Goal: Task Accomplishment & Management: Use online tool/utility

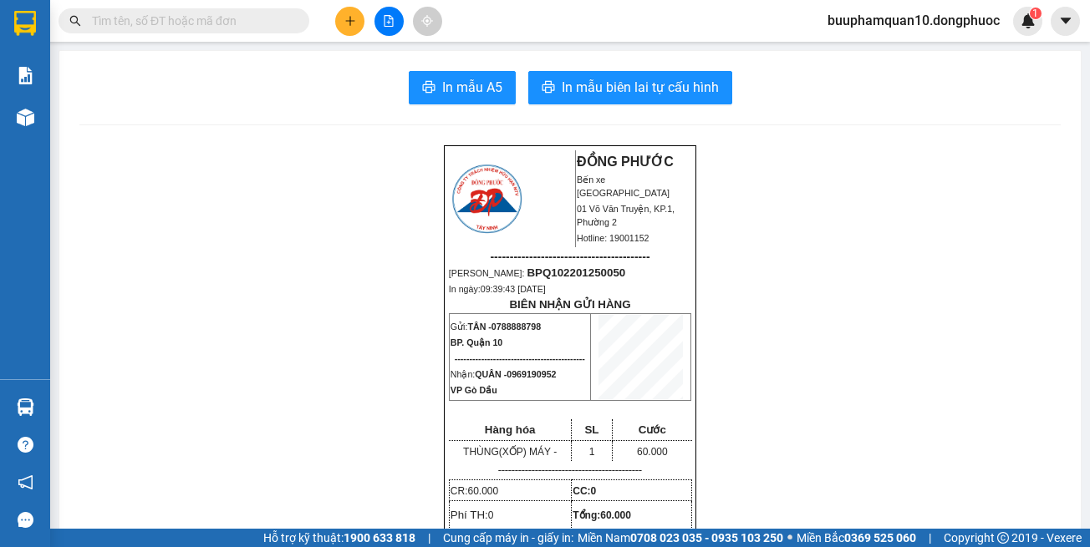
click at [350, 23] on icon "plus" at bounding box center [349, 20] width 1 height 9
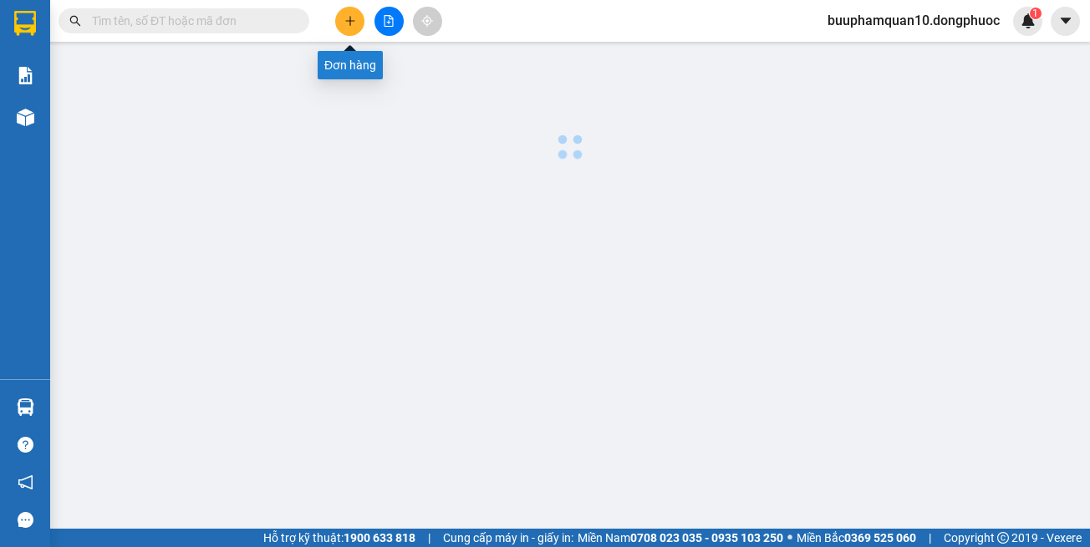
click at [347, 25] on icon "plus" at bounding box center [350, 21] width 12 height 12
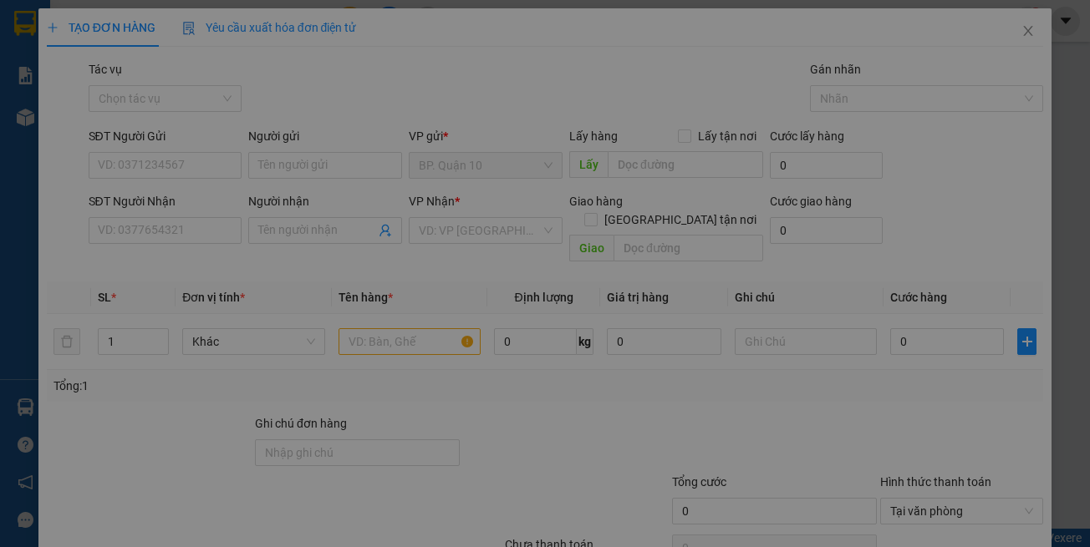
drag, startPoint x: 833, startPoint y: 360, endPoint x: 807, endPoint y: 335, distance: 36.1
click at [832, 354] on div "Cần tạo đơn hàng để có thể xuất hóa đơn điện tử Xác nhận tạo đơn hàng? Quay lại…" at bounding box center [545, 273] width 1090 height 547
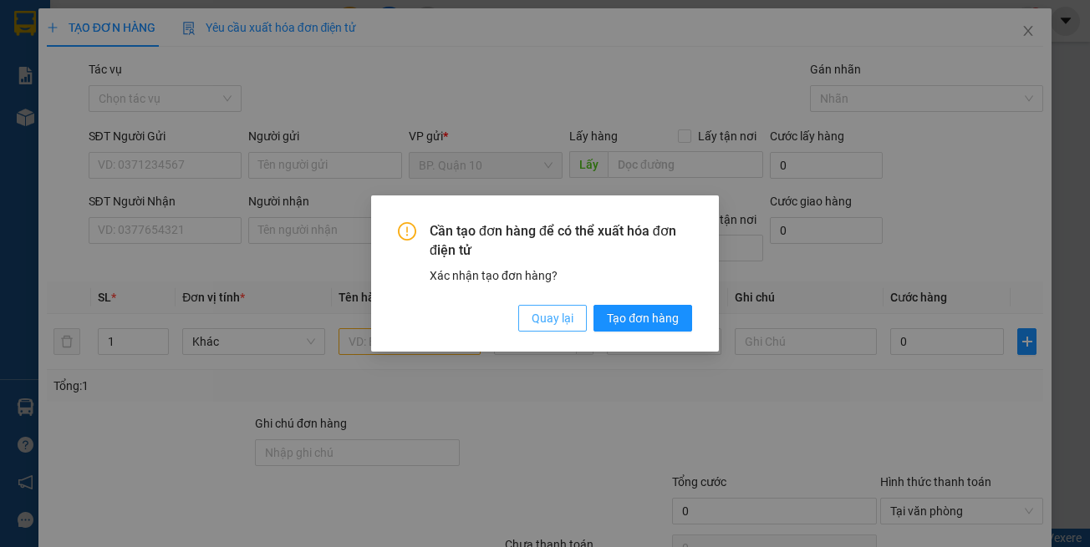
click at [554, 314] on span "Quay lại" at bounding box center [553, 318] width 42 height 18
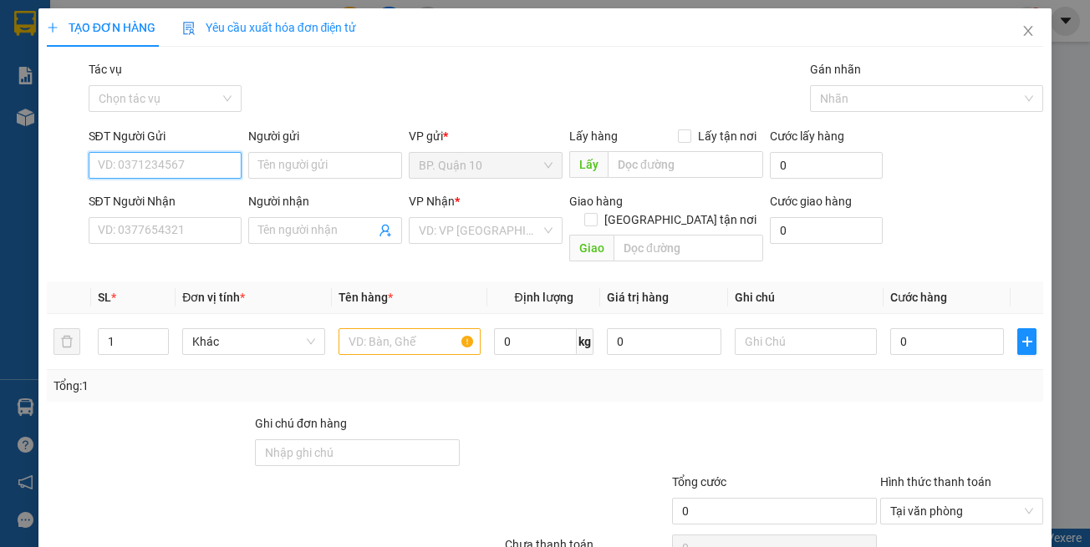
click at [153, 166] on input "SĐT Người Gửi" at bounding box center [166, 165] width 154 height 27
click at [186, 162] on input "0078600" at bounding box center [166, 165] width 154 height 27
click at [193, 160] on input "0078600" at bounding box center [166, 165] width 154 height 27
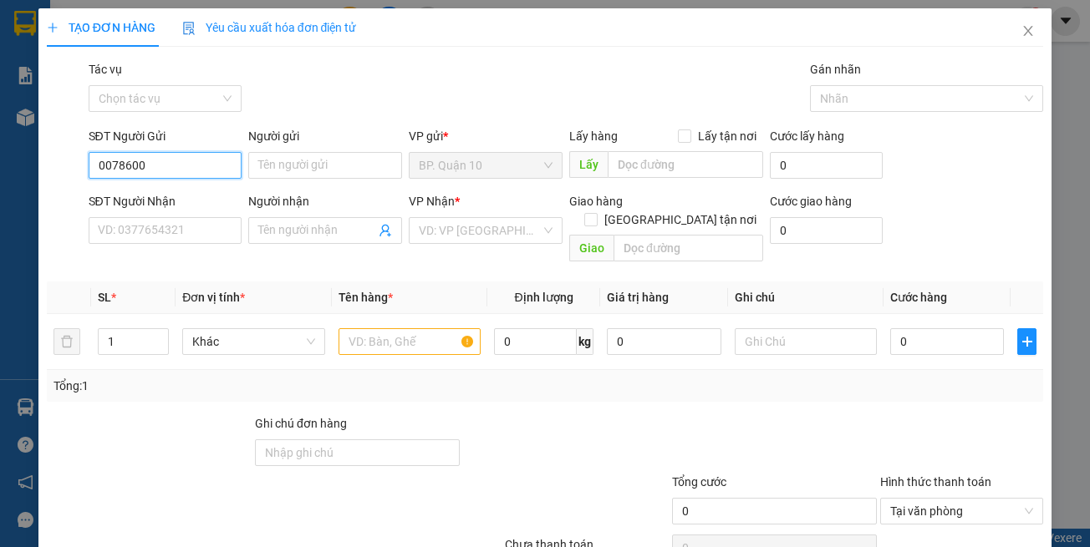
click at [182, 156] on input "0078600" at bounding box center [166, 165] width 154 height 27
type input "007860000556566655000222"
drag, startPoint x: 229, startPoint y: 165, endPoint x: 6, endPoint y: 143, distance: 224.2
click at [0, 145] on div "TẠO ĐƠN HÀNG Yêu cầu xuất hóa đơn điện tử Transit Pickup Surcharge Ids Transit …" at bounding box center [545, 273] width 1090 height 547
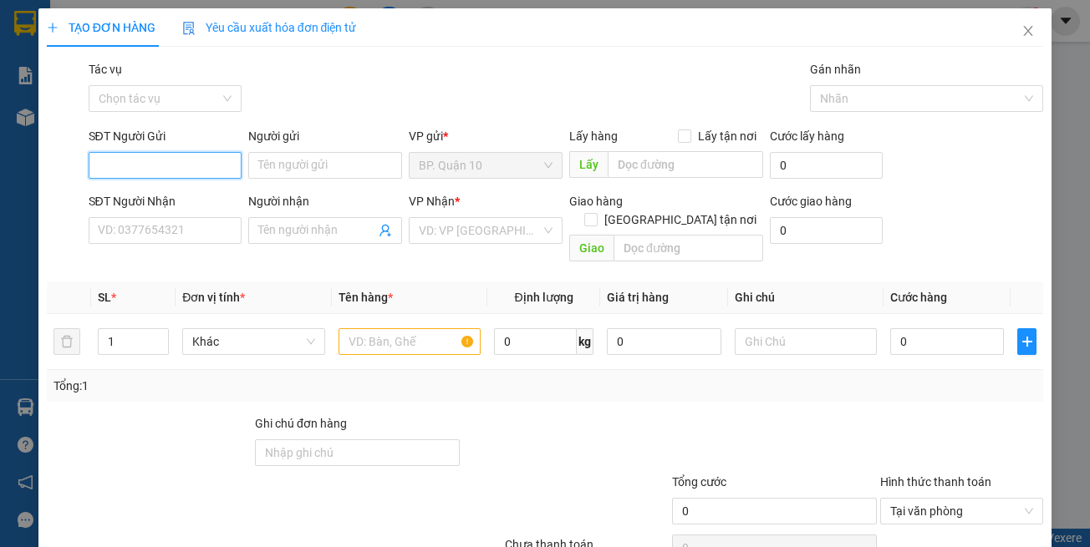
click at [223, 168] on input "SĐT Người Gửi" at bounding box center [166, 165] width 154 height 27
click at [281, 149] on div "Người gửi" at bounding box center [325, 139] width 154 height 25
click at [301, 166] on input "Người gửi" at bounding box center [325, 165] width 154 height 27
click at [304, 161] on input "Người gửi" at bounding box center [325, 165] width 154 height 27
click at [954, 186] on form "SĐT Người Gửi 007860000556566655000222 Người gửi Tên người gửi VP gửi * BP. Quậ…" at bounding box center [545, 198] width 997 height 142
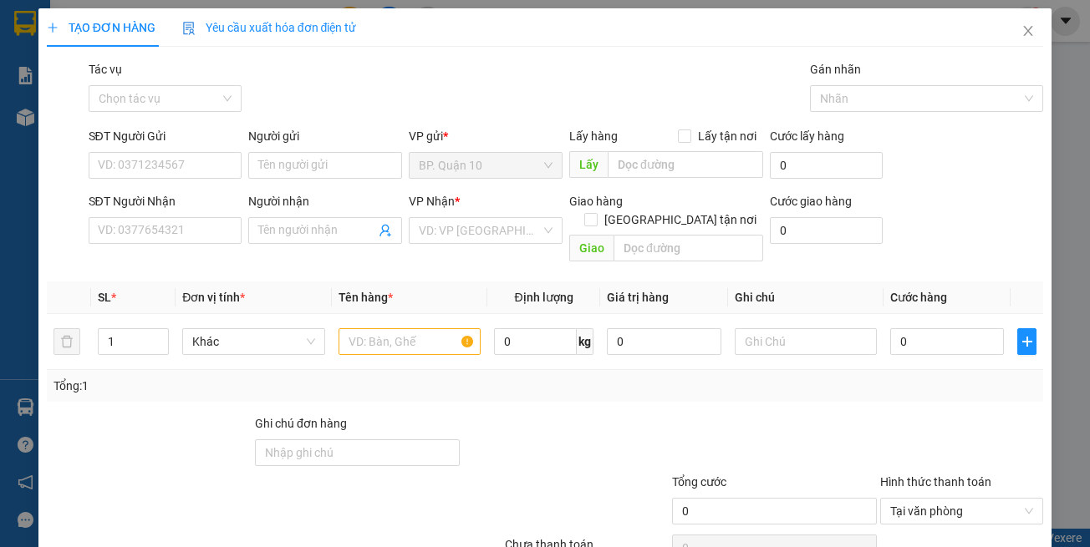
scroll to position [0, 0]
click at [138, 169] on input "SĐT Người Gửi" at bounding box center [166, 165] width 154 height 27
click at [150, 159] on input "SĐT Người Gửi" at bounding box center [166, 165] width 154 height 27
type input "0076"
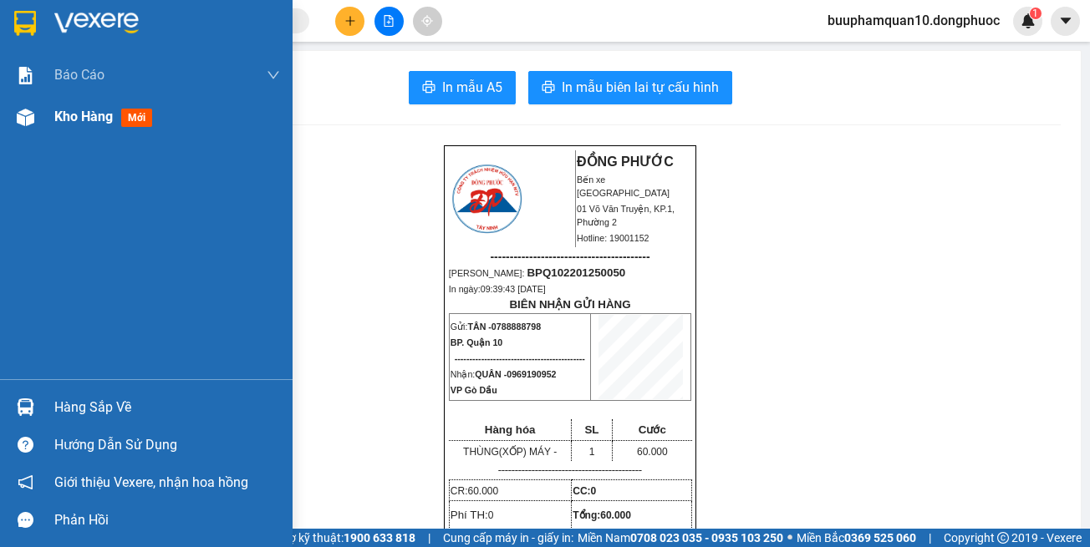
click at [170, 123] on div "Kho hàng mới" at bounding box center [167, 117] width 226 height 42
click at [12, 400] on div at bounding box center [25, 407] width 29 height 29
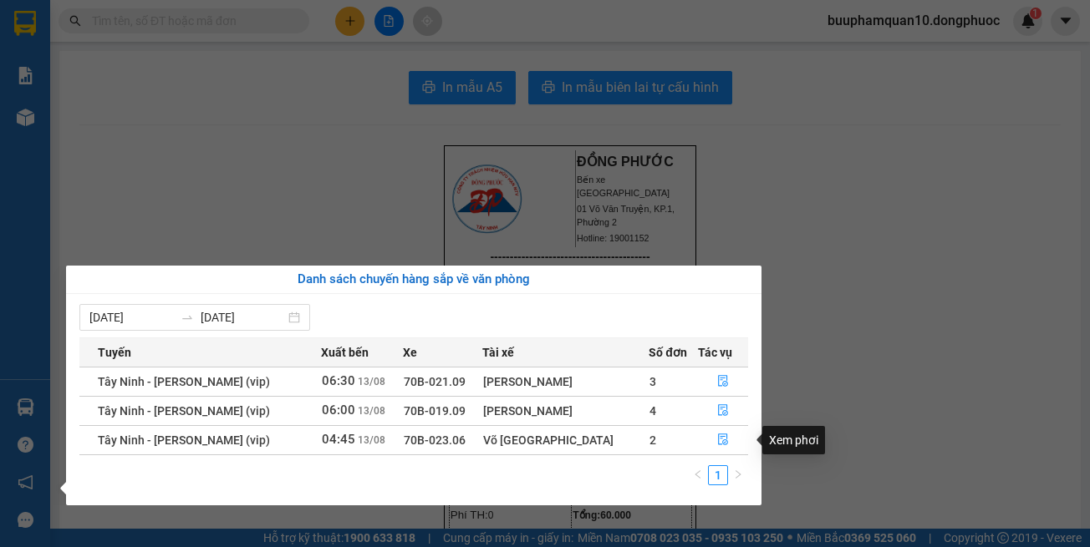
click at [761, 237] on section "Kết quả tìm kiếm ( 0 ) Bộ lọc No Data buuphamquan10.dongphuoc 1 Báo cáo Mẫu 1: …" at bounding box center [545, 273] width 1090 height 547
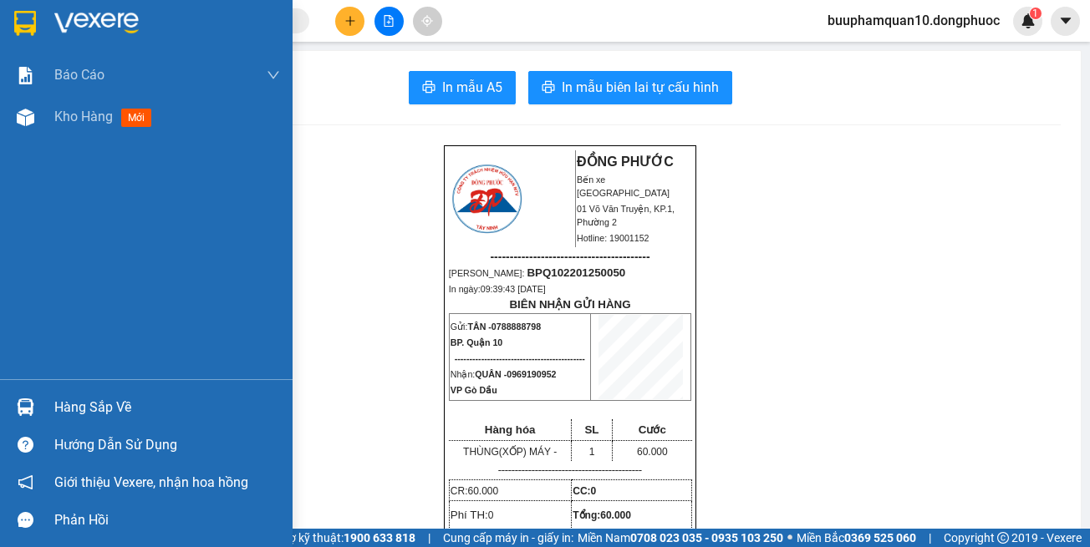
click at [53, 406] on div "Hàng sắp về" at bounding box center [146, 408] width 293 height 38
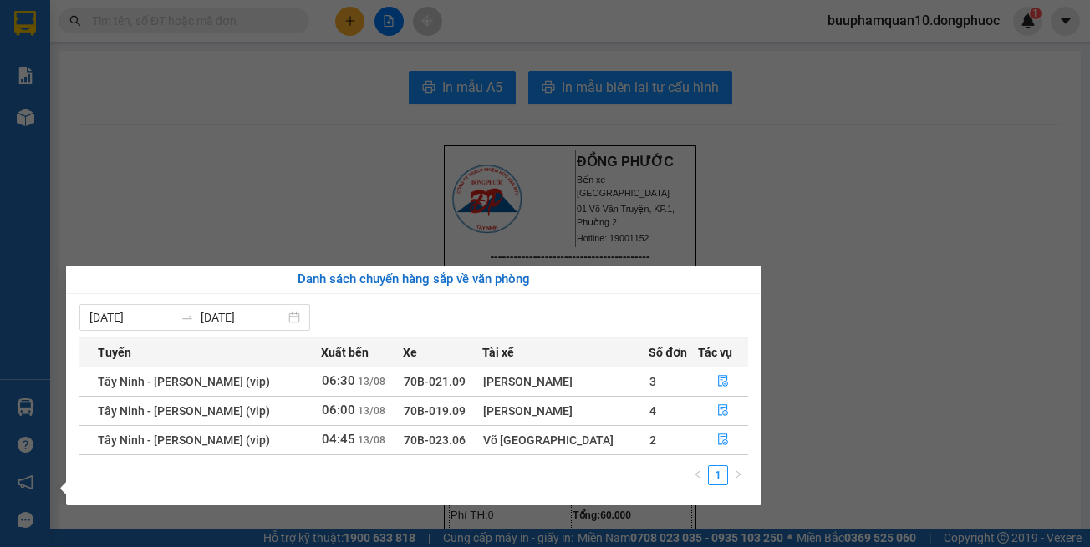
click at [726, 457] on div "Tuyến Xuất bến Xe Tài xế Số đơn Tác vụ Tây Ninh - Hồ Chí Minh (vip) 06:30 13/08…" at bounding box center [413, 417] width 669 height 158
click at [717, 436] on icon "file-done" at bounding box center [723, 440] width 12 height 12
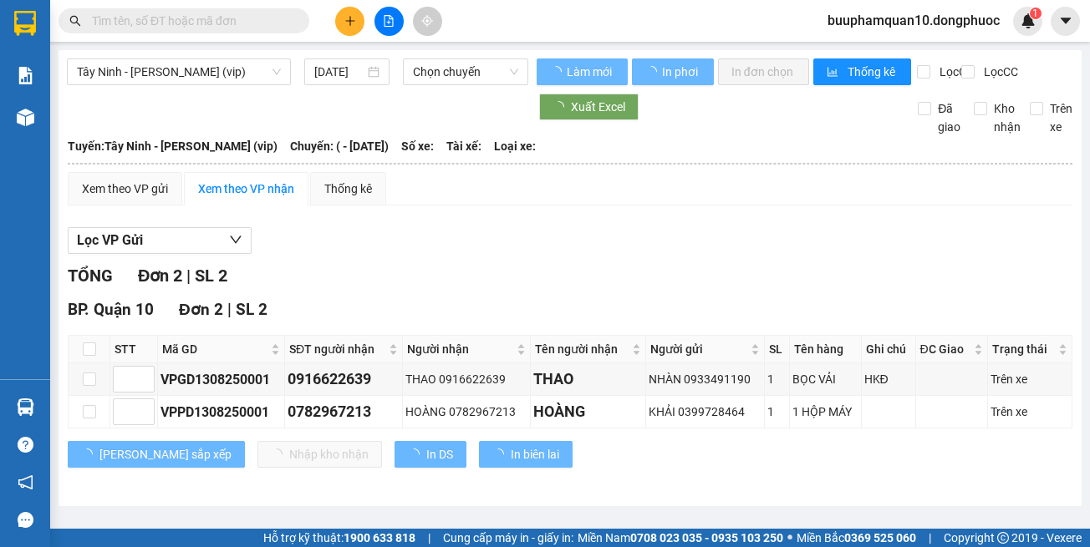
type input "[DATE]"
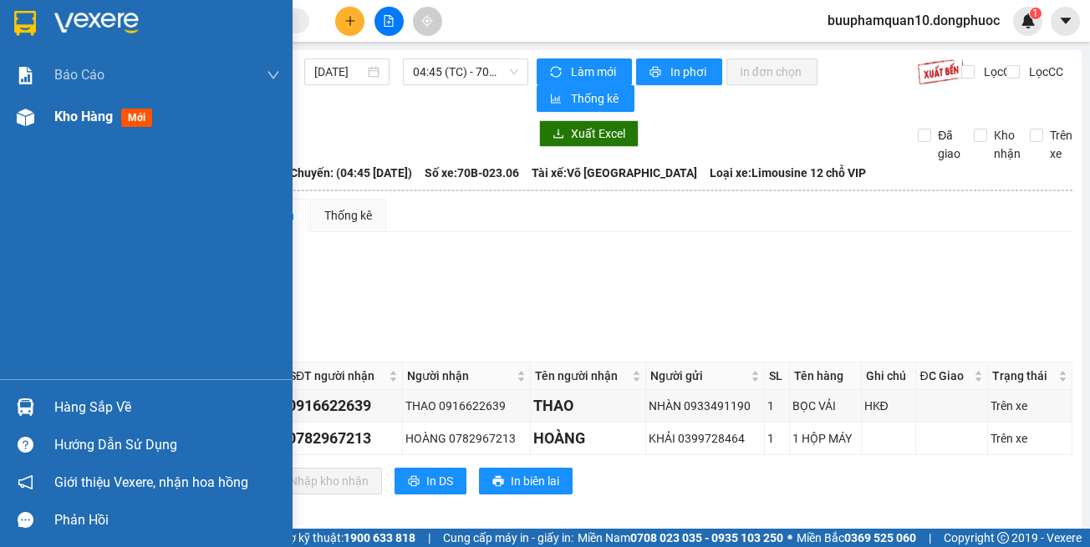
click at [95, 116] on span "Kho hàng" at bounding box center [83, 117] width 59 height 16
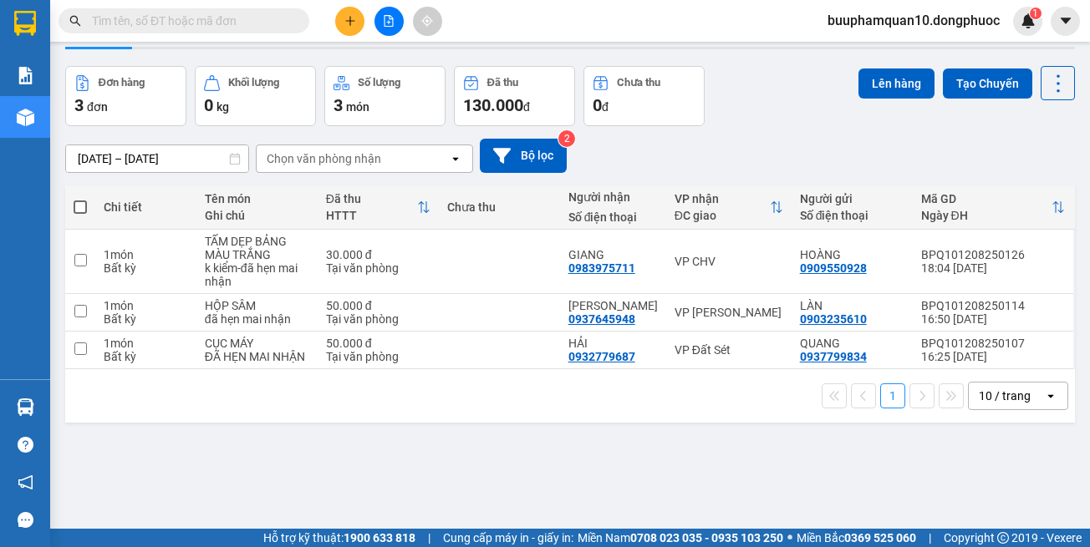
scroll to position [77, 0]
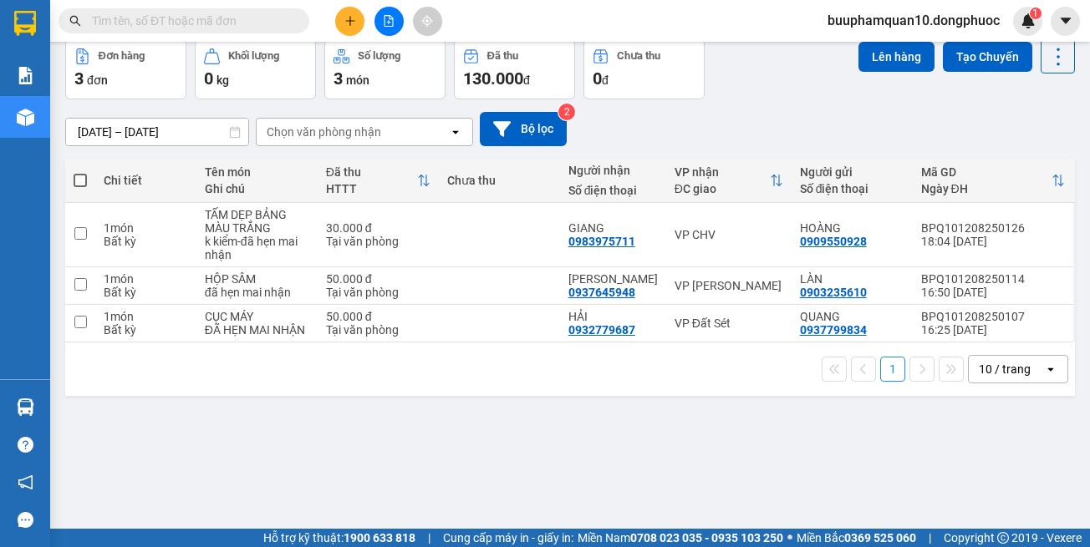
drag, startPoint x: 719, startPoint y: 447, endPoint x: 743, endPoint y: 403, distance: 50.5
click at [721, 446] on div "ver 1.8.138 Kho gửi Trên xe Kho nhận Hàng đã giao TIỀN MẶT ĐƠN HỦY Đơn hàng 3…" at bounding box center [570, 246] width 1023 height 547
click at [756, 330] on div "VP Đất Sét" at bounding box center [729, 323] width 109 height 13
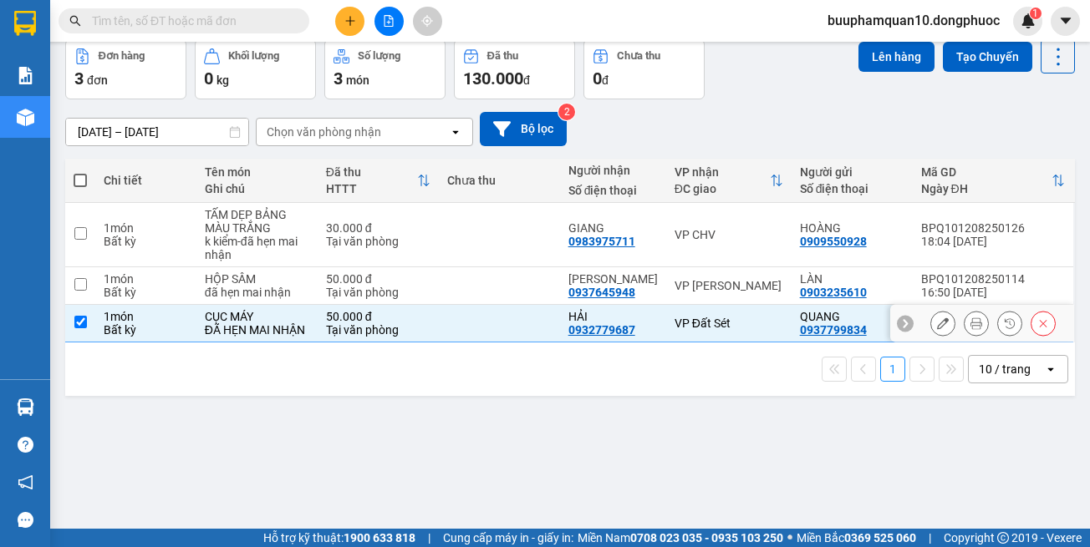
checkbox input "true"
click at [869, 61] on button "Lên hàng" at bounding box center [896, 57] width 76 height 30
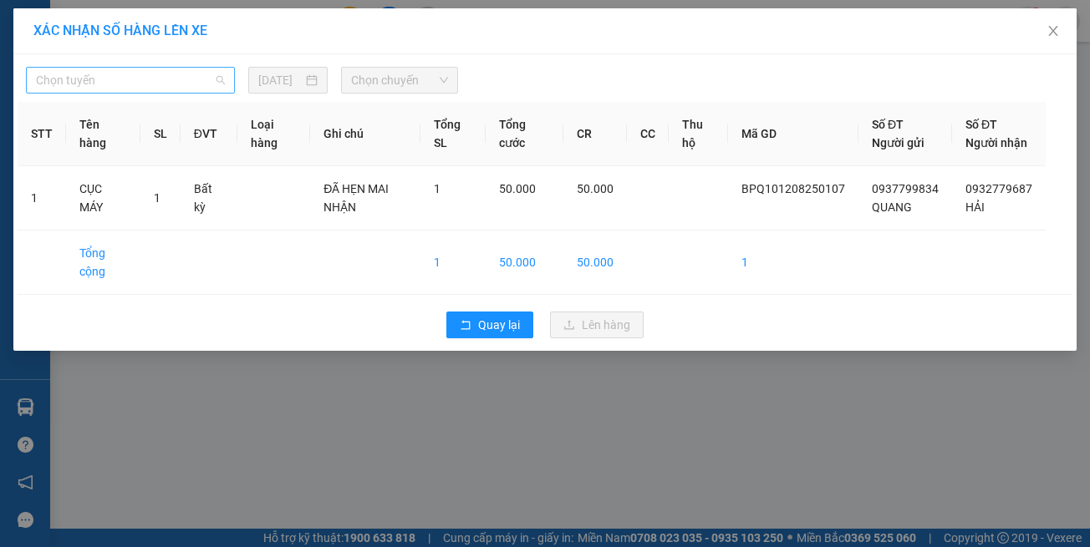
click at [219, 81] on span "Chọn tuyến" at bounding box center [130, 80] width 189 height 25
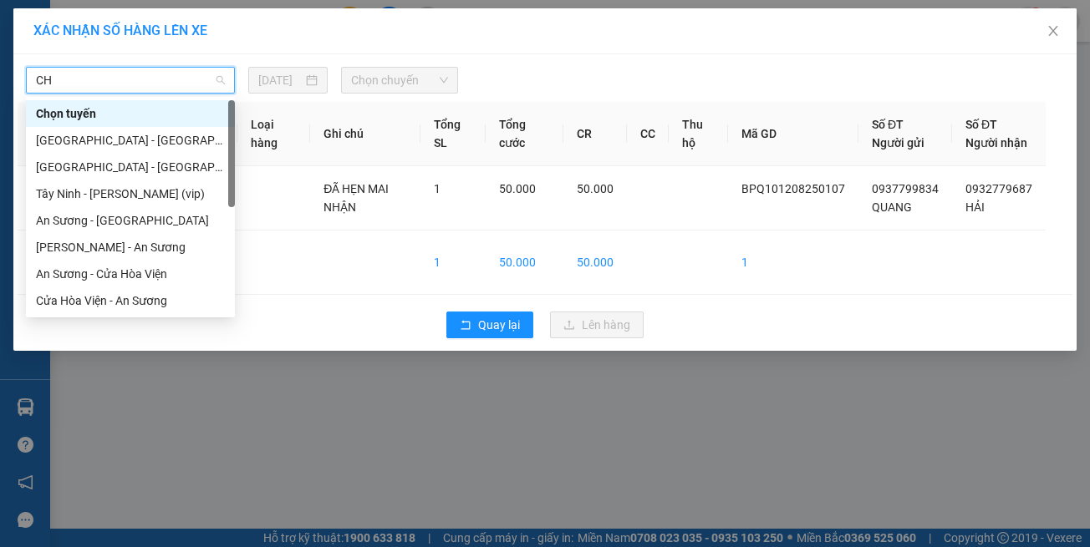
type input "CHV"
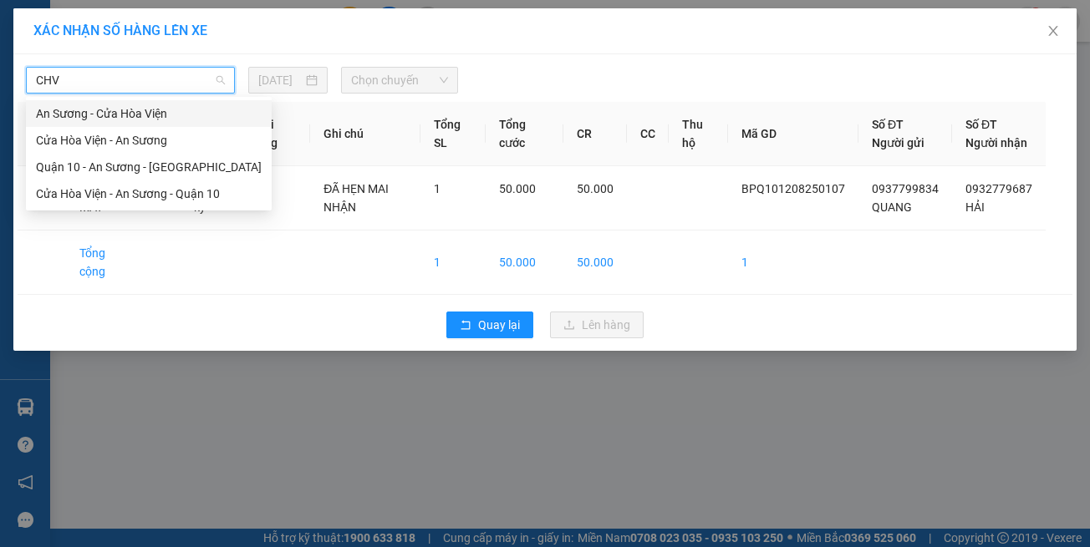
click at [155, 115] on div "An Sương - Cửa Hòa Viện" at bounding box center [149, 113] width 226 height 18
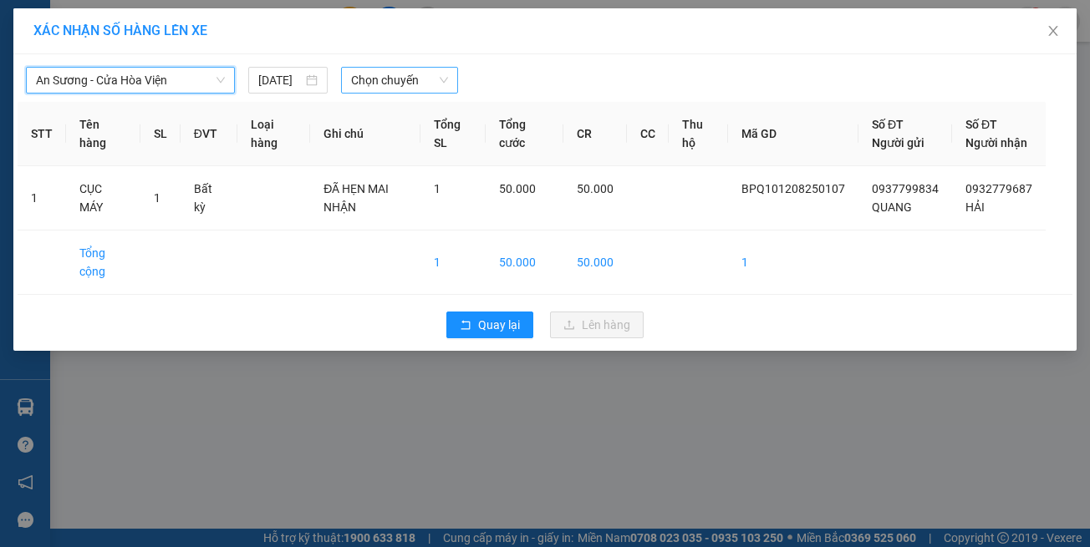
click at [380, 78] on span "Chọn chuyến" at bounding box center [399, 80] width 96 height 25
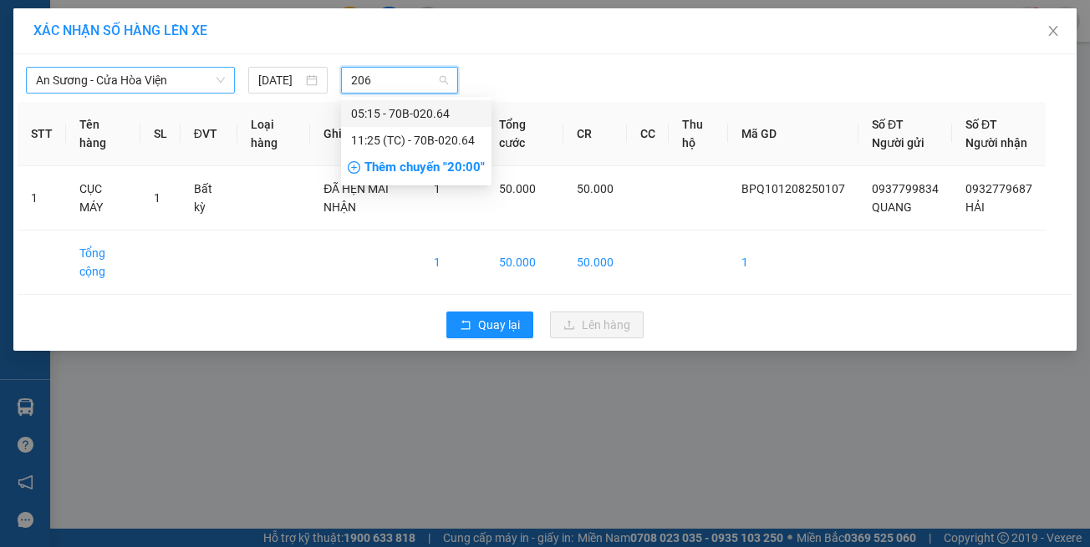
type input "2064"
drag, startPoint x: 409, startPoint y: 116, endPoint x: 495, endPoint y: 191, distance: 114.3
click at [410, 116] on div "05:15 - 70B-020.64" at bounding box center [416, 113] width 130 height 18
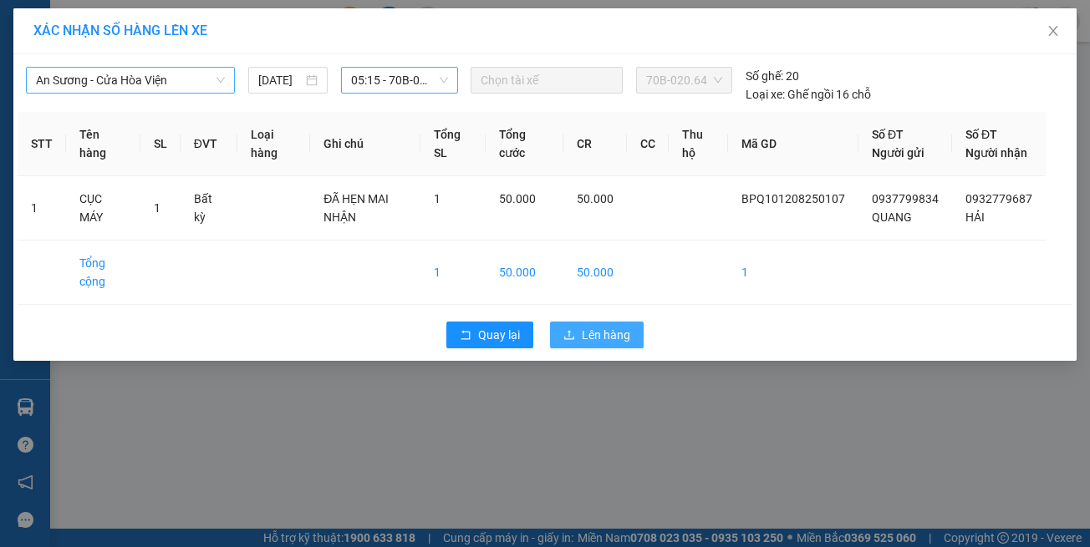
click at [643, 349] on button "Lên hàng" at bounding box center [597, 335] width 94 height 27
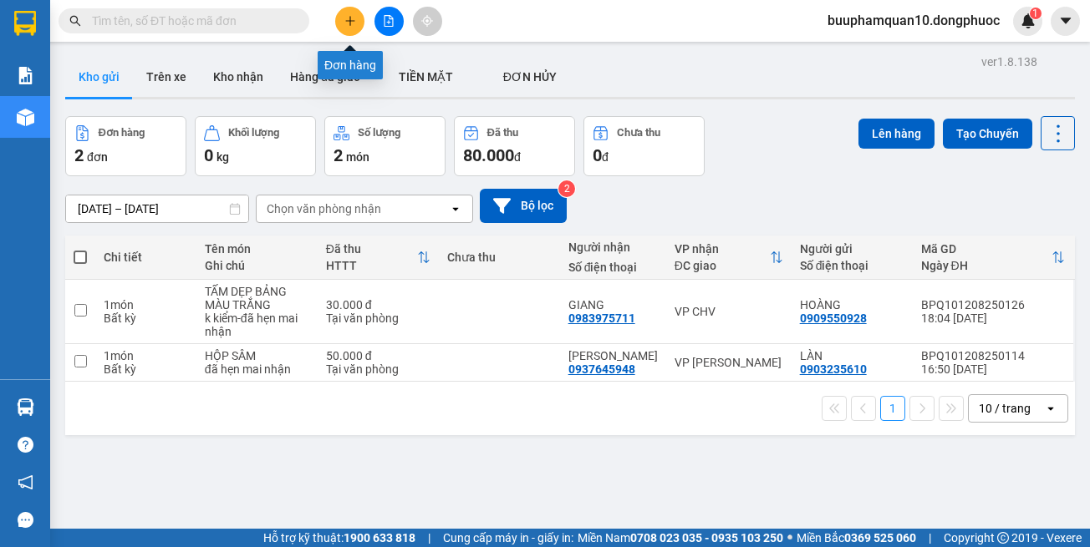
click at [349, 18] on icon "plus" at bounding box center [350, 21] width 12 height 12
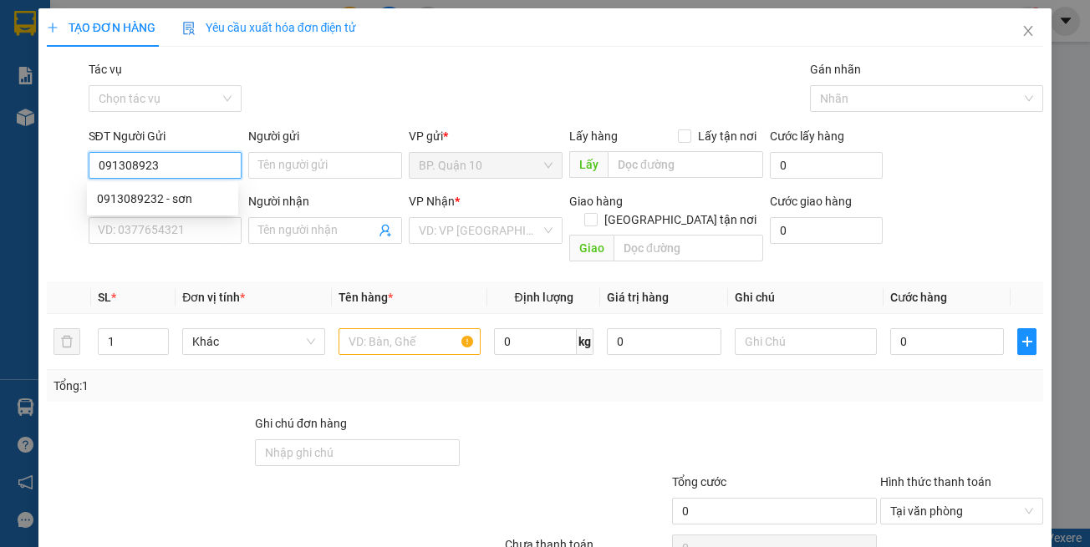
type input "0913089232"
click at [203, 194] on div "0913089232 - sơn" at bounding box center [162, 199] width 131 height 18
type input "sơn"
type input "0902838200"
type input "NGÂN"
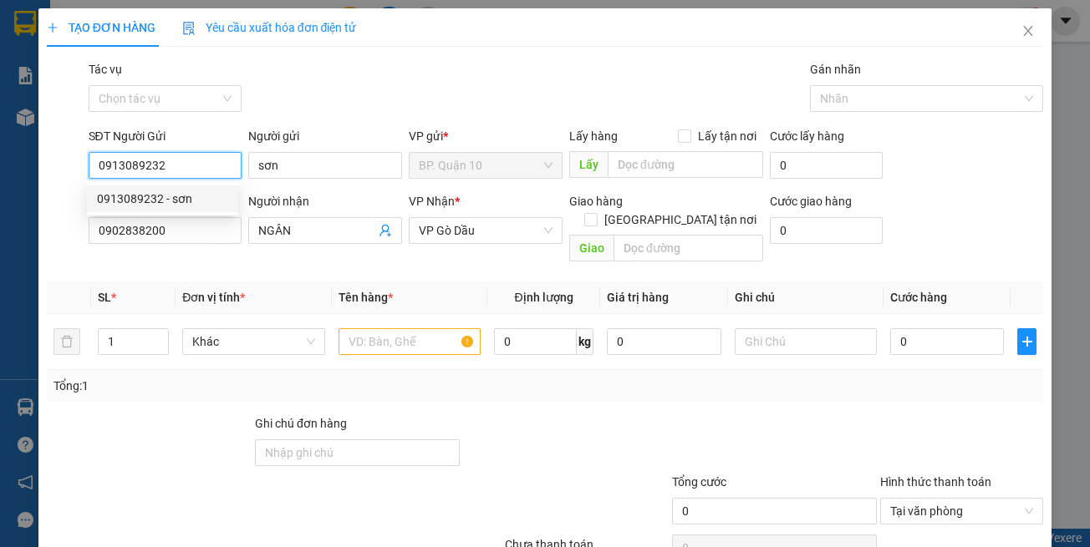
type input "0913089232"
type input "40.000"
click at [222, 261] on div "Transit Pickup Surcharge Ids Transit Deliver Surcharge Ids Transit Deliver Surc…" at bounding box center [545, 332] width 997 height 544
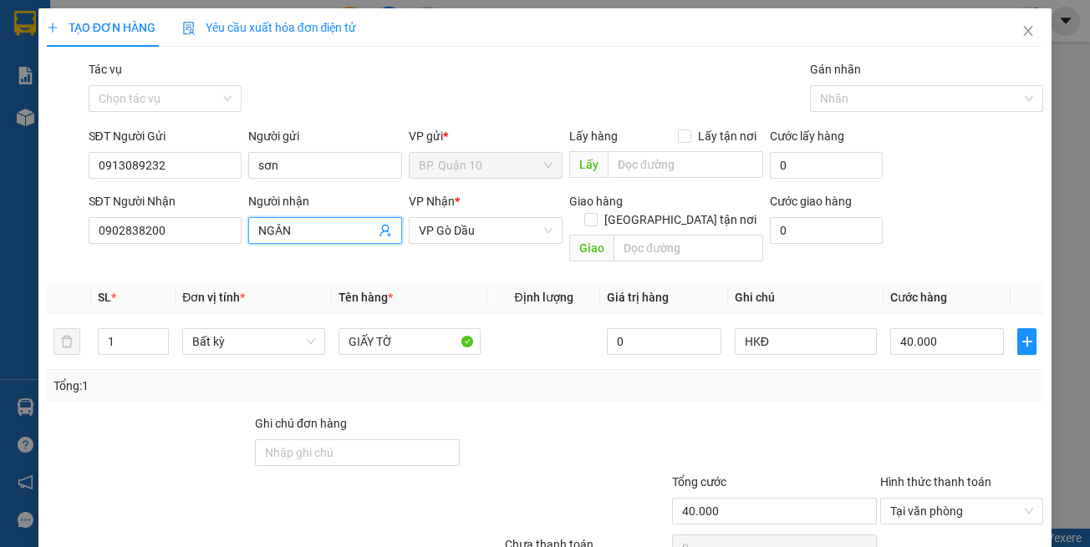
click at [379, 235] on icon "user-add" at bounding box center [385, 230] width 13 height 13
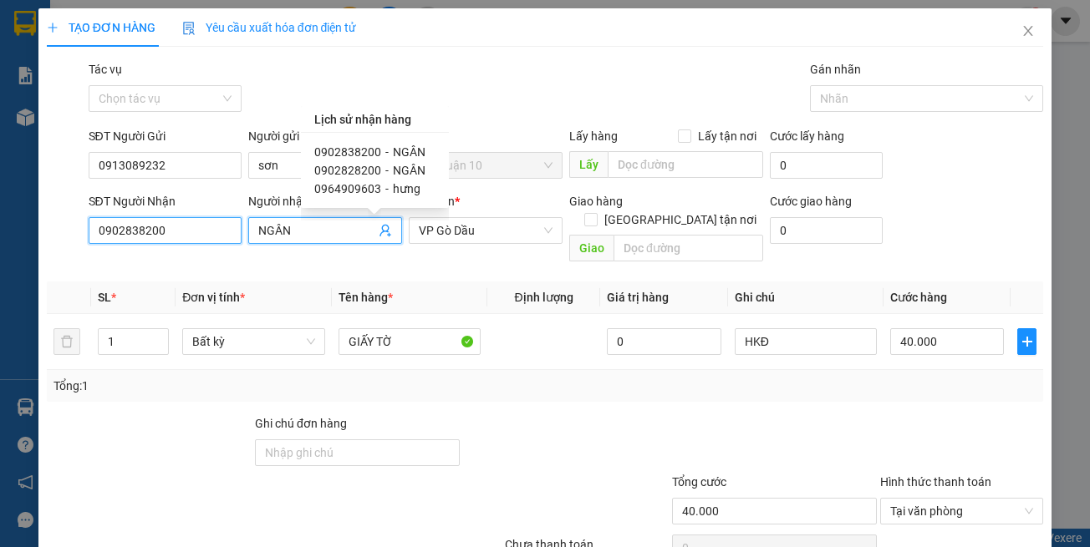
click at [205, 237] on input "0902838200" at bounding box center [166, 230] width 154 height 27
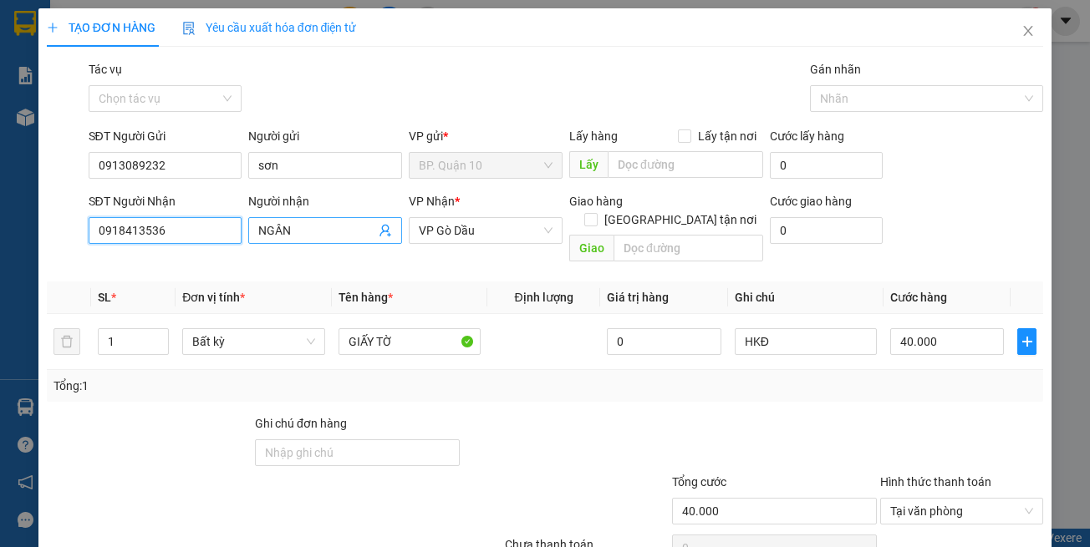
type input "0918413536"
drag, startPoint x: 293, startPoint y: 226, endPoint x: 40, endPoint y: 186, distance: 256.3
click at [50, 211] on div "SĐT Người Nhận 0918413536 Người nhận NGÂN NGÂN VP Nhận * VP Gò Dầu Giao hàng Gi…" at bounding box center [545, 230] width 1001 height 77
type input "NHUYÊN"
drag, startPoint x: 302, startPoint y: 232, endPoint x: 72, endPoint y: 216, distance: 230.5
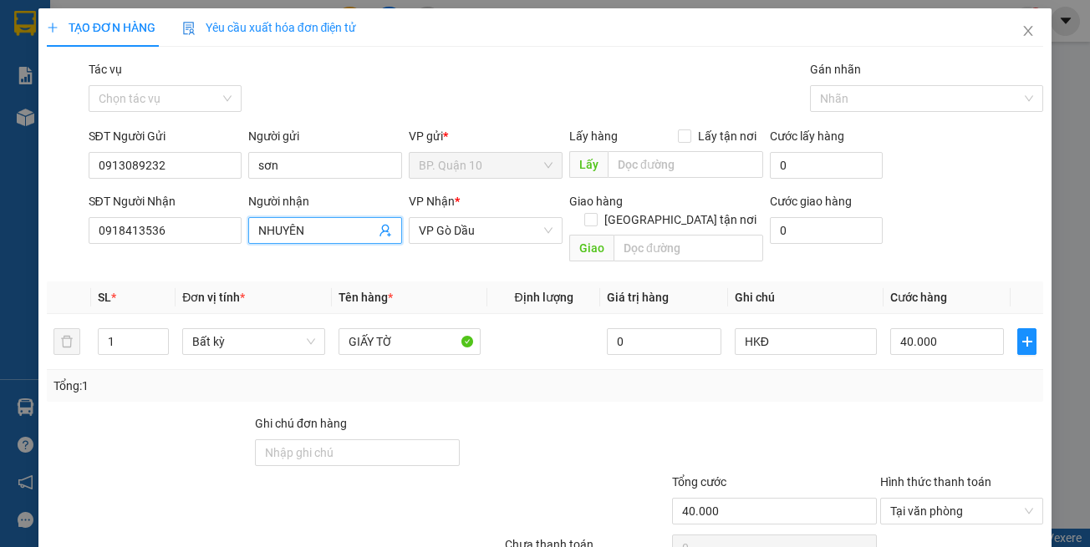
click at [86, 216] on div "SĐT Người Nhận 0918413536 Người nhận NHUYÊN NHUYÊN VP Nhận * VP Gò Dầu Giao hàn…" at bounding box center [566, 230] width 962 height 77
type input "NGUYÊN"
drag, startPoint x: 287, startPoint y: 169, endPoint x: 59, endPoint y: 117, distance: 233.2
click at [69, 131] on div "SĐT Người Gửi 0913089232 Người gửi sơn sơn VP gửi * BP. Quận 10 Lấy hàng Lấy tậ…" at bounding box center [545, 156] width 1001 height 59
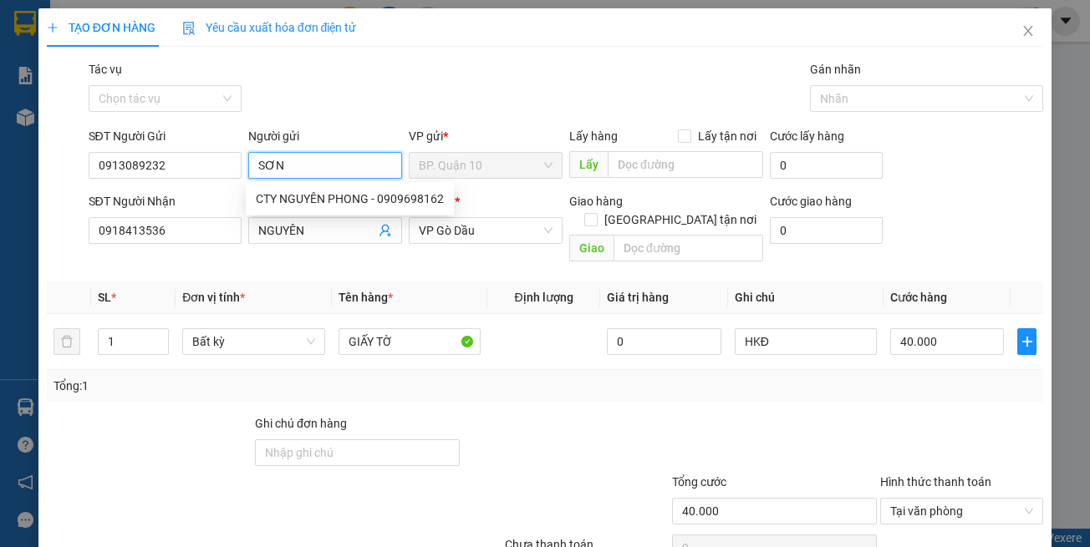
type input "SƠN"
drag, startPoint x: 457, startPoint y: 272, endPoint x: 464, endPoint y: 236, distance: 36.6
click at [457, 282] on th "Tên hàng *" at bounding box center [409, 298] width 155 height 33
click at [466, 228] on span "VP Gò Dầu" at bounding box center [486, 230] width 134 height 25
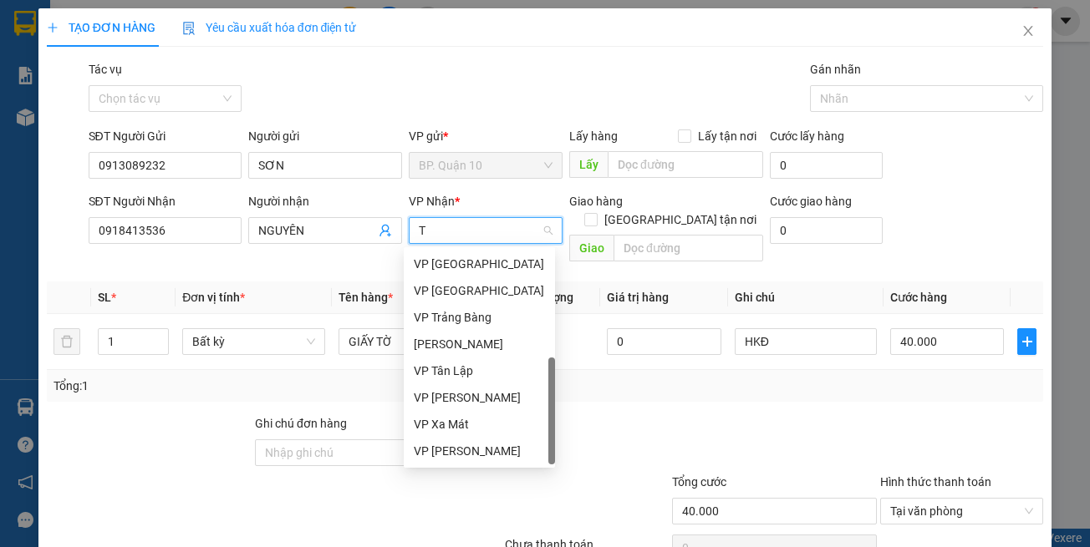
scroll to position [53, 0]
type input "TN"
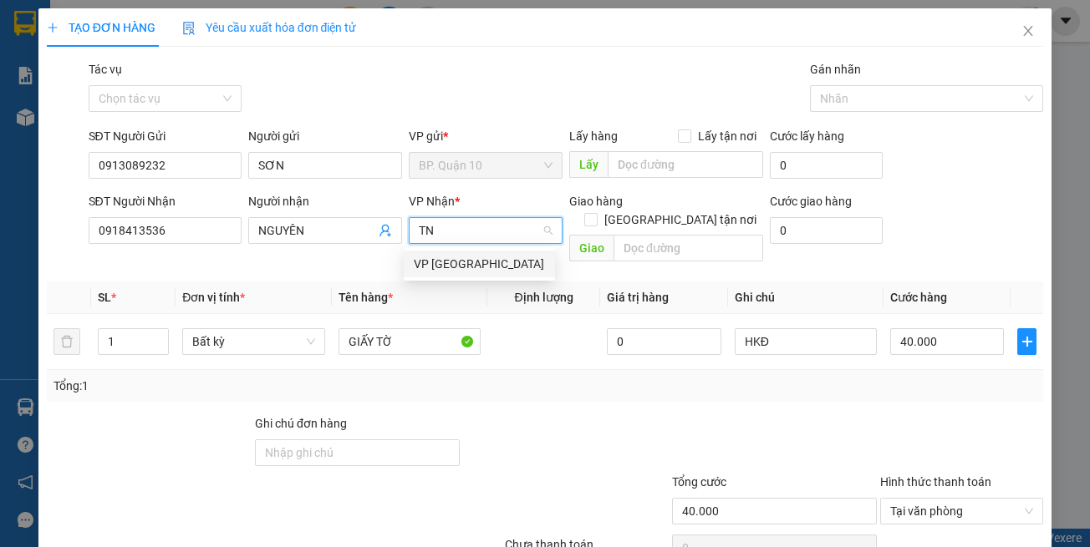
scroll to position [0, 0]
click at [435, 267] on div "VP [GEOGRAPHIC_DATA]" at bounding box center [479, 264] width 131 height 18
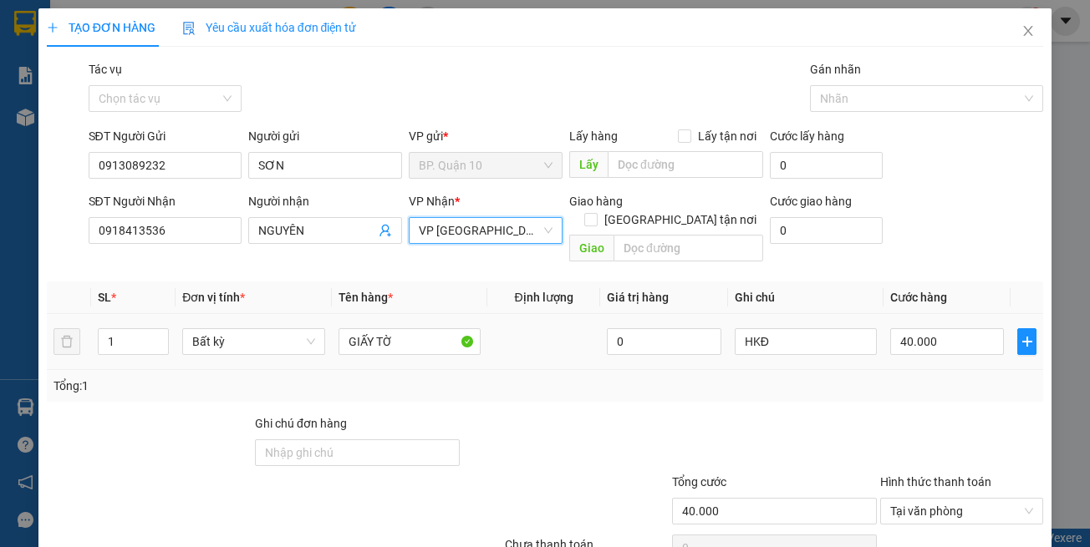
click at [454, 377] on div "Tổng: 1" at bounding box center [545, 386] width 984 height 18
drag, startPoint x: 387, startPoint y: 328, endPoint x: 206, endPoint y: 308, distance: 181.7
click at [233, 314] on tr "1 Bất kỳ GIẤY TỜ 0 HKĐ 40.000" at bounding box center [545, 342] width 997 height 56
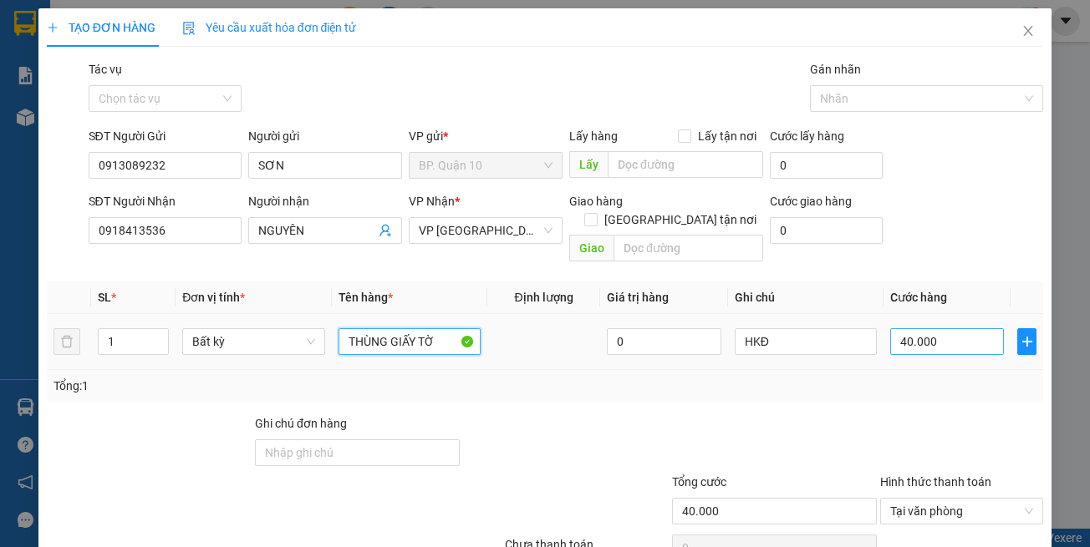
type input "THÙNG GIẤY TỜ"
click at [934, 328] on input "40.000" at bounding box center [947, 341] width 114 height 27
type input "3"
type input "30"
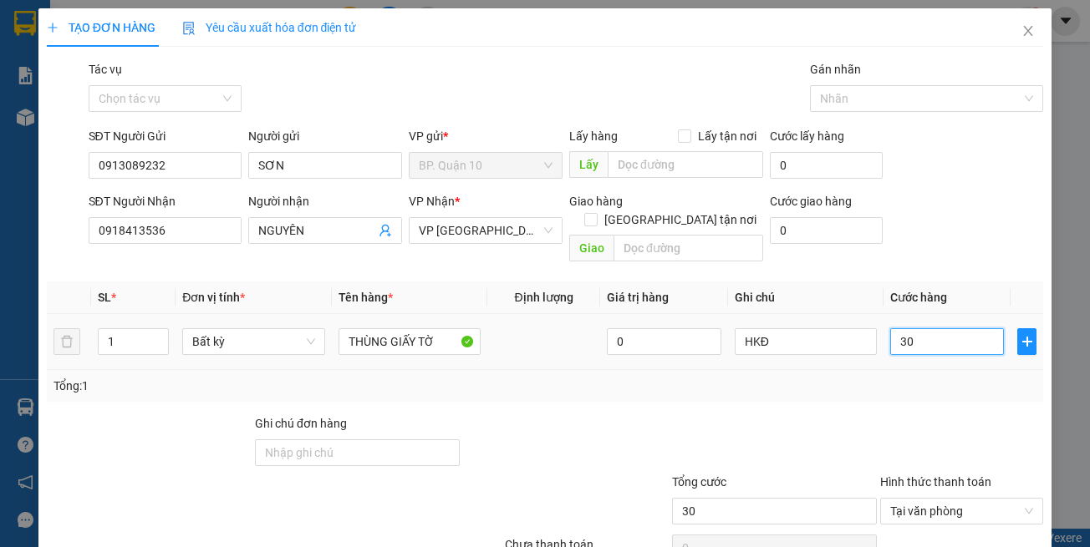
type input "30"
type input "30.000"
drag, startPoint x: 876, startPoint y: 391, endPoint x: 780, endPoint y: 350, distance: 104.5
click at [861, 383] on div "Transit Pickup Surcharge Ids Transit Deliver Surcharge Ids Transit Deliver Surc…" at bounding box center [545, 332] width 997 height 544
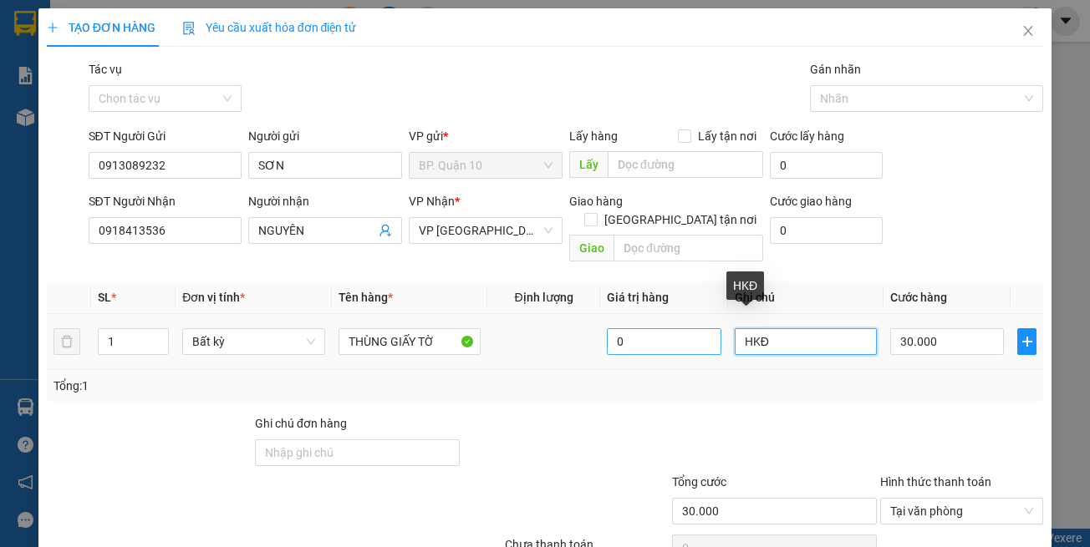
drag, startPoint x: 740, startPoint y: 325, endPoint x: 600, endPoint y: 322, distance: 139.6
click at [601, 322] on tr "1 Bất kỳ THÙNG GIẤY TỜ 0 HKĐ 30.000" at bounding box center [545, 342] width 997 height 56
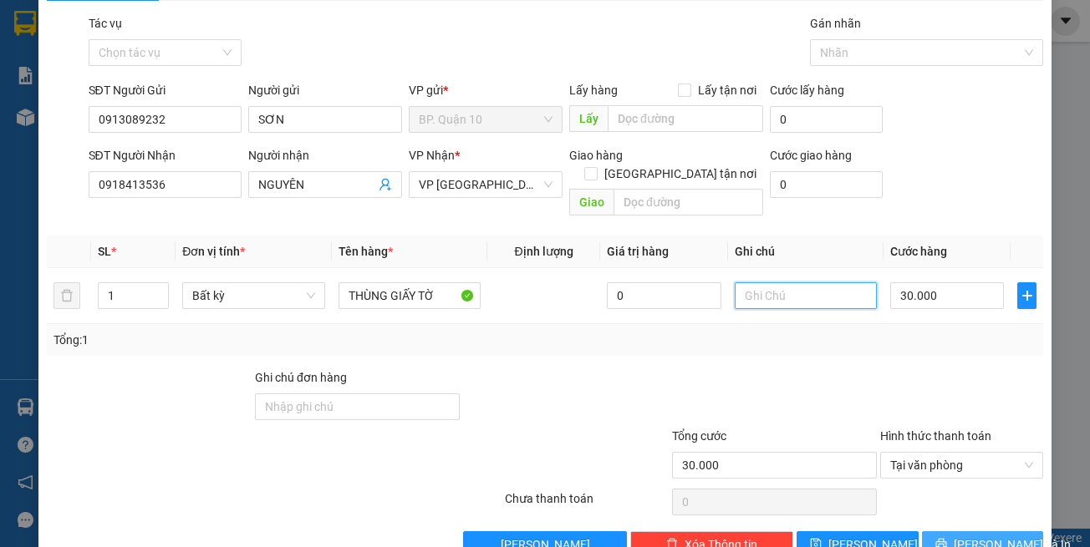
scroll to position [71, 0]
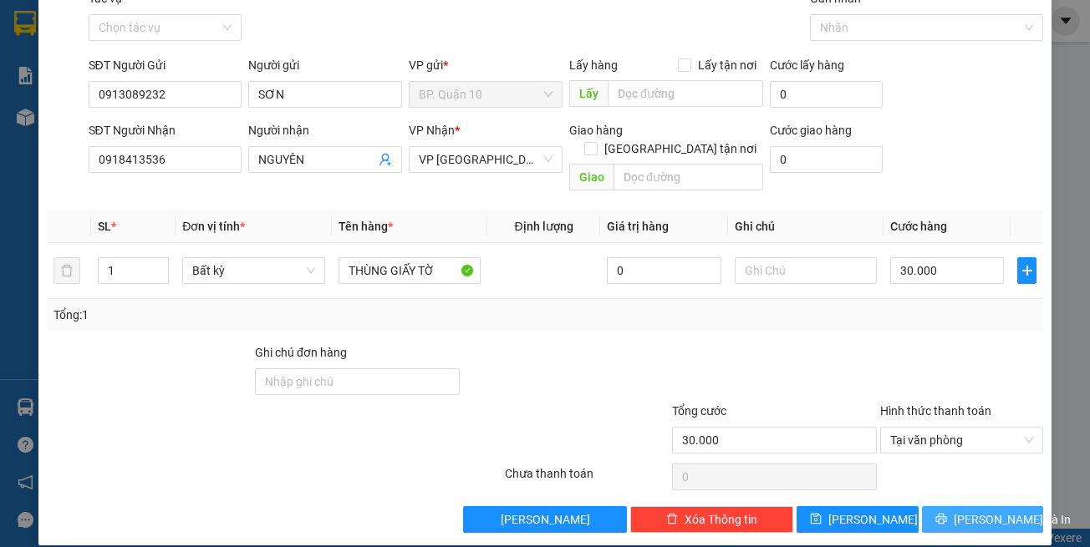
click at [974, 497] on span "Lưu và In" at bounding box center [1012, 520] width 117 height 18
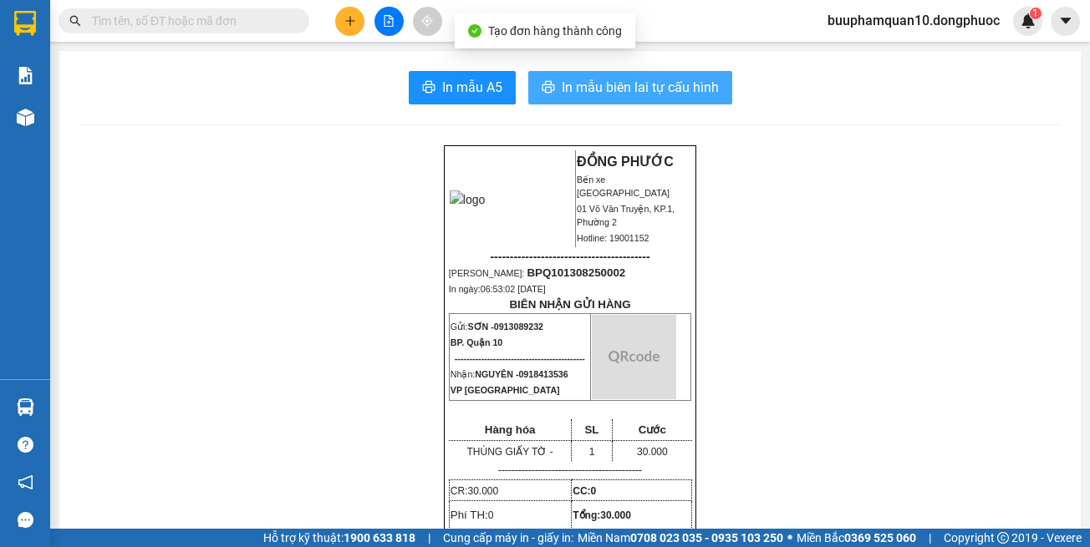
drag, startPoint x: 707, startPoint y: 92, endPoint x: 715, endPoint y: 100, distance: 11.2
click at [708, 93] on span "In mẫu biên lai tự cấu hình" at bounding box center [640, 87] width 157 height 21
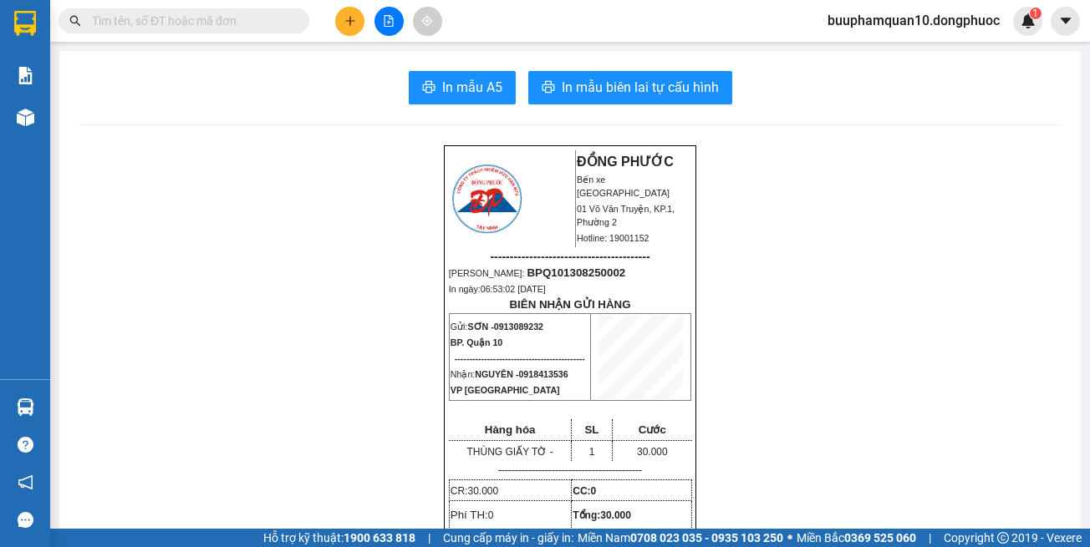
click at [237, 26] on input "text" at bounding box center [190, 21] width 197 height 18
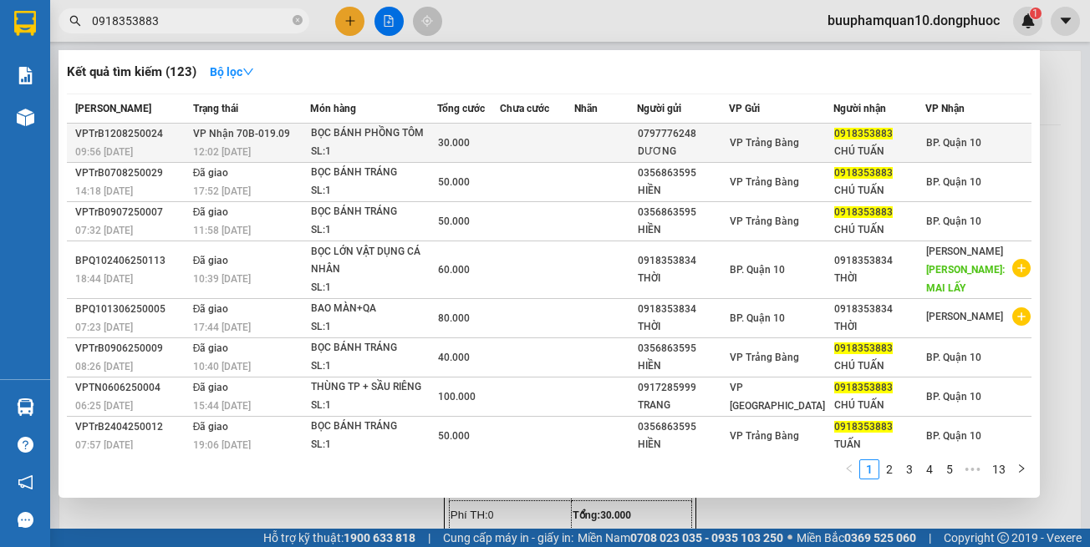
type input "0918353883"
click at [452, 160] on td "30.000" at bounding box center [468, 143] width 63 height 39
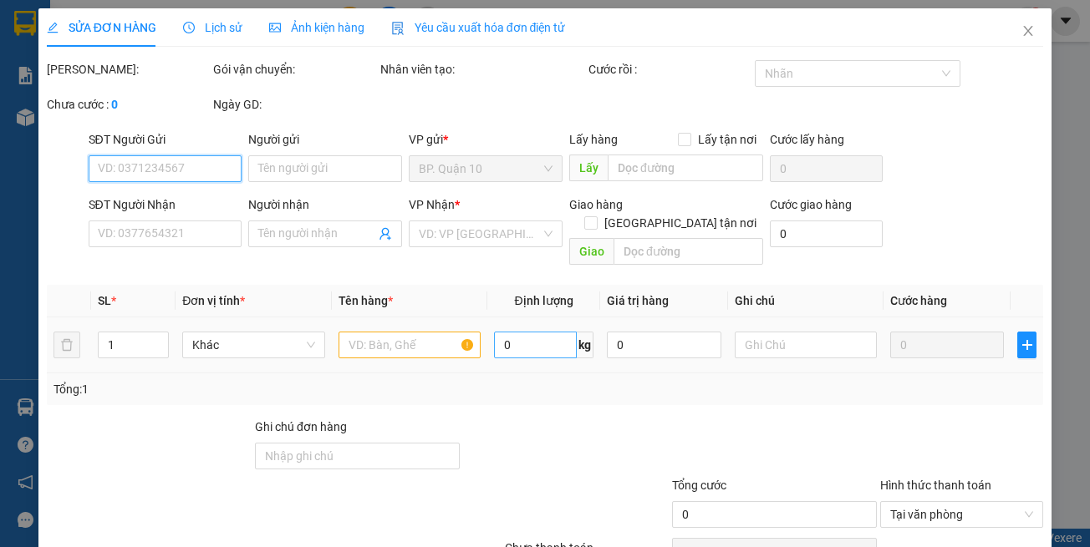
type input "0797776248"
type input "DƯƠNG"
type input "0918353883"
type input "CHÚ TUẤN"
type input "30.000"
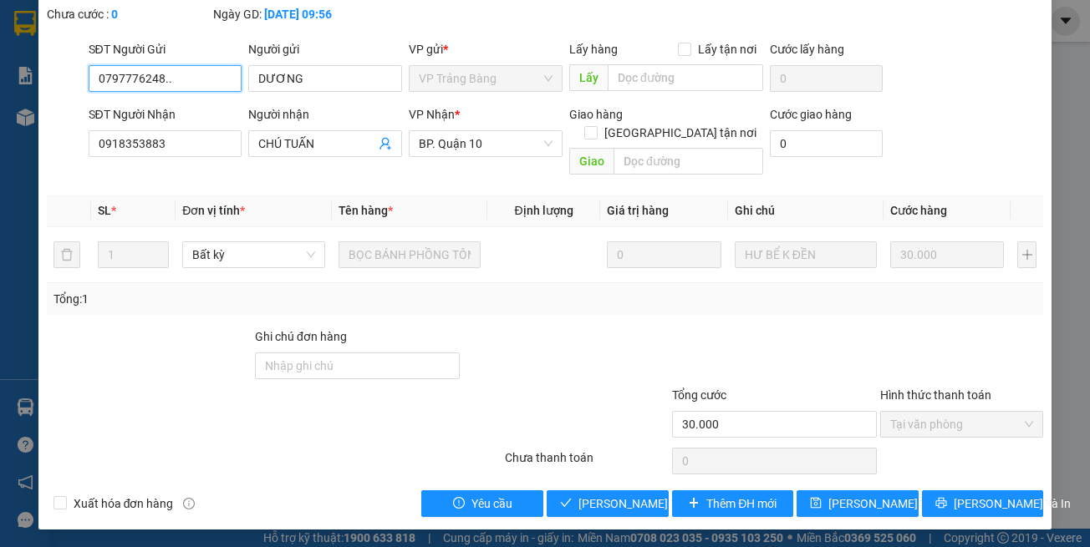
scroll to position [111, 0]
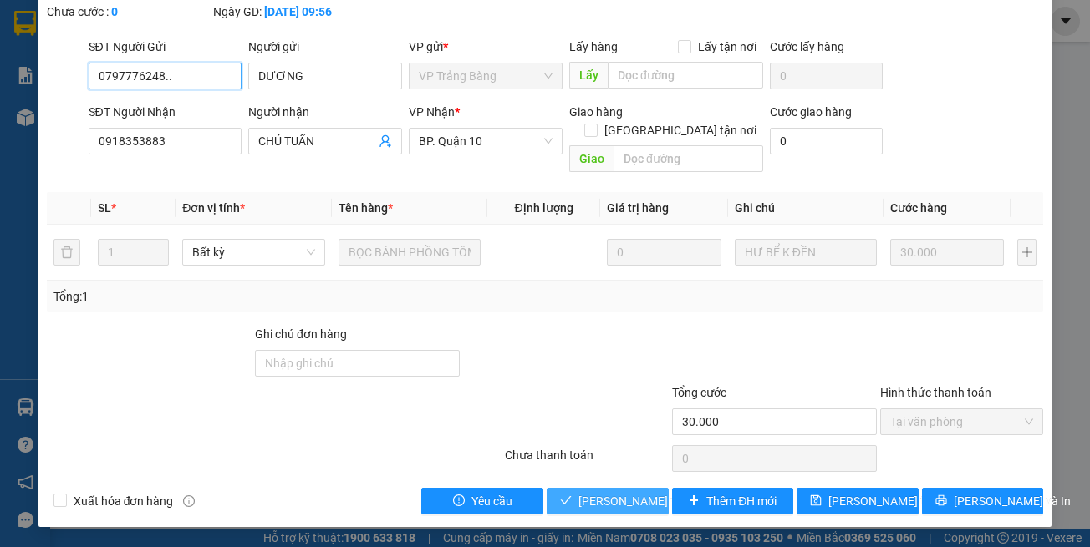
type input "0797776248.."
click at [615, 492] on span "Lưu và Giao hàng" at bounding box center [658, 501] width 160 height 18
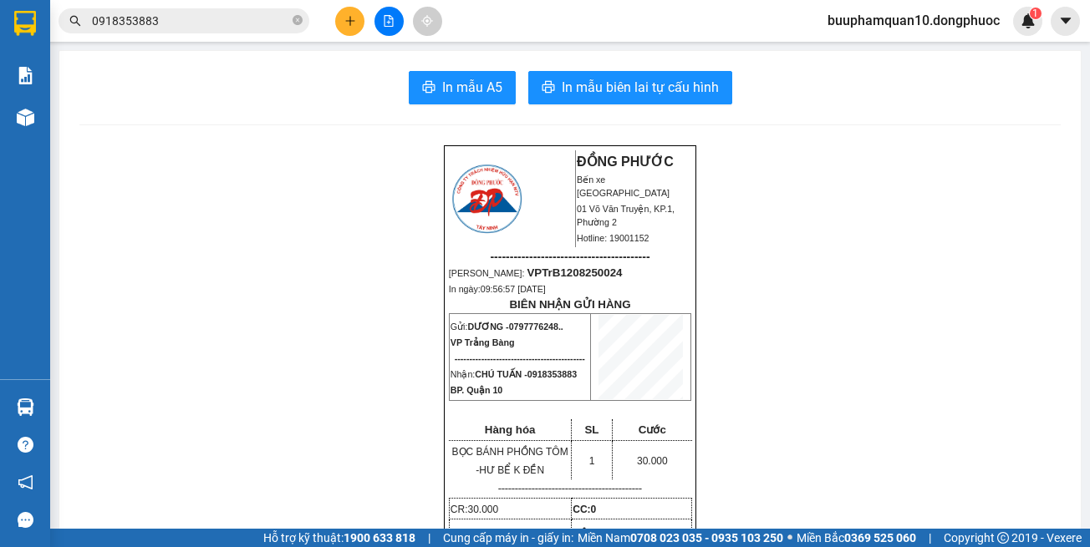
click at [212, 23] on input "0918353883" at bounding box center [190, 21] width 197 height 18
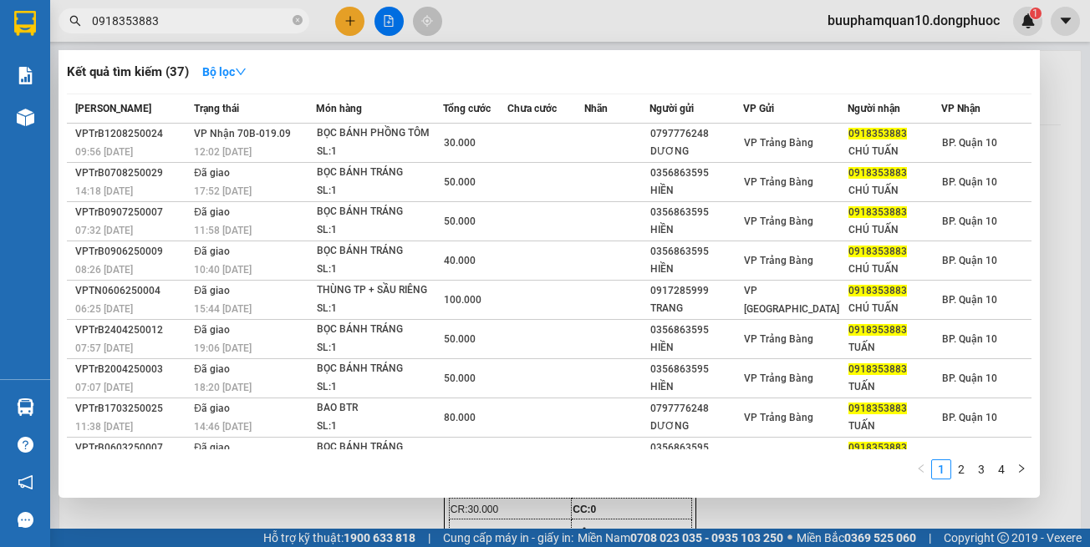
click at [212, 23] on input "0918353883" at bounding box center [190, 21] width 197 height 18
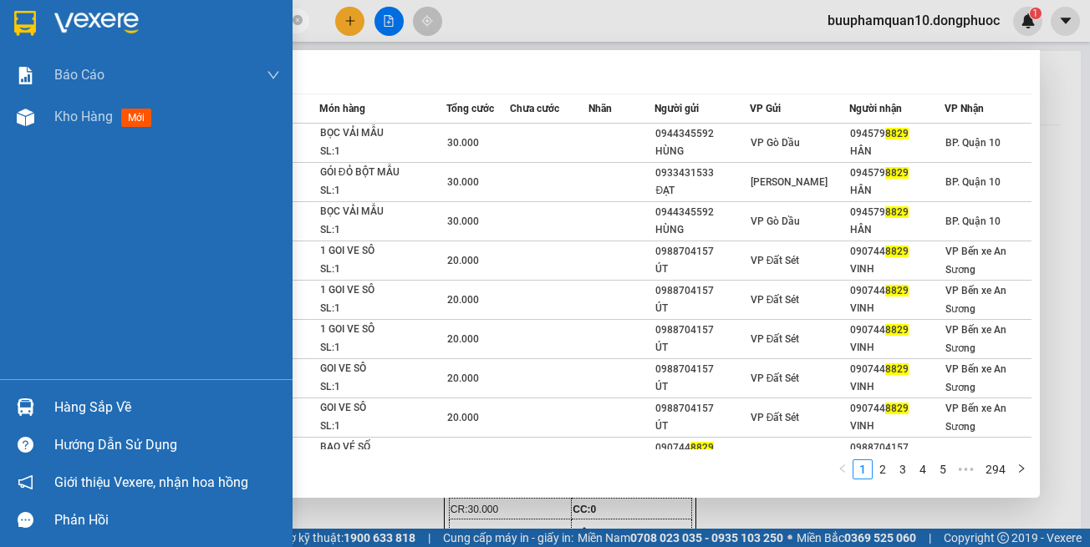
type input "8829"
click at [18, 415] on img at bounding box center [26, 408] width 18 height 18
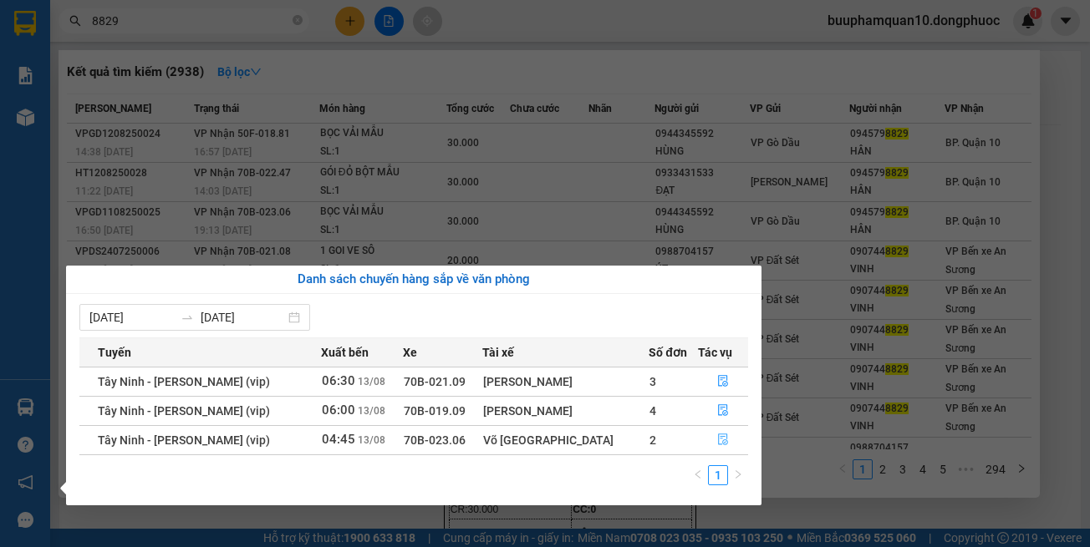
click at [721, 444] on icon "file-done" at bounding box center [723, 440] width 12 height 12
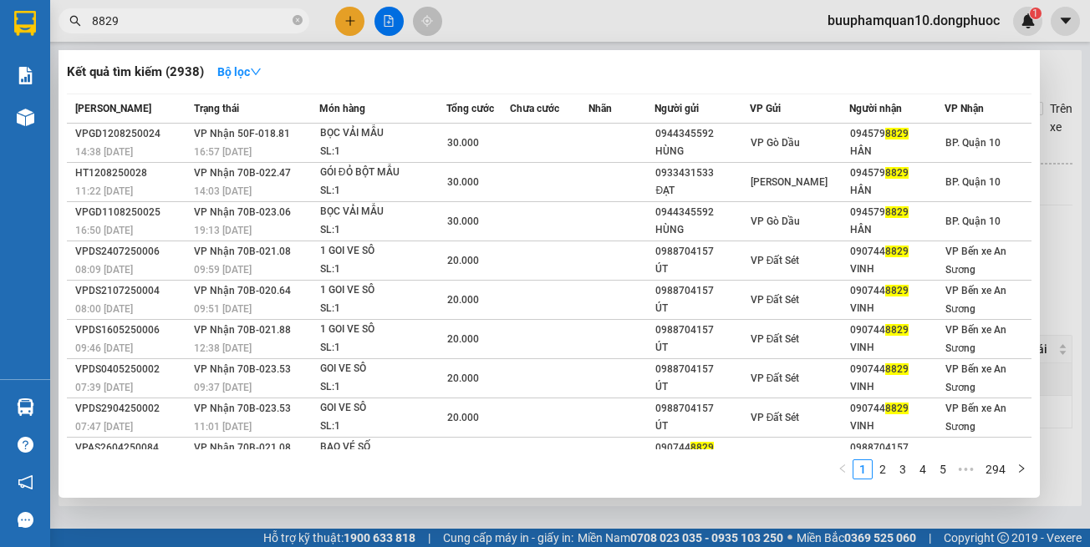
click at [712, 497] on div at bounding box center [545, 273] width 1090 height 547
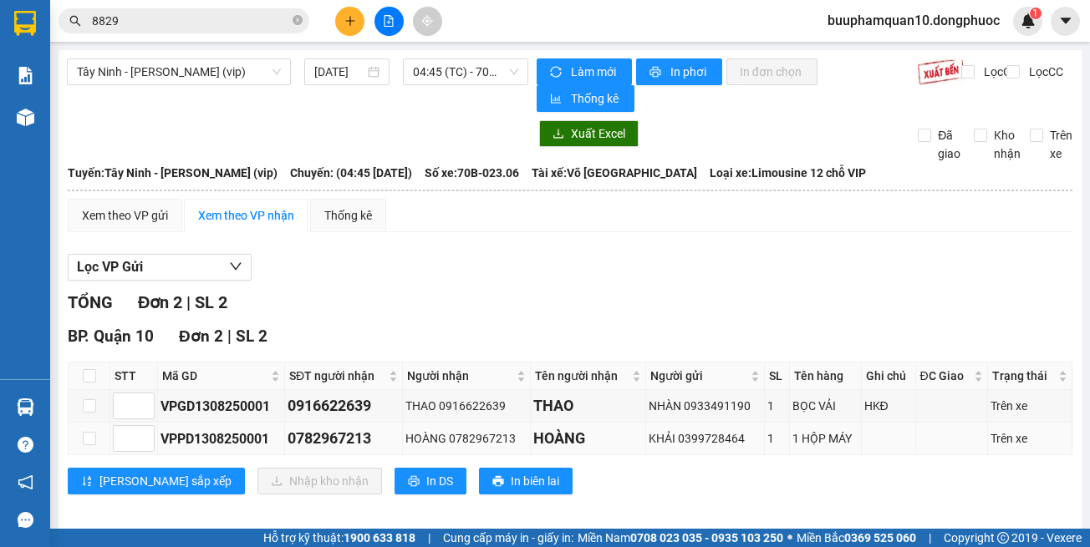
scroll to position [13, 0]
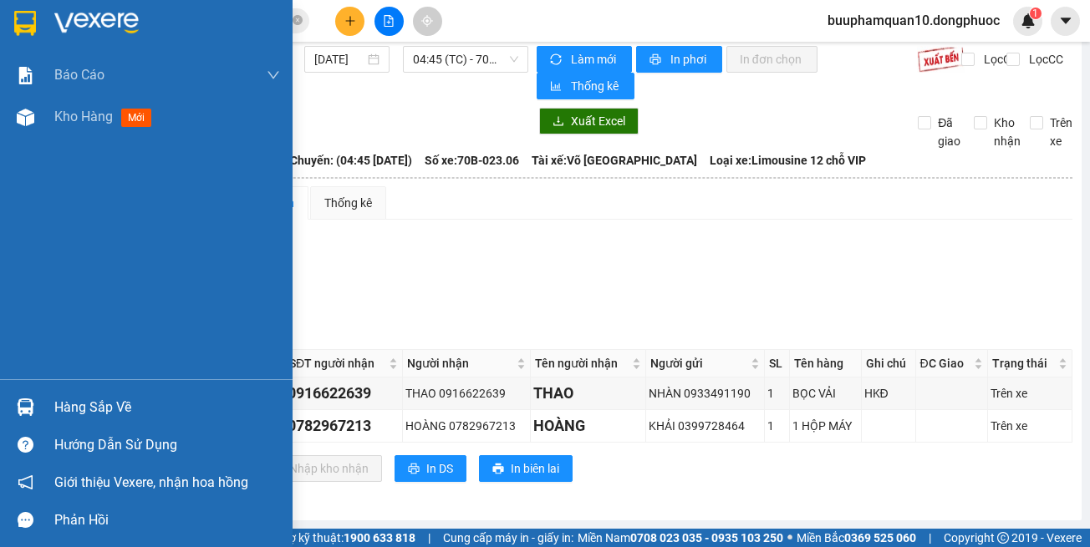
click at [22, 406] on img at bounding box center [26, 408] width 18 height 18
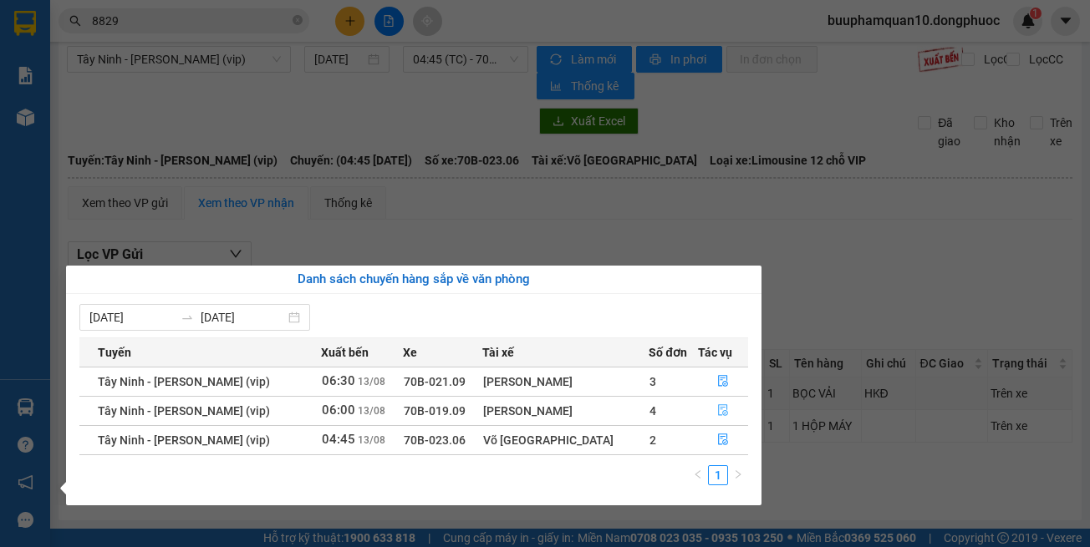
click at [723, 406] on icon "file-done" at bounding box center [723, 411] width 12 height 12
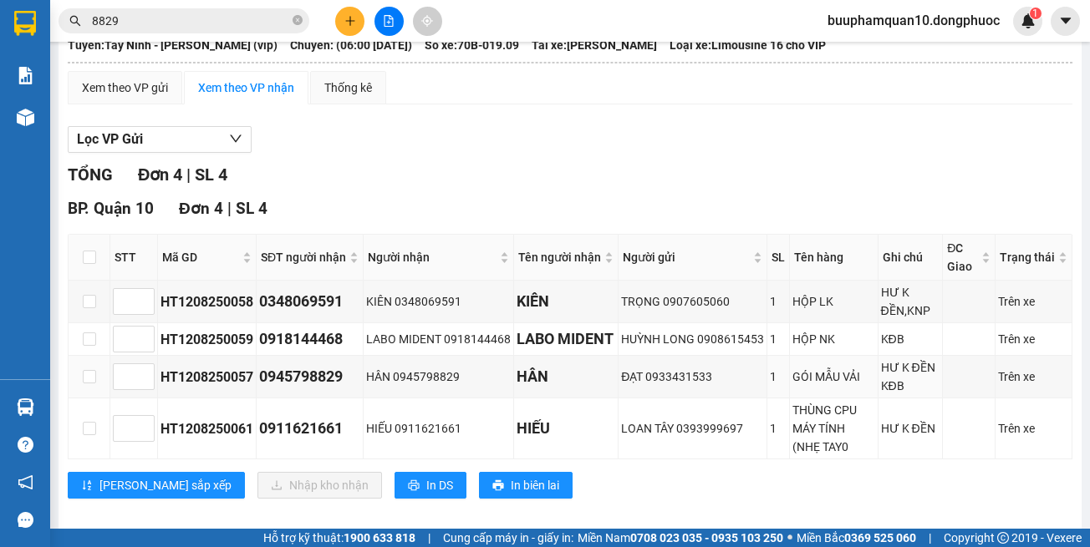
scroll to position [145, 0]
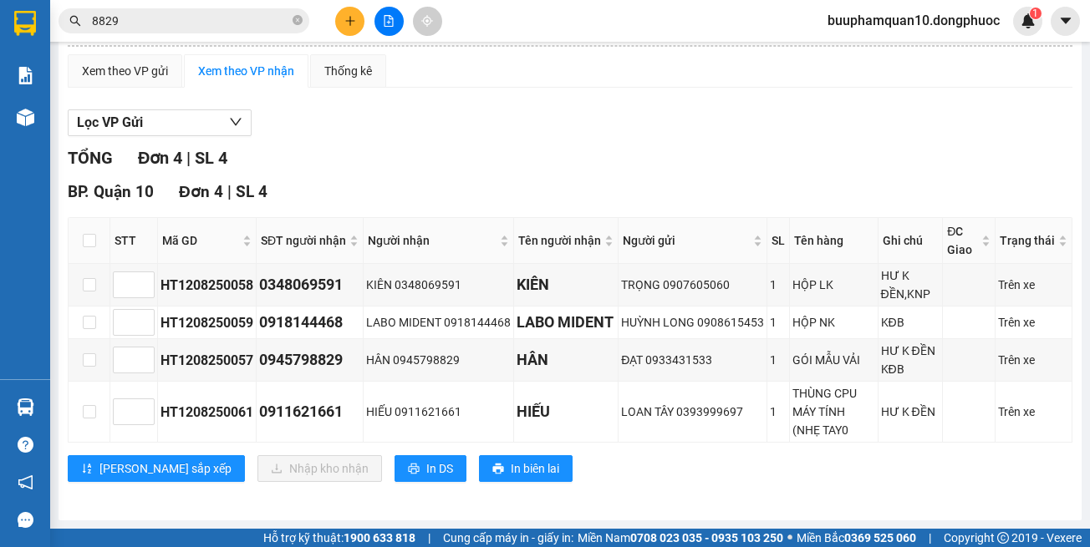
drag, startPoint x: 685, startPoint y: 74, endPoint x: 683, endPoint y: 39, distance: 34.4
click at [685, 55] on div "Xem theo VP gửi Xem theo VP nhận Thống kê Lọc VP Gửi TỔNG Đơn 4 | SL 4 BP. Quậ…" at bounding box center [570, 278] width 1005 height 449
click at [210, 28] on input "8829" at bounding box center [190, 21] width 197 height 18
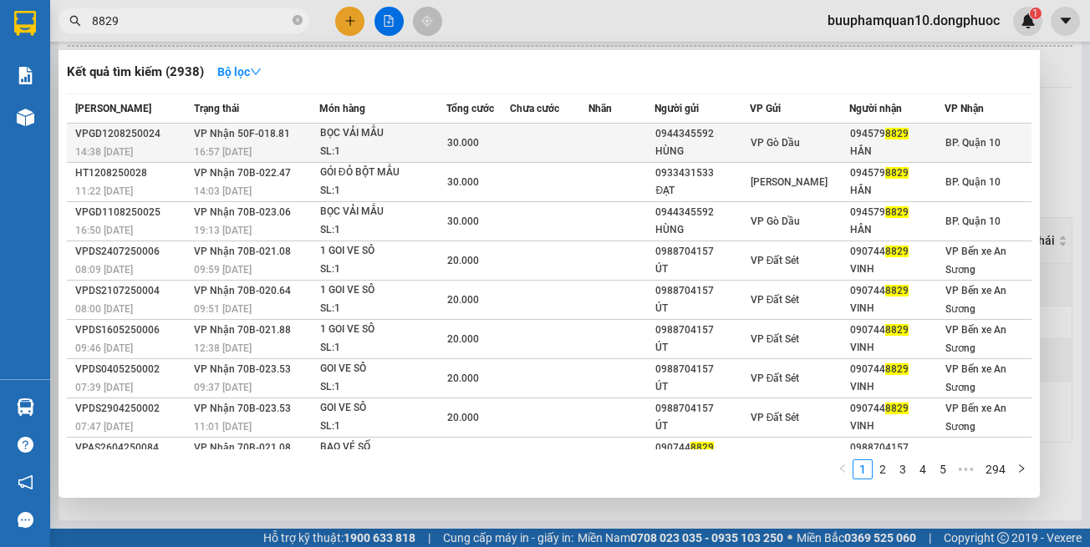
click at [236, 134] on span "VP Nhận 50F-018.81" at bounding box center [242, 134] width 96 height 12
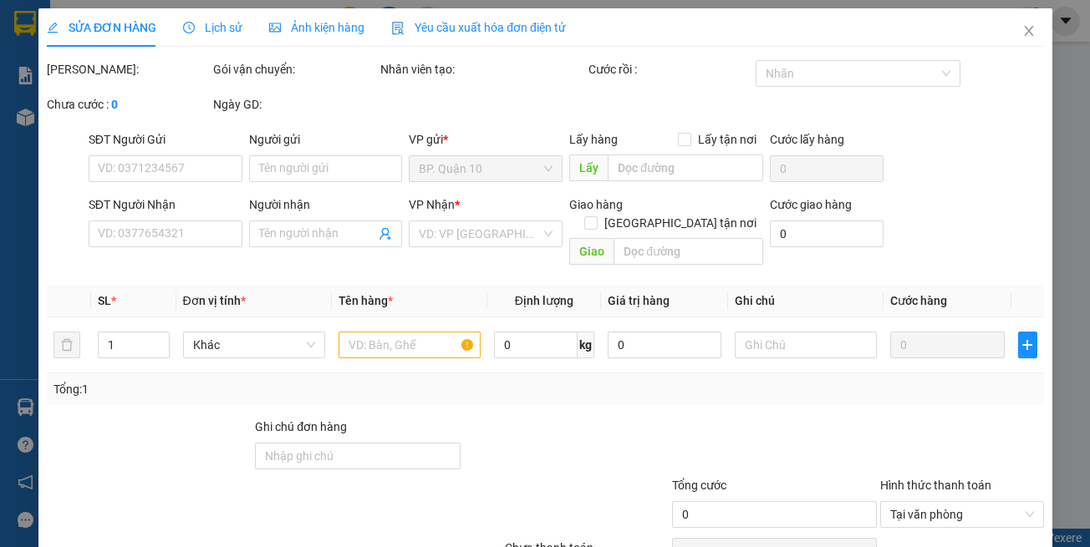
type input "0944345592"
type input "HÙNG"
type input "0945798829"
type input "HÂN"
type input "30.000"
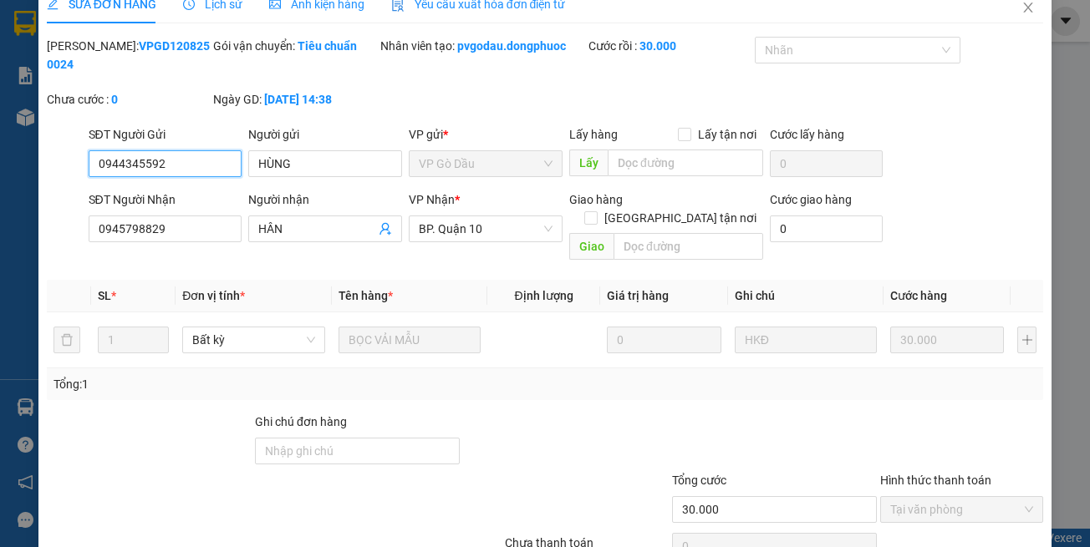
scroll to position [93, 0]
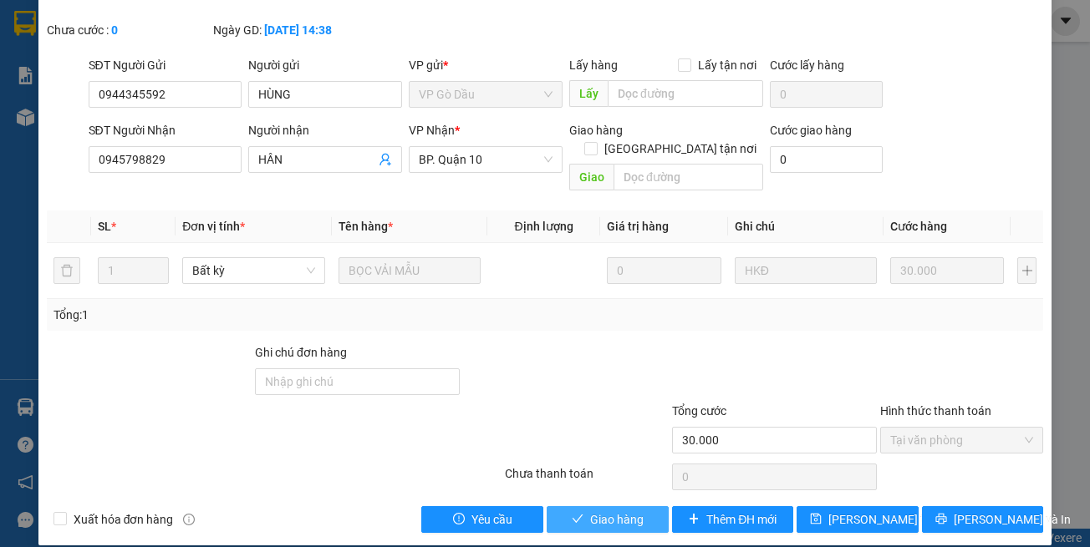
click at [595, 497] on span "Giao hàng" at bounding box center [616, 520] width 53 height 18
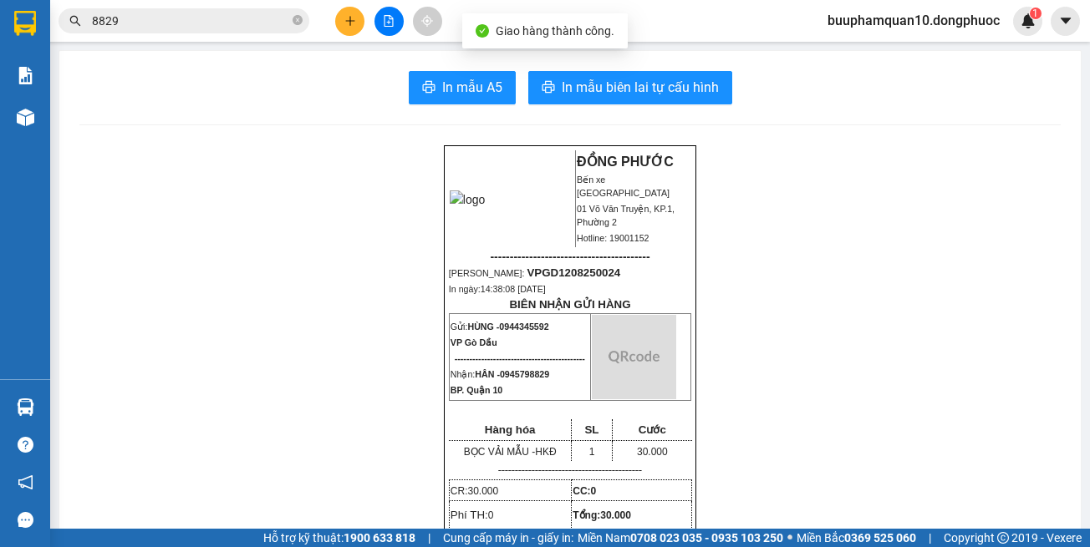
drag, startPoint x: 212, startPoint y: 25, endPoint x: 218, endPoint y: 33, distance: 10.2
click at [212, 27] on input "8829" at bounding box center [190, 21] width 197 height 18
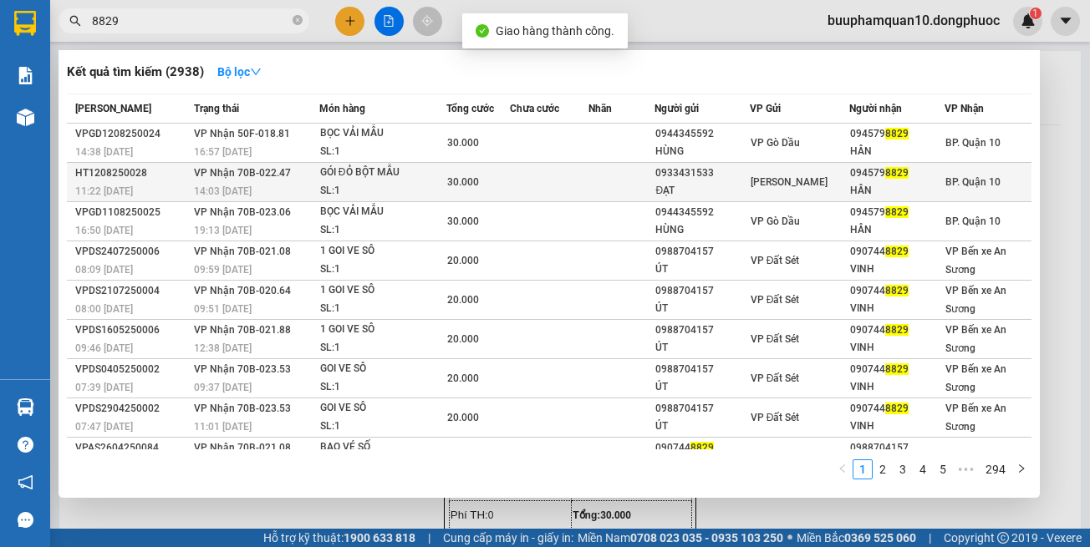
click at [272, 183] on div "14:03 - 12/08" at bounding box center [256, 191] width 125 height 18
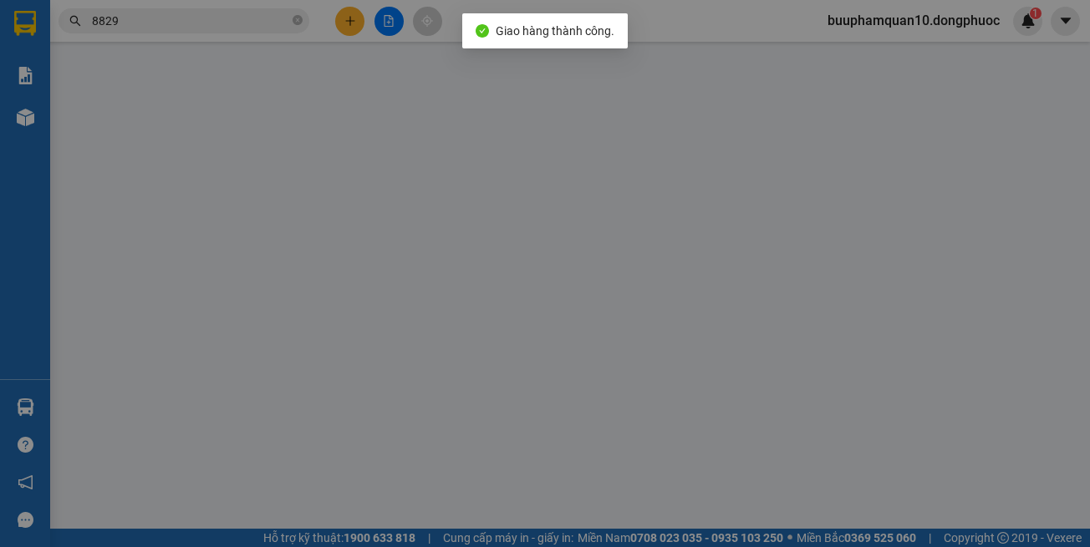
type input "0933431533"
type input "ĐẠT"
type input "0945798829"
type input "HÂN"
type input "30.000"
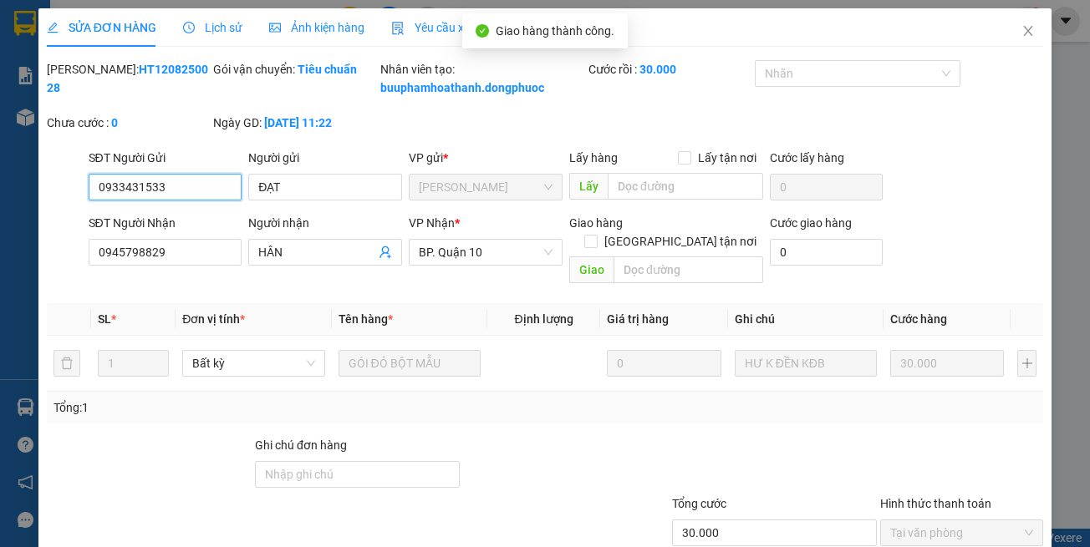
scroll to position [111, 0]
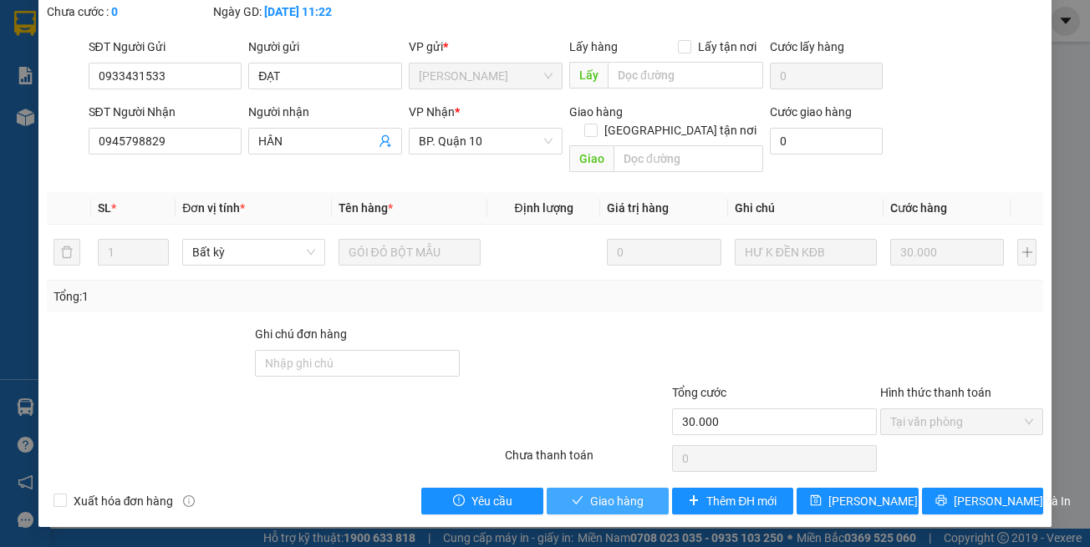
click at [616, 492] on span "Giao hàng" at bounding box center [616, 501] width 53 height 18
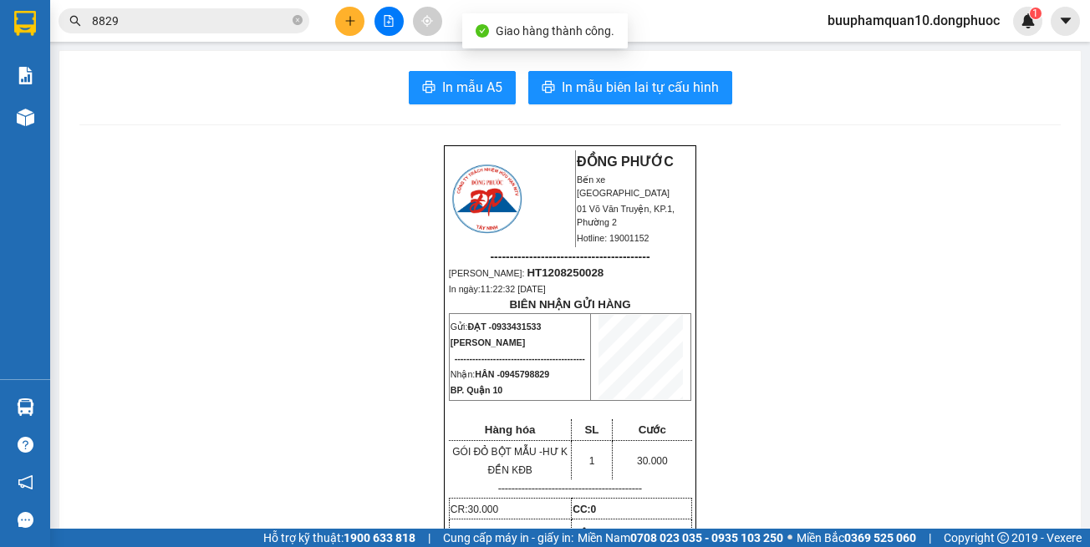
click at [197, 18] on input "8829" at bounding box center [190, 21] width 197 height 18
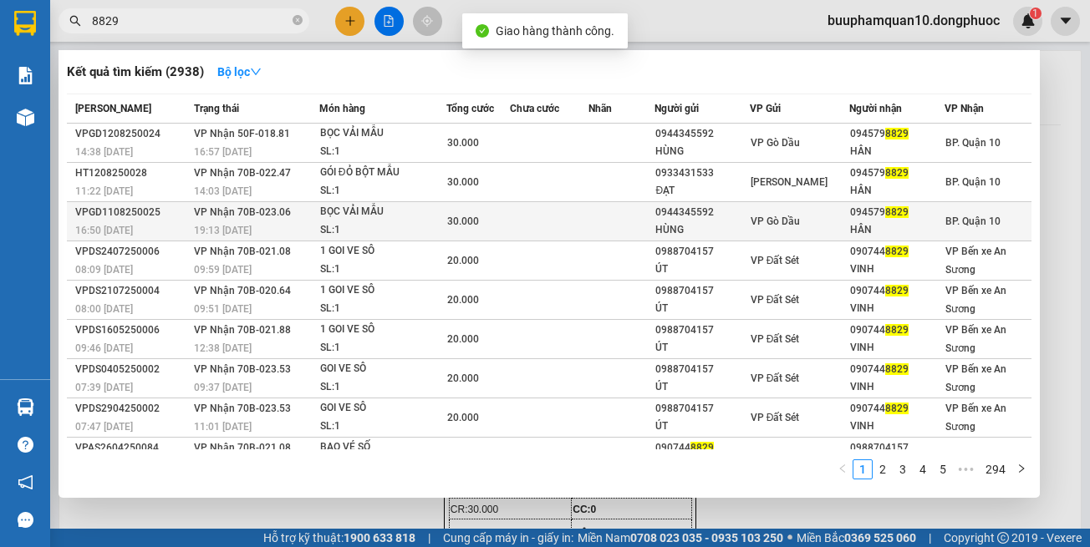
click at [348, 221] on div "BỌC VẢI MẪU" at bounding box center [382, 212] width 125 height 18
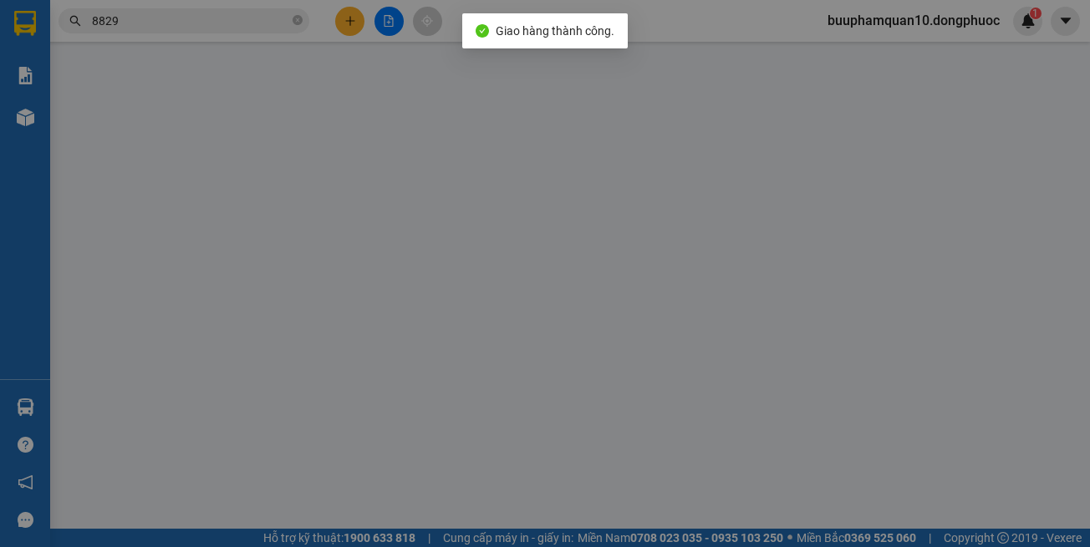
type input "0944345592"
type input "HÙNG"
type input "0945798829"
type input "HÂN"
type input "30.000"
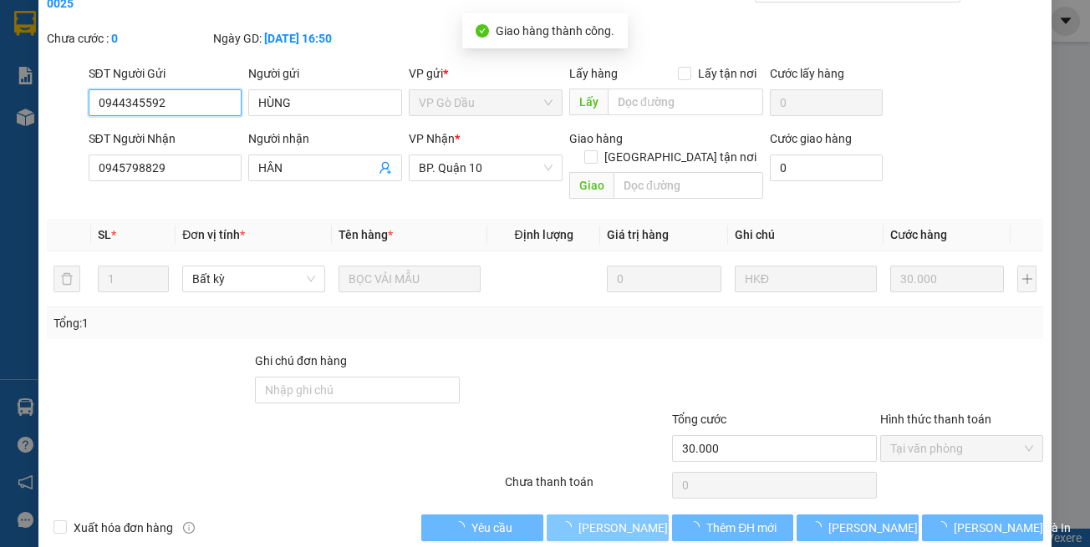
scroll to position [93, 0]
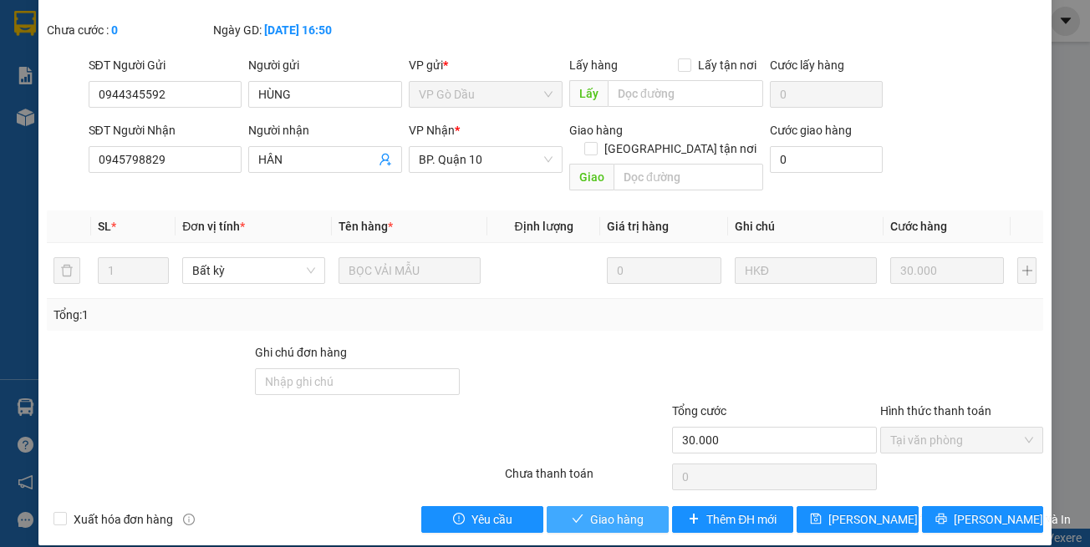
drag, startPoint x: 604, startPoint y: 504, endPoint x: 595, endPoint y: 491, distance: 15.5
click at [603, 497] on span "Giao hàng" at bounding box center [616, 520] width 53 height 18
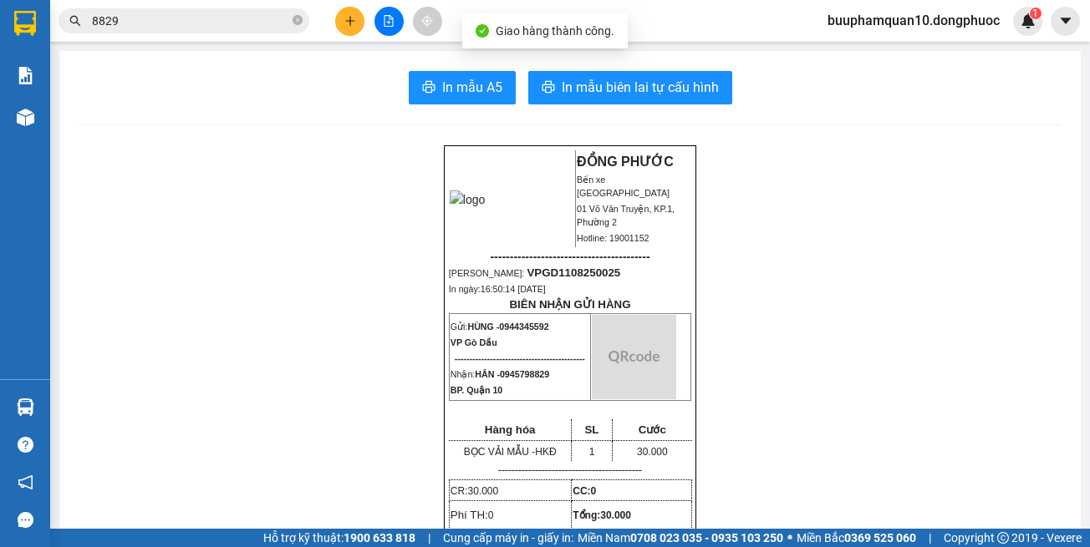
click at [211, 14] on input "8829" at bounding box center [190, 21] width 197 height 18
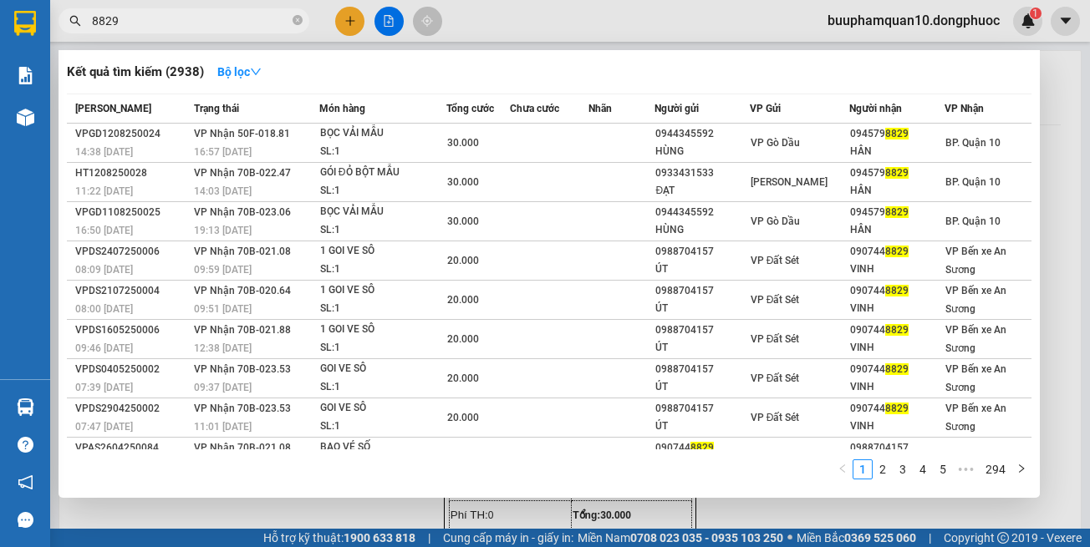
drag, startPoint x: 326, startPoint y: 513, endPoint x: 217, endPoint y: 479, distance: 113.9
click at [320, 497] on div at bounding box center [545, 273] width 1090 height 547
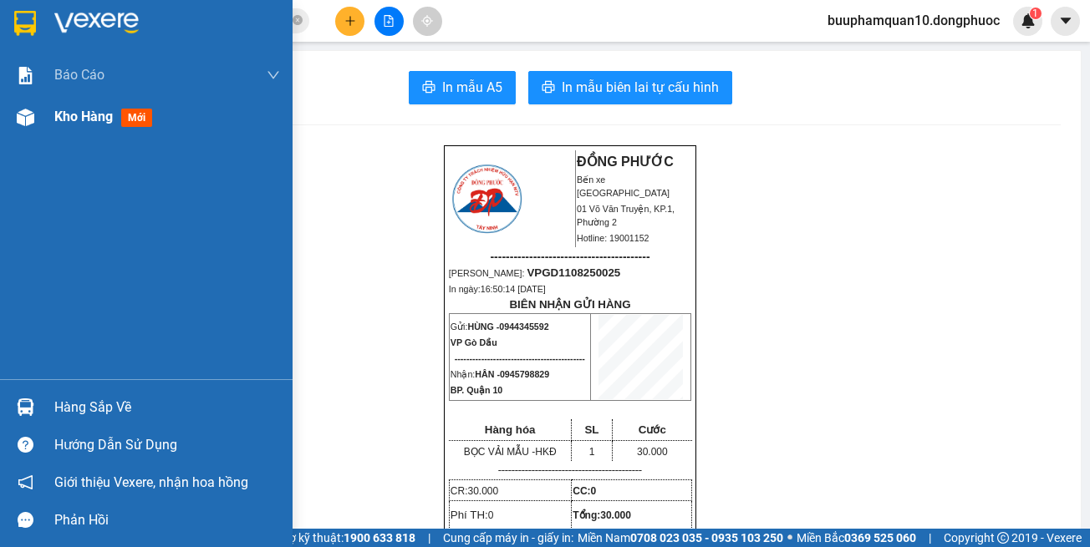
click at [89, 109] on span "Kho hàng" at bounding box center [83, 117] width 59 height 16
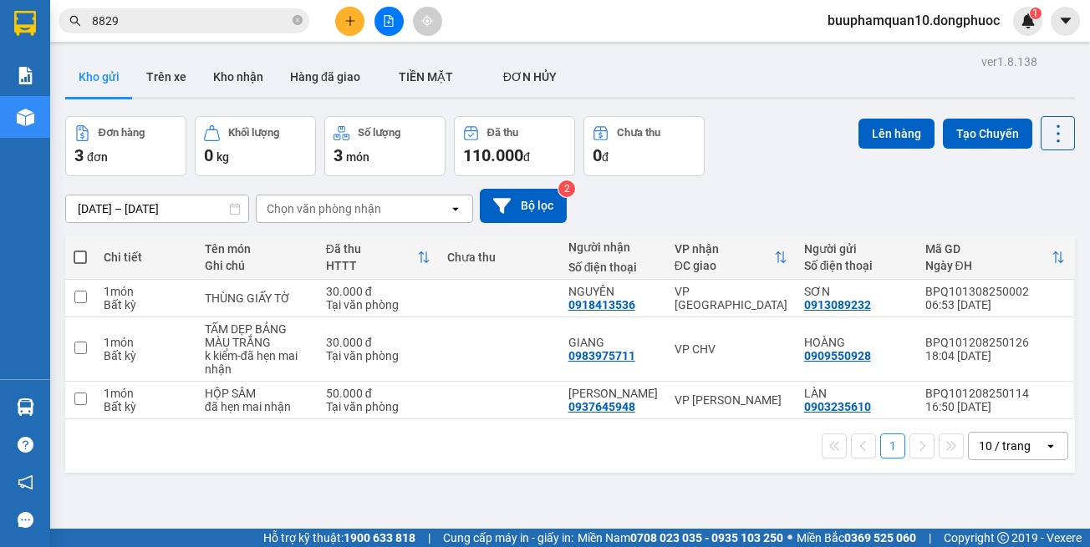
click at [760, 497] on div "ver 1.8.138 Kho gửi Trên xe Kho nhận Hàng đã giao TIỀN MẶT ĐƠN HỦY Đơn hàng 3…" at bounding box center [570, 323] width 1023 height 547
click at [804, 347] on div "HOÀNG 0909550928" at bounding box center [856, 349] width 104 height 27
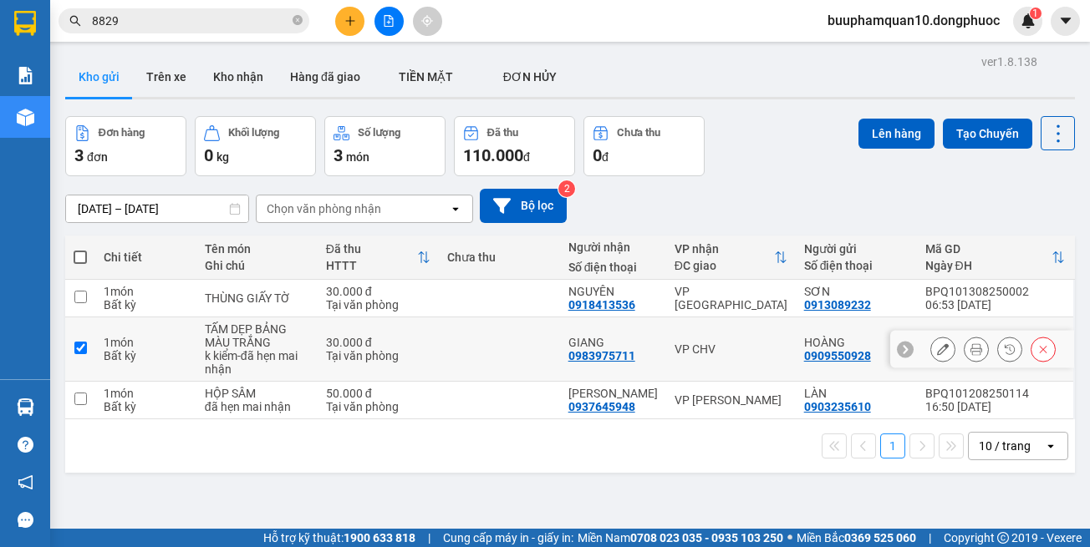
checkbox input "true"
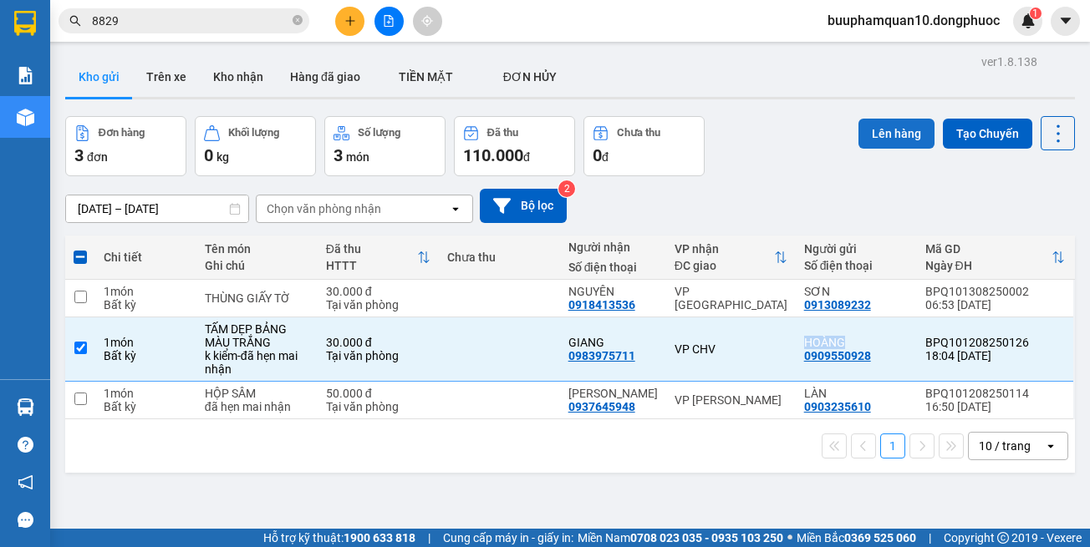
click at [891, 142] on button "Lên hàng" at bounding box center [896, 134] width 76 height 30
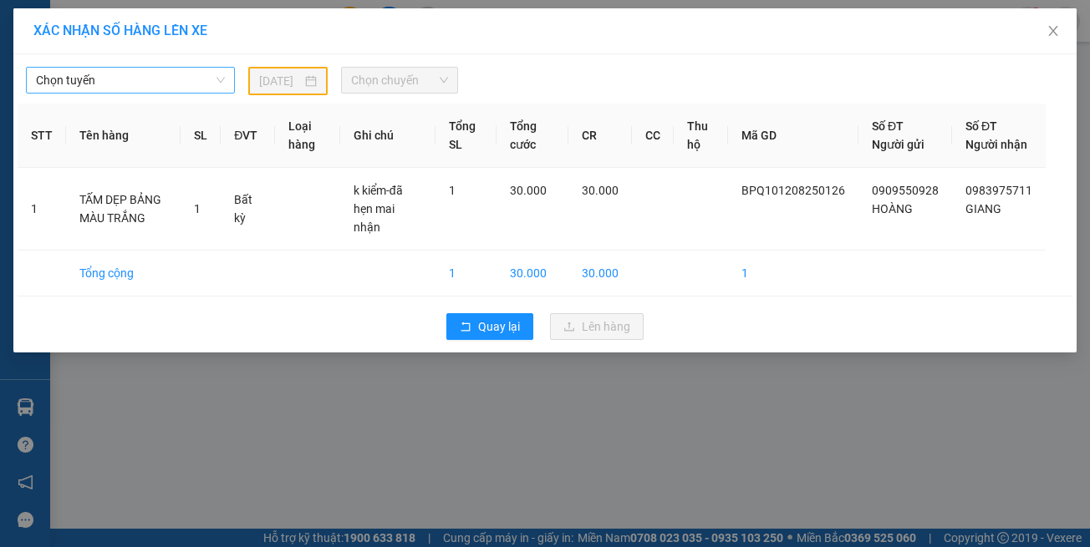
click at [130, 90] on span "Chọn tuyến" at bounding box center [130, 80] width 189 height 25
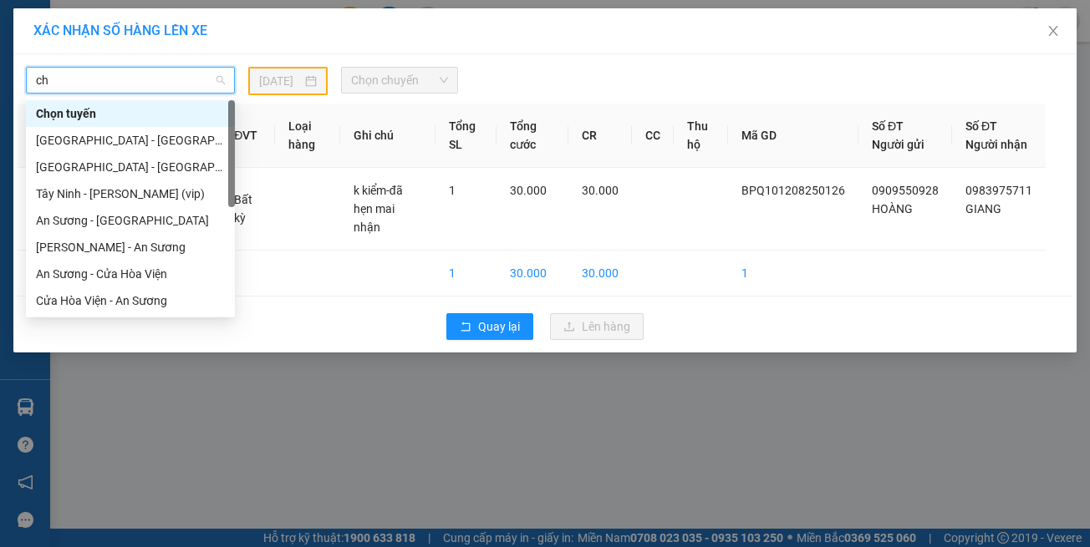
type input "chv"
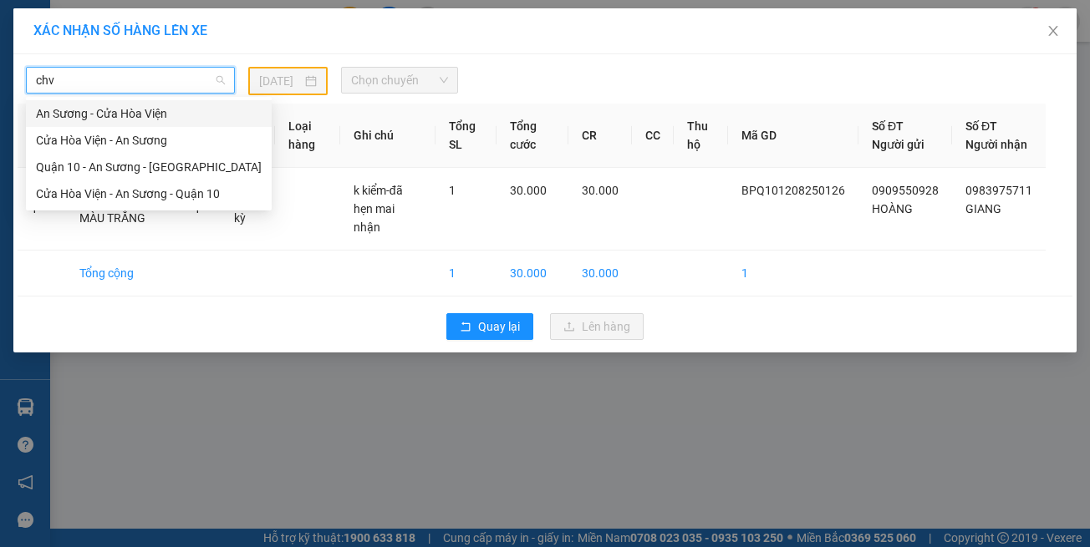
click at [158, 117] on div "An Sương - Cửa Hòa Viện" at bounding box center [149, 113] width 226 height 18
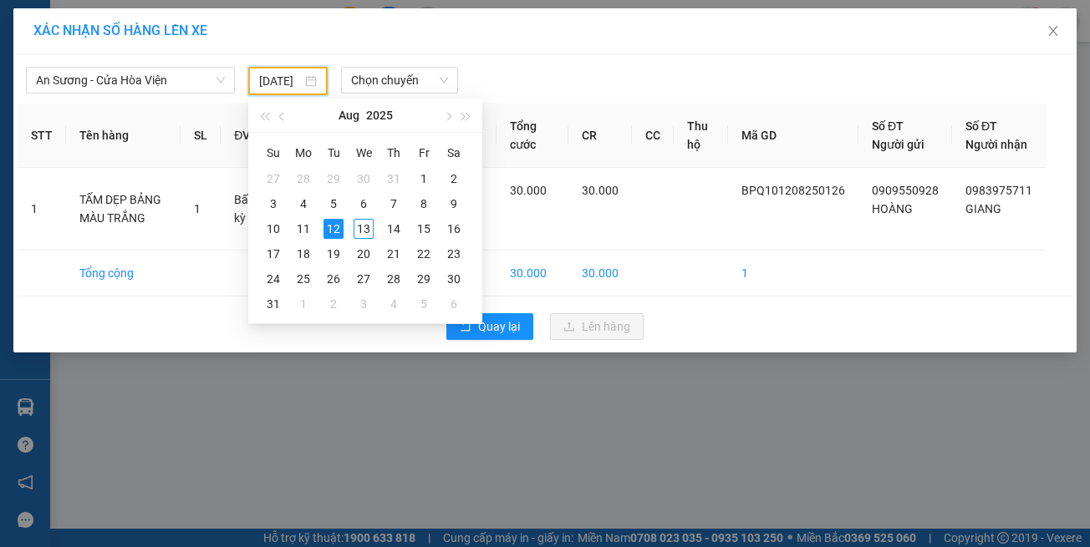
click at [267, 83] on input "12/08/2025" at bounding box center [280, 81] width 43 height 18
click at [370, 231] on div "13" at bounding box center [364, 229] width 20 height 20
type input "[DATE]"
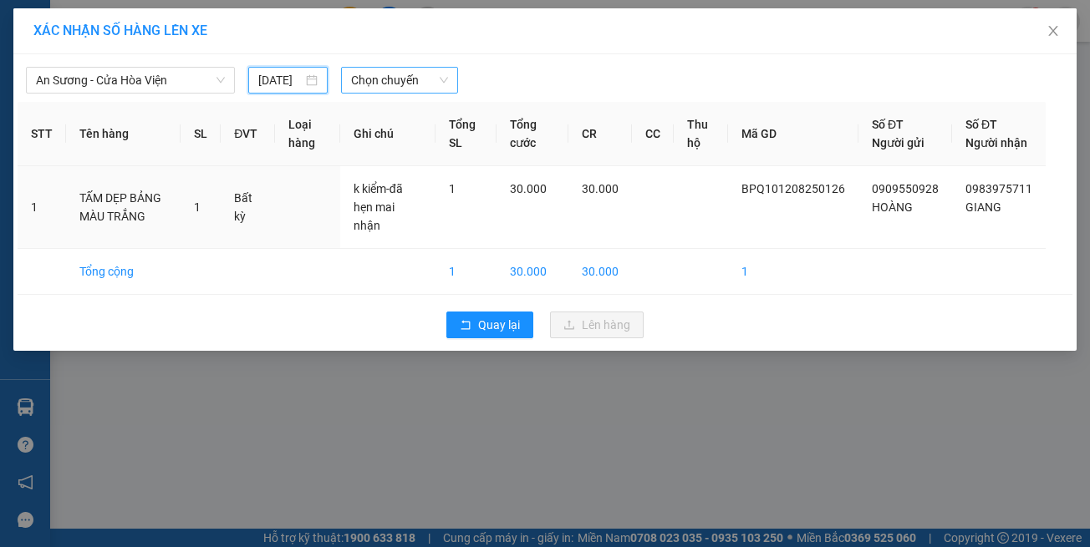
click at [425, 89] on span "Chọn chuyến" at bounding box center [399, 80] width 96 height 25
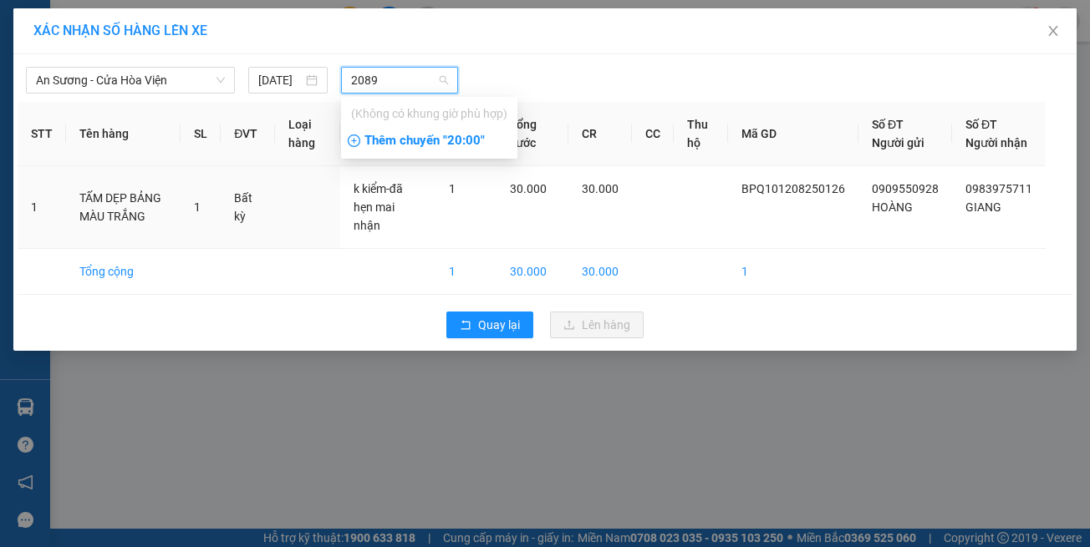
type input "2089"
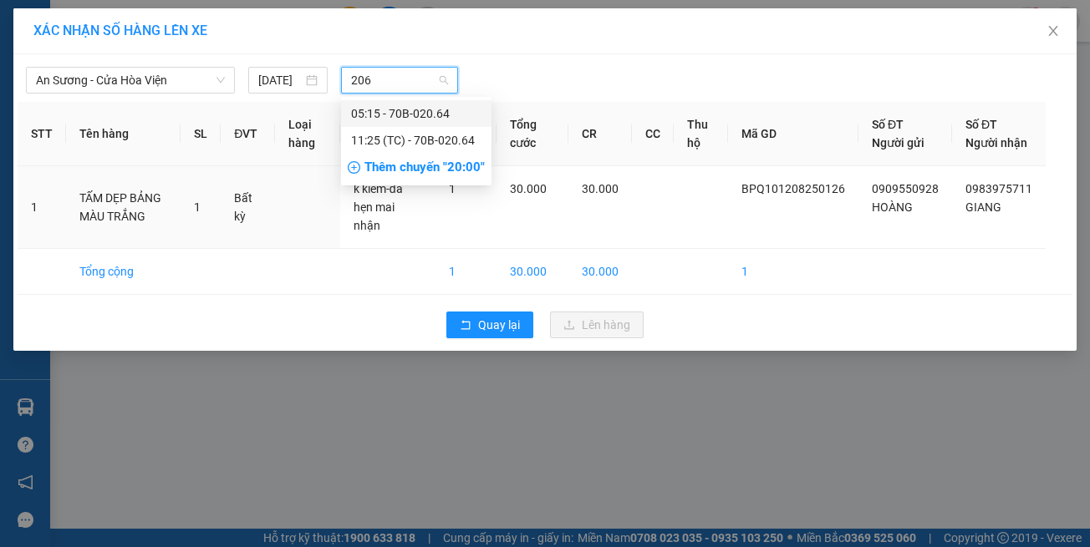
type input "2064"
click at [436, 109] on div "05:15 - 70B-020.64" at bounding box center [416, 113] width 130 height 18
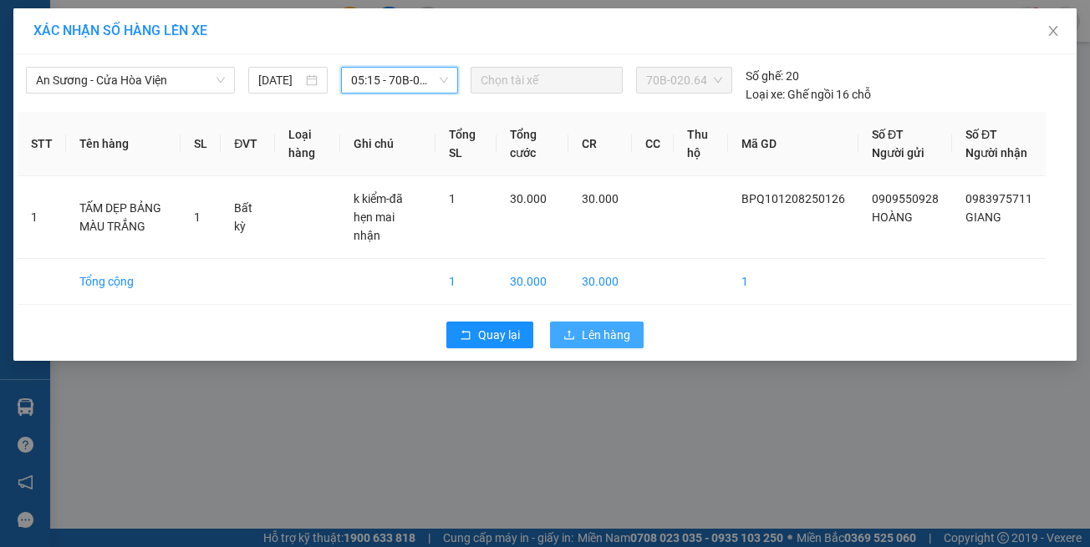
click at [613, 329] on span "Lên hàng" at bounding box center [606, 335] width 48 height 18
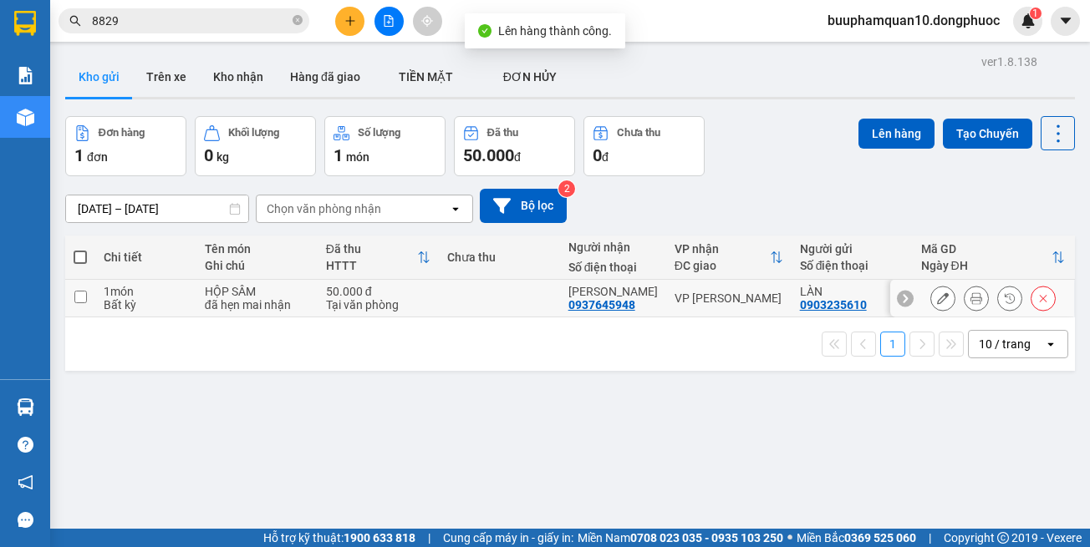
click at [704, 303] on div "VP Châu Thành" at bounding box center [729, 298] width 109 height 13
checkbox input "true"
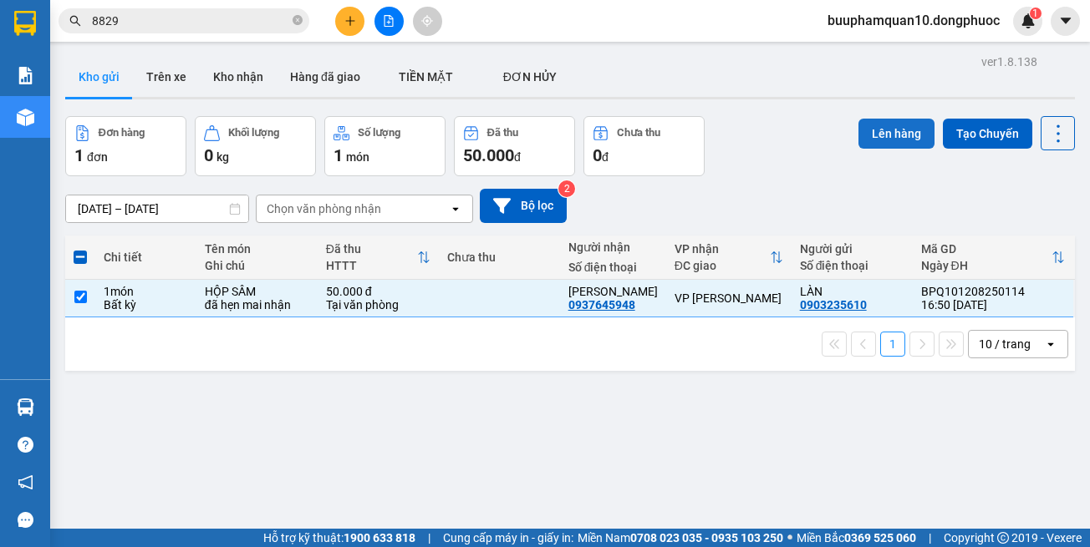
click at [878, 136] on button "Lên hàng" at bounding box center [896, 134] width 76 height 30
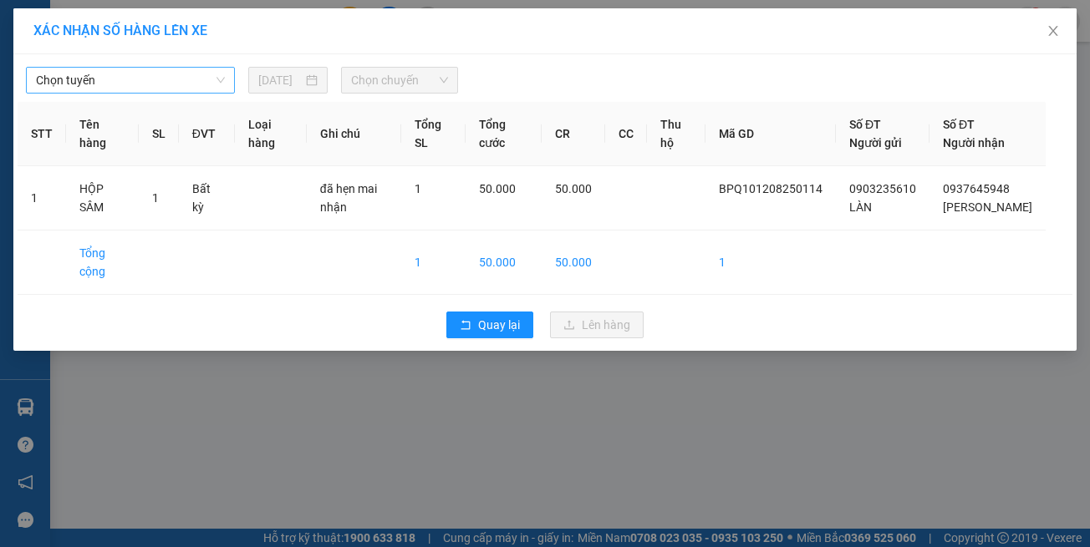
click at [86, 72] on span "Chọn tuyến" at bounding box center [130, 80] width 189 height 25
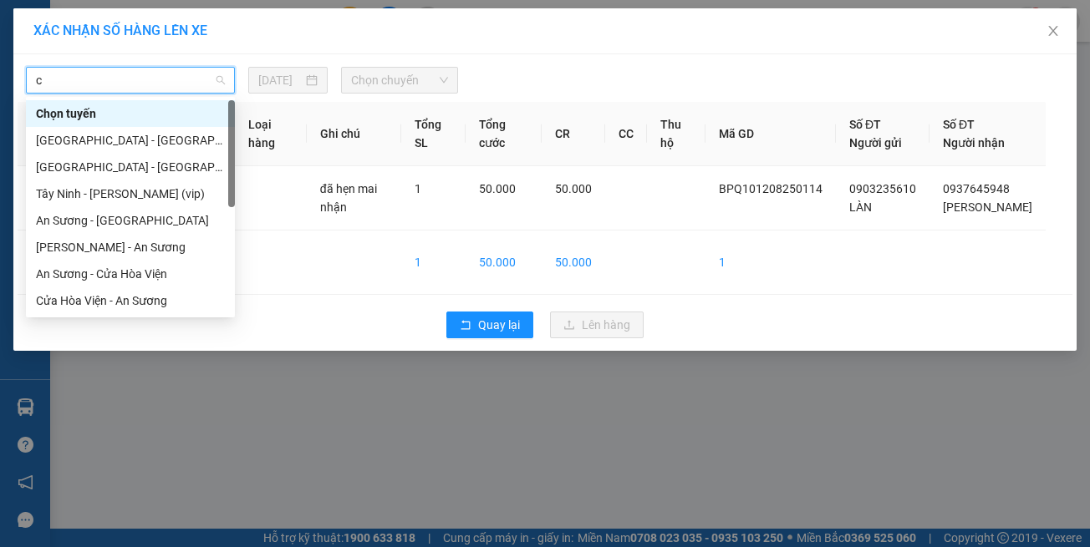
type input "ct"
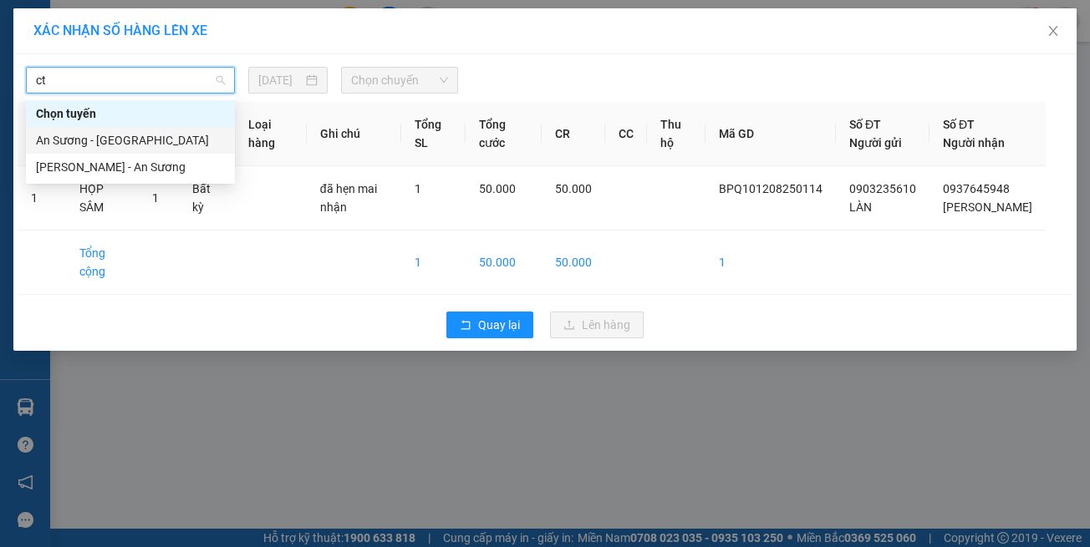
drag, startPoint x: 98, startPoint y: 140, endPoint x: 303, endPoint y: 112, distance: 207.6
click at [99, 141] on div "An Sương - [GEOGRAPHIC_DATA]" at bounding box center [130, 140] width 189 height 18
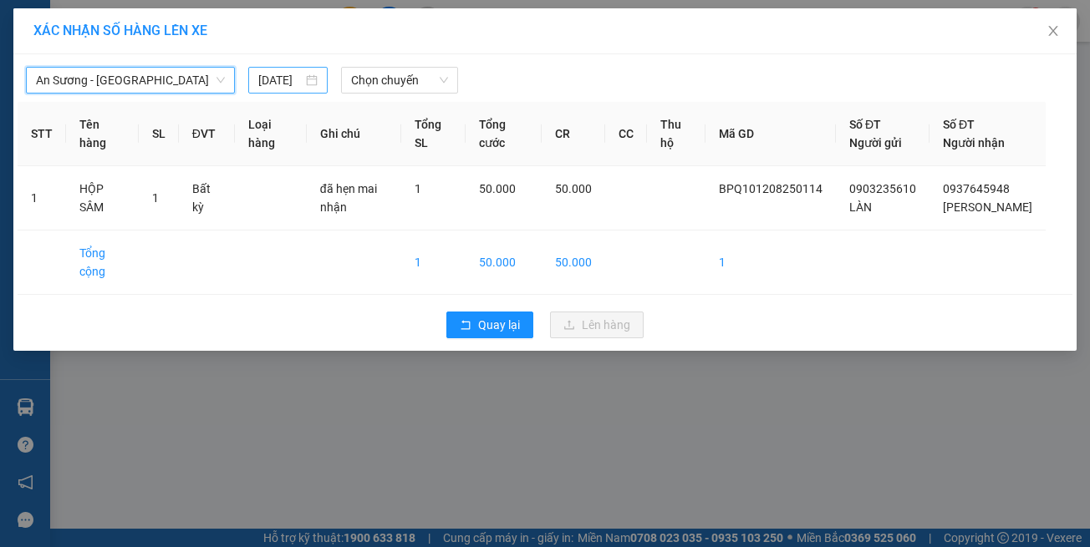
click at [296, 84] on input "[DATE]" at bounding box center [280, 80] width 44 height 18
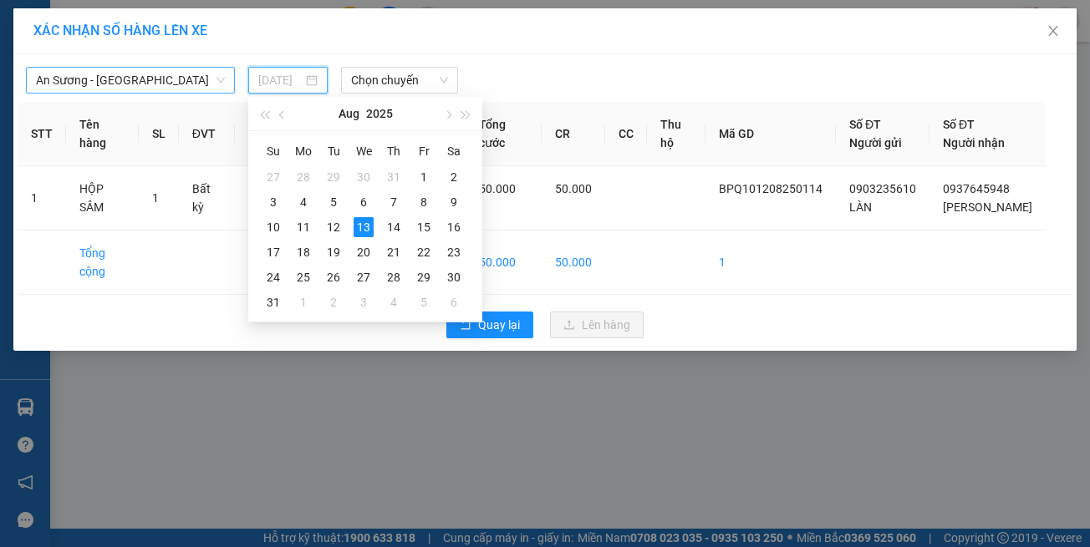
type input "[DATE]"
click at [387, 84] on span "Chọn chuyến" at bounding box center [399, 80] width 96 height 25
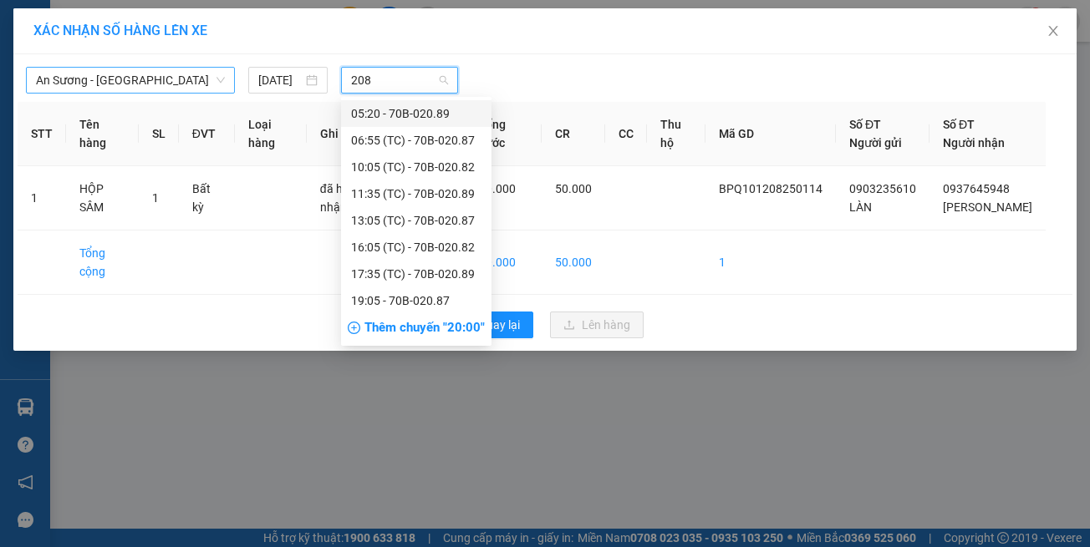
type input "2089"
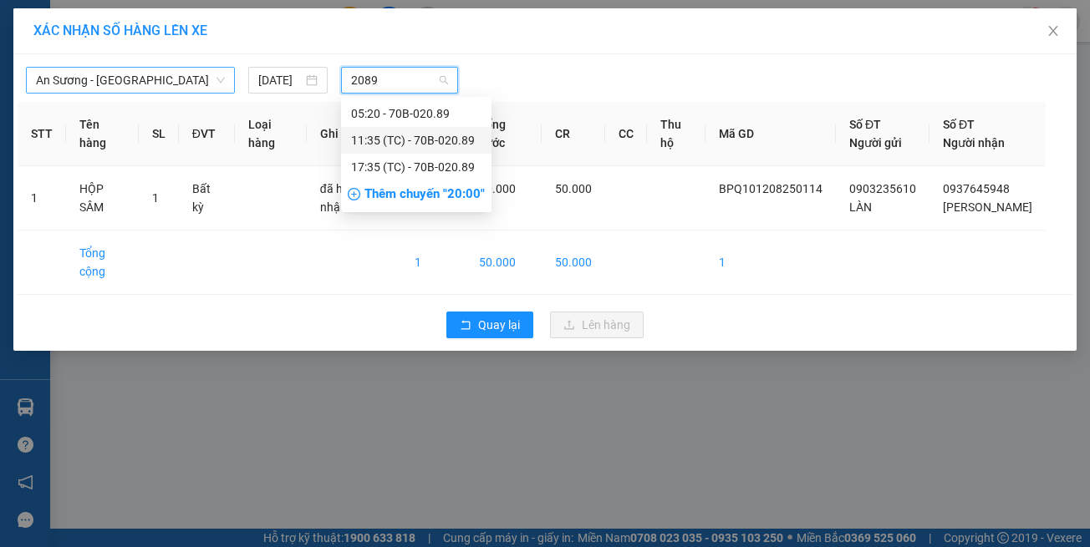
click at [384, 135] on div "11:35 (TC) - 70B-020.89" at bounding box center [416, 140] width 130 height 18
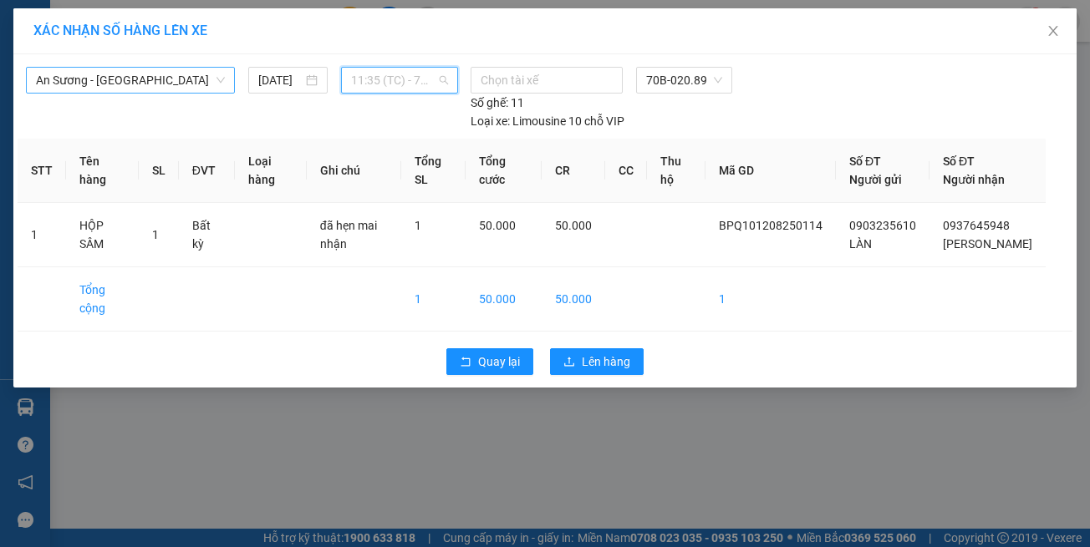
click at [395, 89] on span "11:35 (TC) - 70B-020.89" at bounding box center [399, 80] width 96 height 25
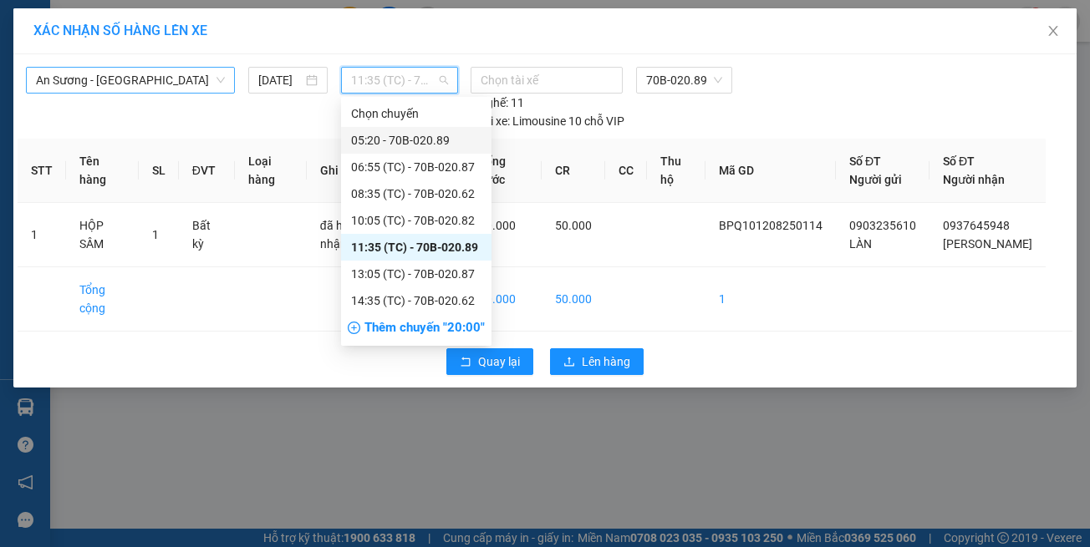
click at [419, 133] on div "05:20 - 70B-020.89" at bounding box center [416, 140] width 130 height 18
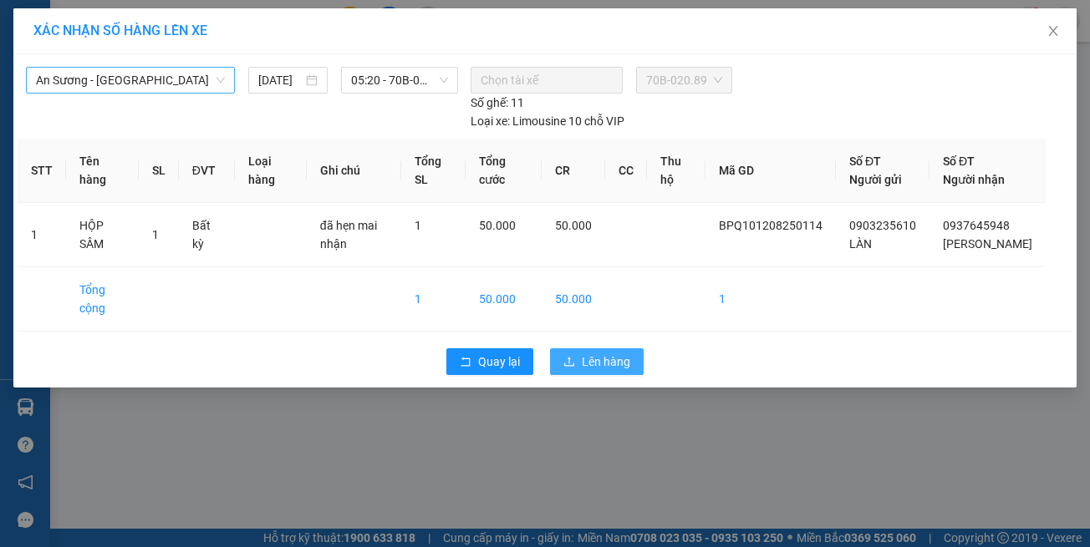
click at [624, 363] on button "Lên hàng" at bounding box center [597, 362] width 94 height 27
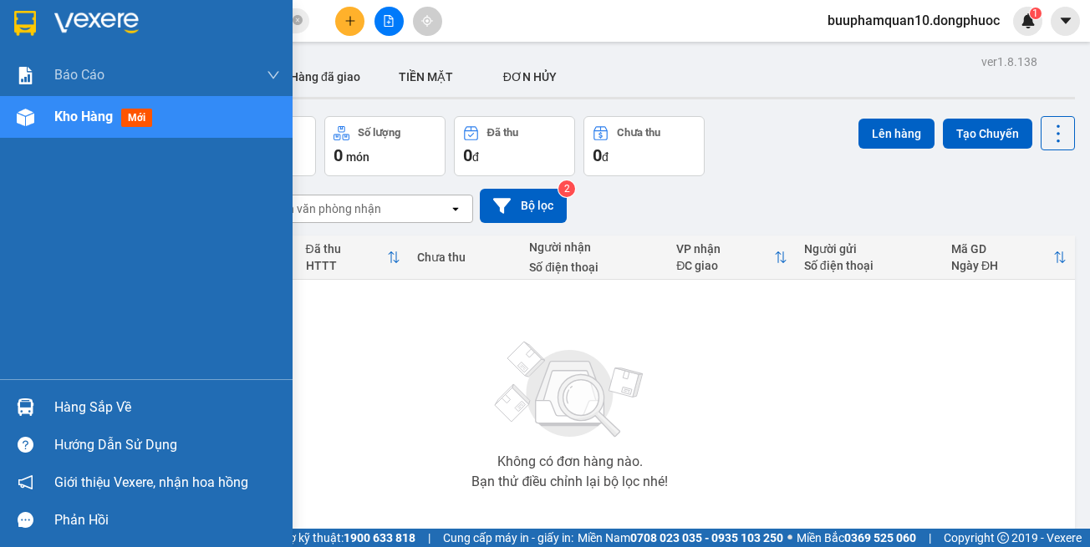
click at [46, 391] on div "Hàng sắp về" at bounding box center [146, 408] width 293 height 38
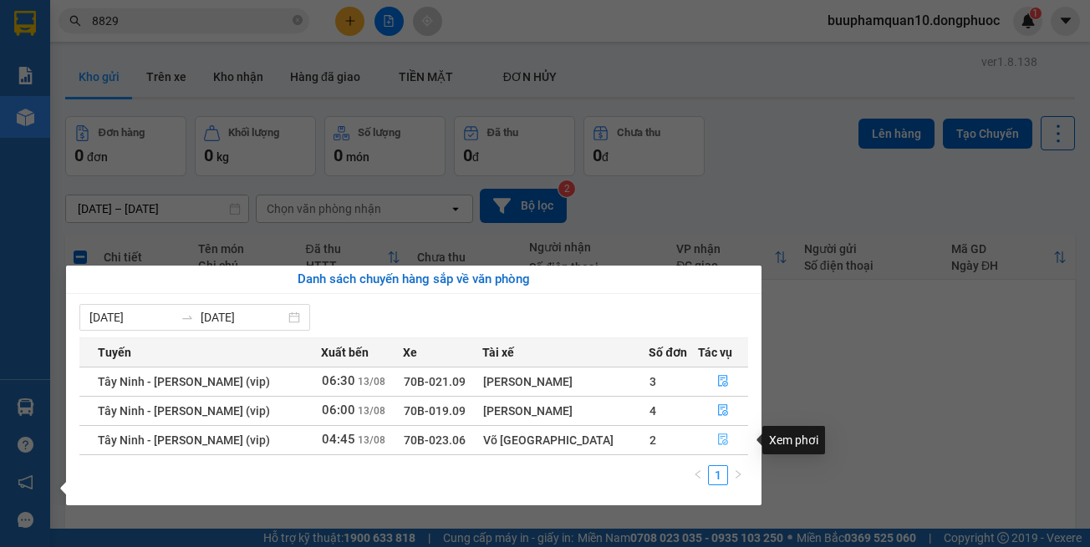
click at [717, 435] on icon "file-done" at bounding box center [723, 440] width 12 height 12
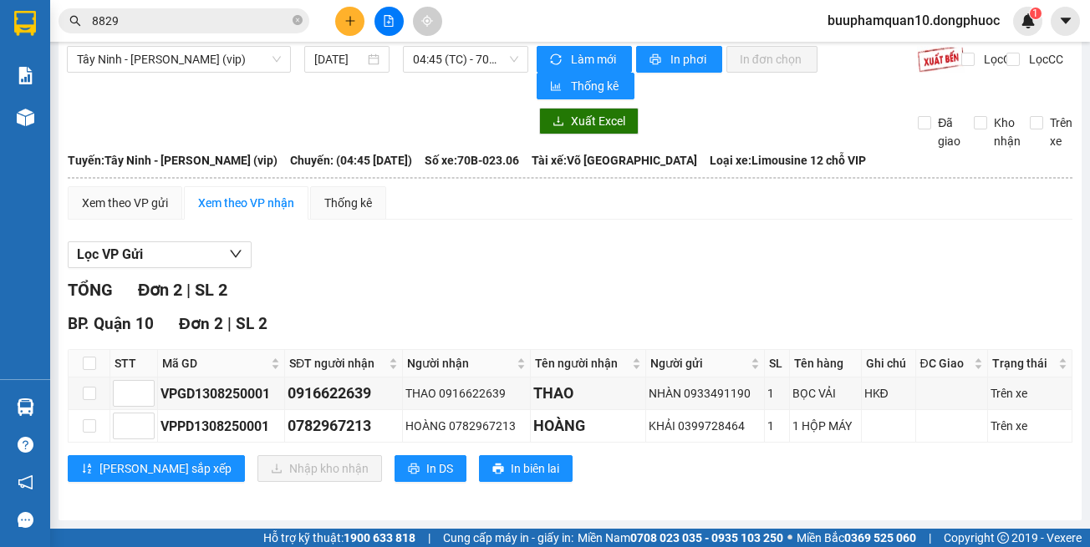
scroll to position [13, 0]
click at [722, 474] on div "Lưu sắp xếp Nhập kho nhận In DS In biên lai" at bounding box center [570, 469] width 1005 height 27
click at [233, 50] on span "Tây Ninh - [PERSON_NAME] (vip)" at bounding box center [179, 59] width 204 height 25
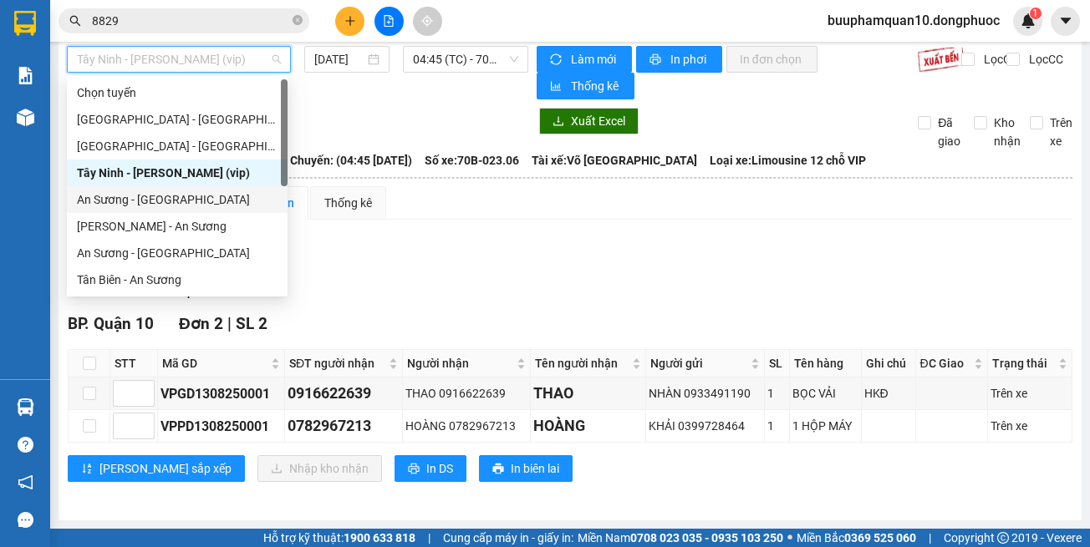
scroll to position [84, 0]
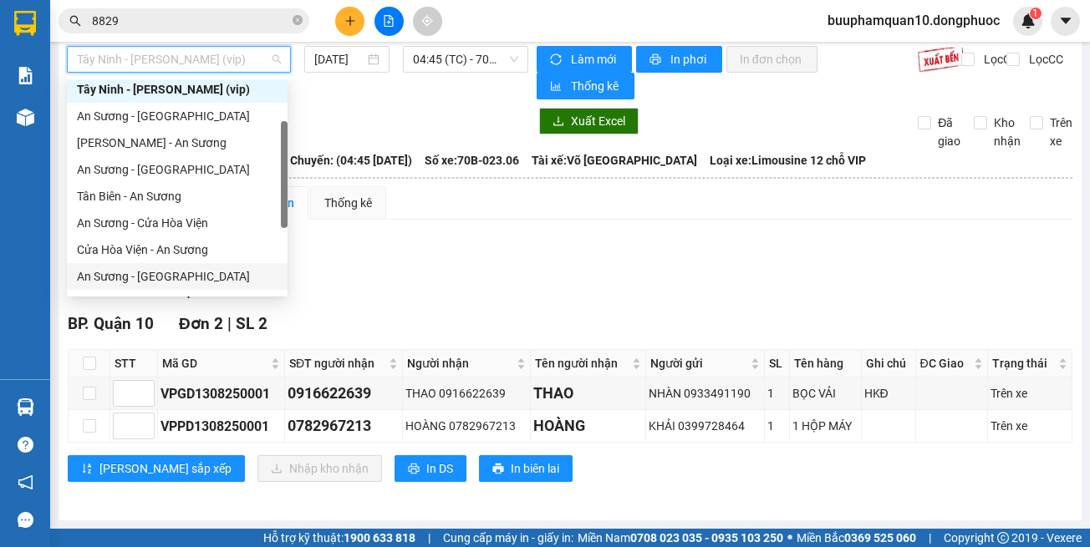
click at [213, 273] on div "An Sương - [GEOGRAPHIC_DATA]" at bounding box center [177, 276] width 201 height 18
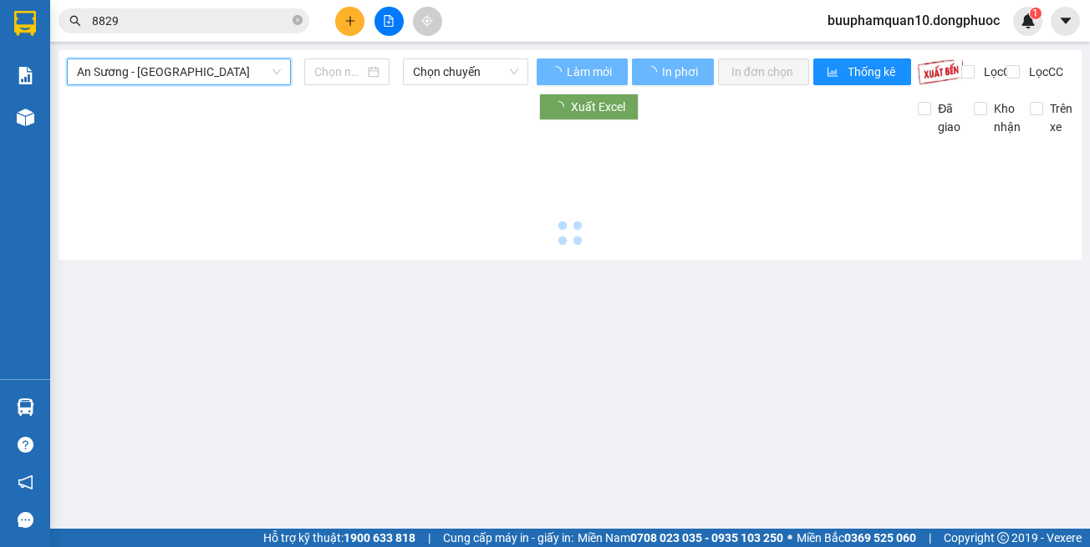
scroll to position [0, 0]
type input "[DATE]"
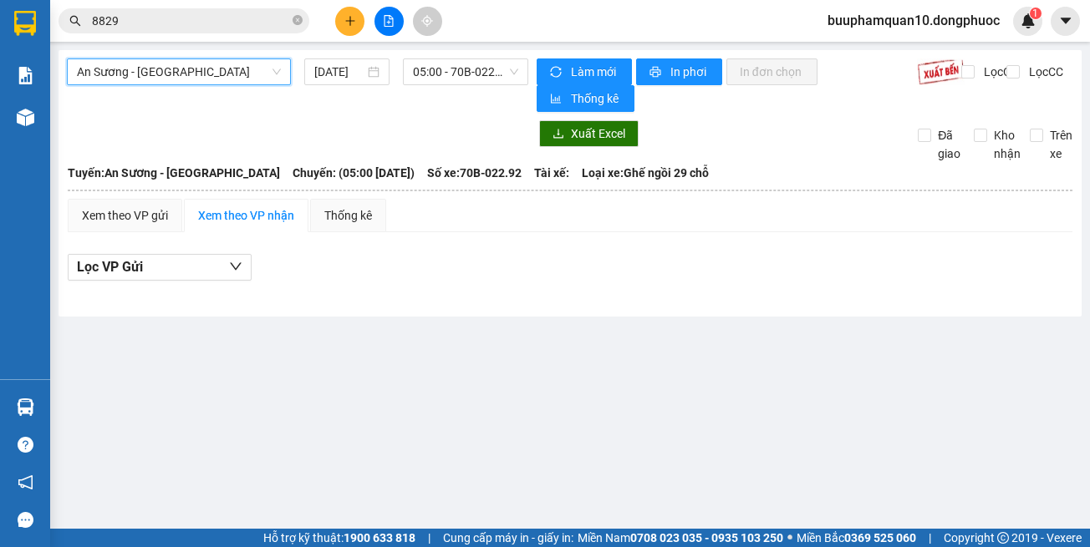
drag, startPoint x: 181, startPoint y: 70, endPoint x: 192, endPoint y: 89, distance: 22.1
click at [184, 71] on span "An Sương - [GEOGRAPHIC_DATA]" at bounding box center [179, 71] width 204 height 25
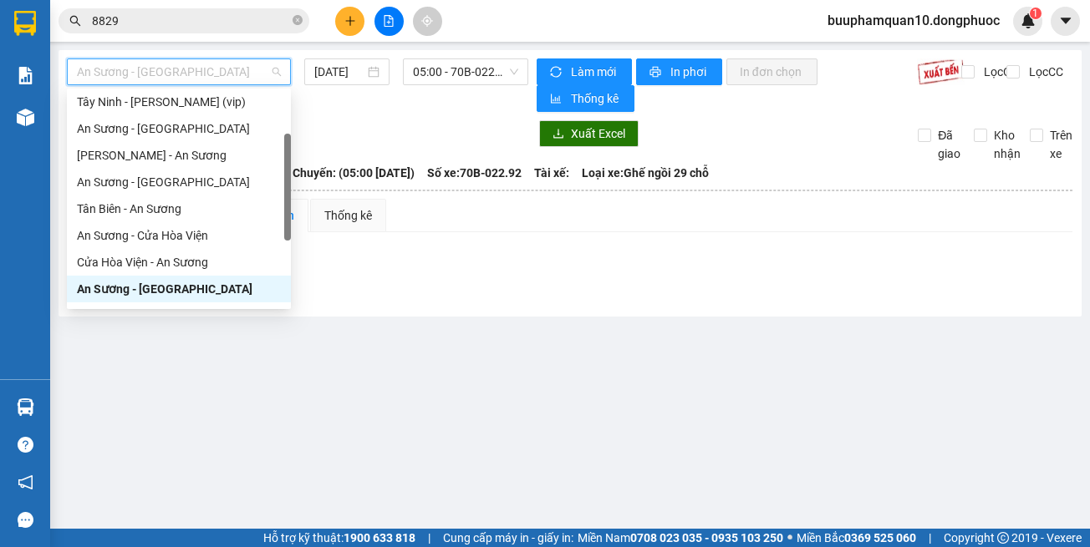
scroll to position [241, 0]
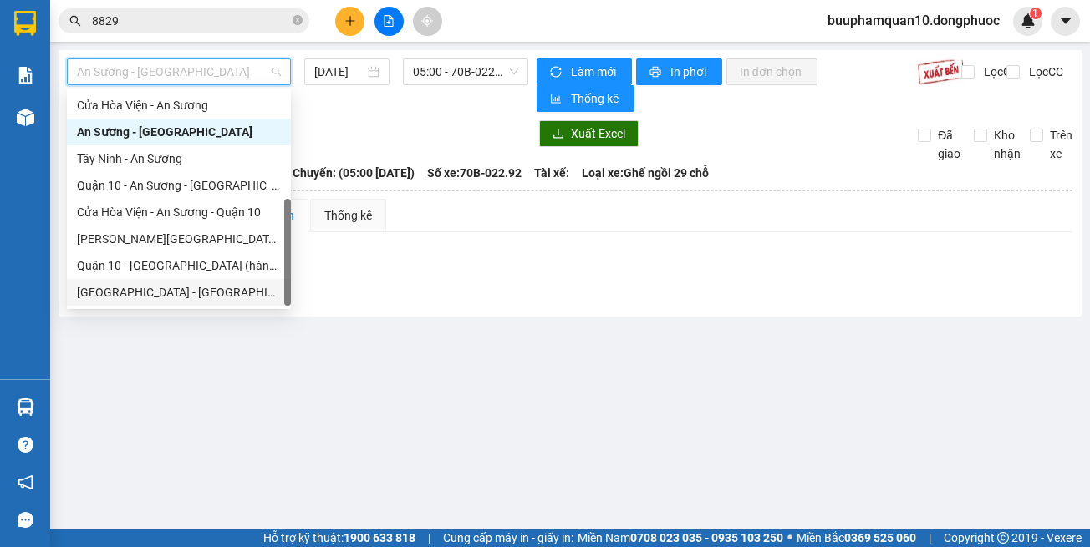
drag, startPoint x: 227, startPoint y: 288, endPoint x: 391, endPoint y: 134, distance: 225.9
click at [230, 285] on div "[GEOGRAPHIC_DATA] - [GEOGRAPHIC_DATA] (vip)" at bounding box center [179, 292] width 204 height 18
type input "[DATE]"
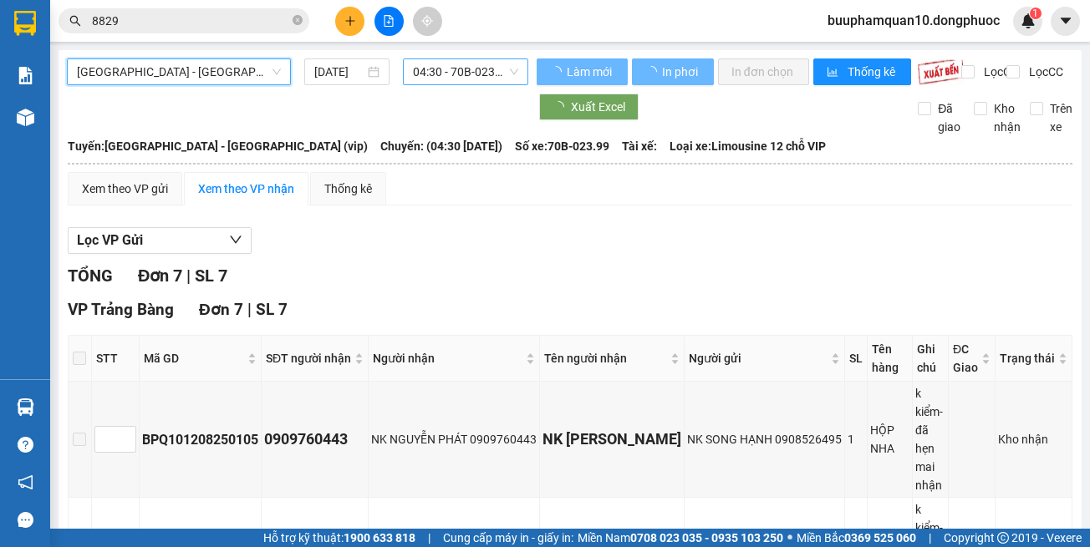
click at [451, 79] on span "04:30 - 70B-023.99" at bounding box center [465, 71] width 105 height 25
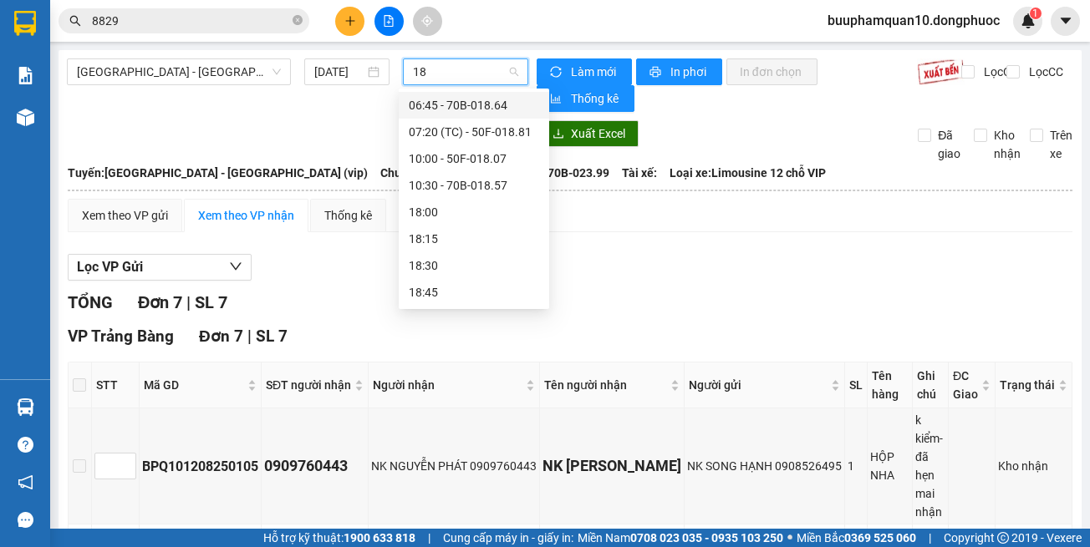
type input "188"
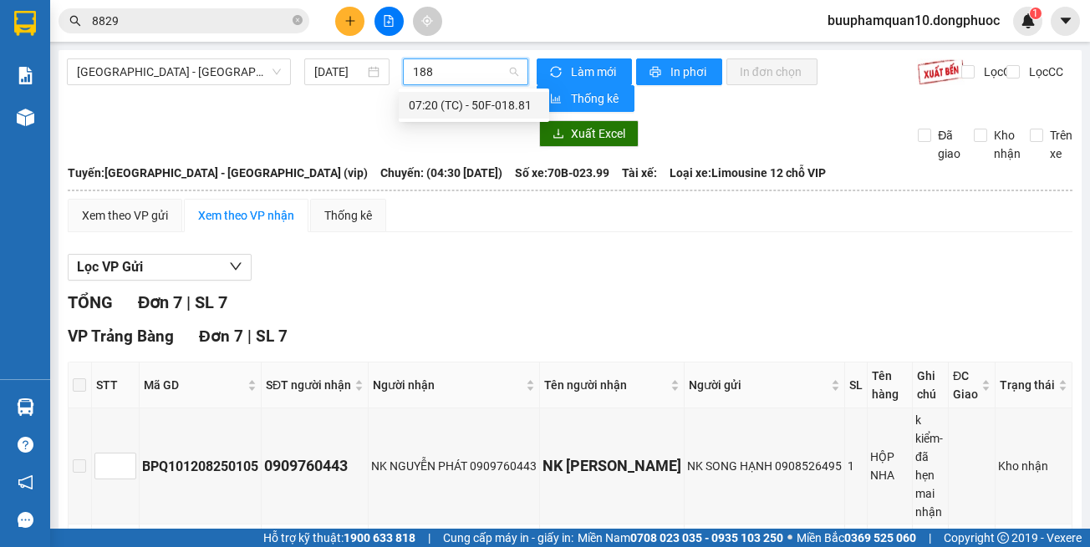
click at [450, 109] on div "07:20 (TC) - 50F-018.81" at bounding box center [474, 105] width 130 height 18
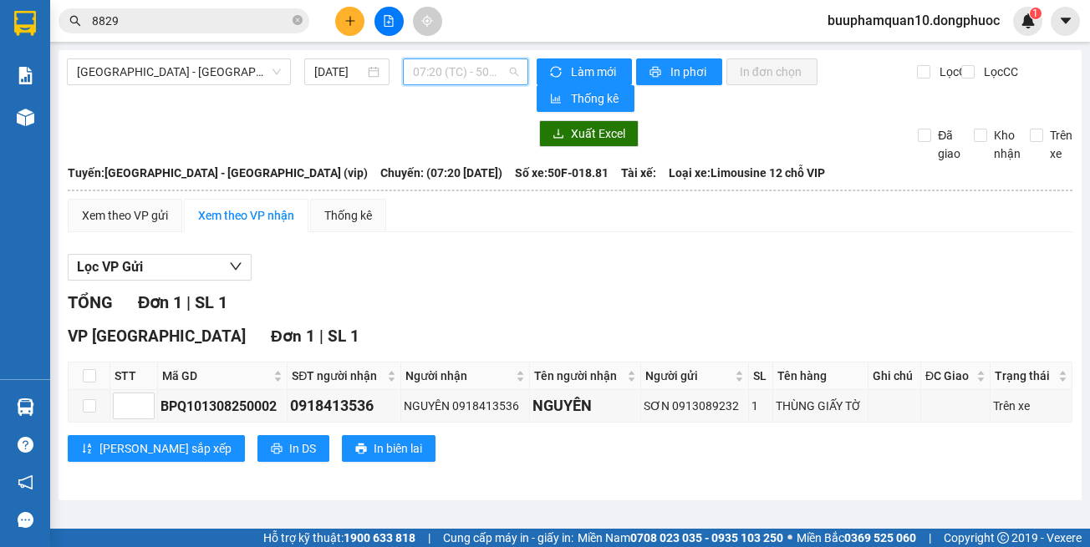
click at [461, 69] on span "07:20 (TC) - 50F-018.81" at bounding box center [465, 71] width 105 height 25
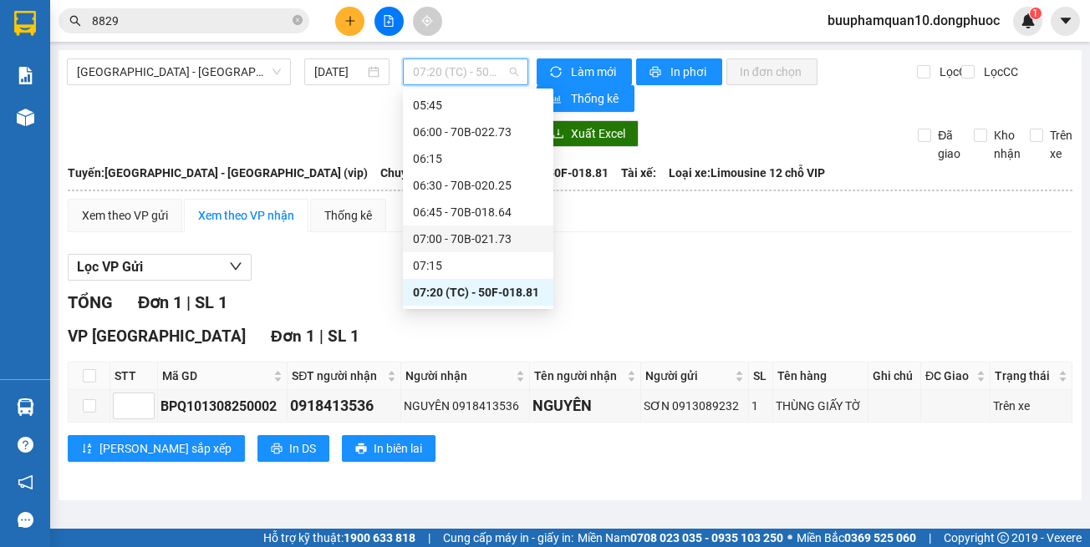
click at [501, 240] on div "07:00 - 70B-021.73" at bounding box center [478, 239] width 130 height 18
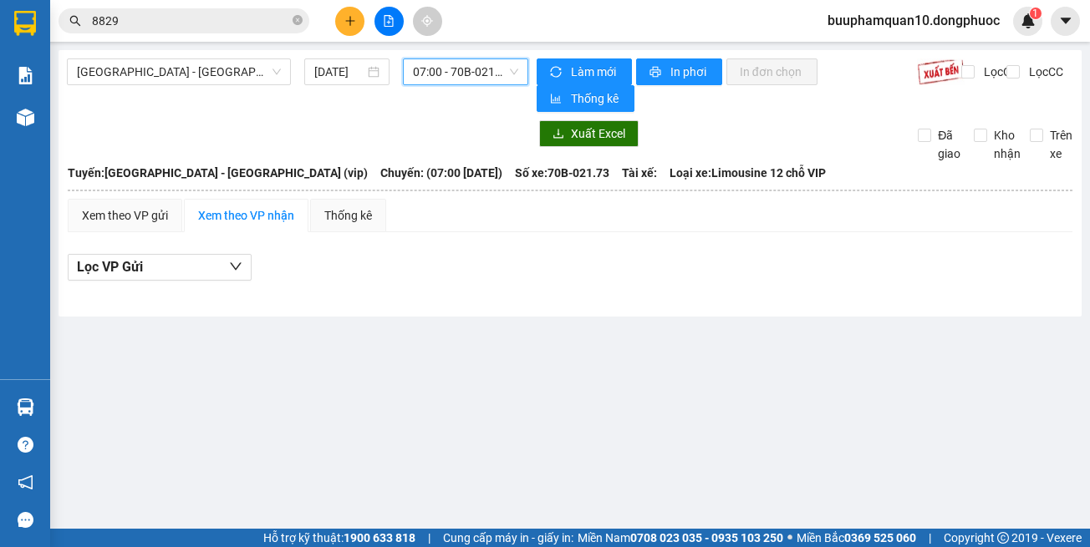
click at [463, 54] on div "Hồ Chí Minh - Tây Ninh (vip) 13/08/2025 07:00 07:00 - 70B-021.73 Làm mới In phơ…" at bounding box center [570, 183] width 1023 height 267
click at [470, 72] on span "07:00 - 70B-021.73" at bounding box center [465, 71] width 105 height 25
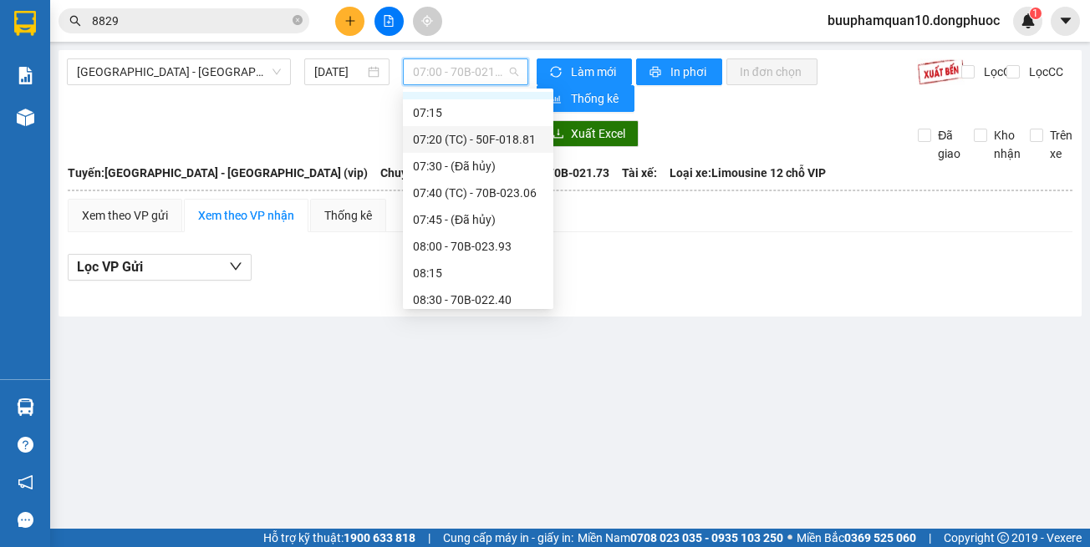
scroll to position [328, 0]
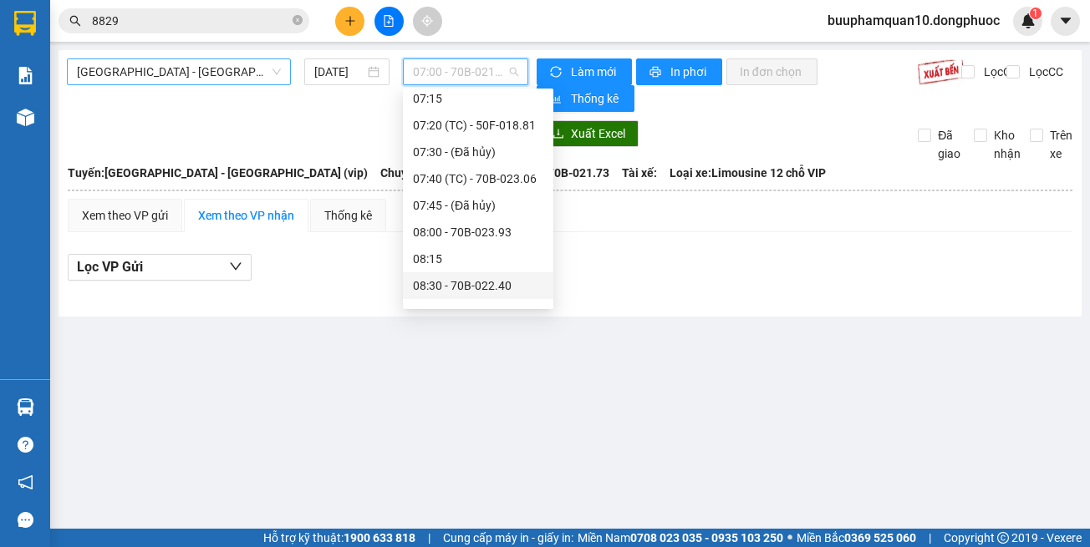
click at [218, 69] on span "[GEOGRAPHIC_DATA] - [GEOGRAPHIC_DATA] (vip)" at bounding box center [179, 71] width 204 height 25
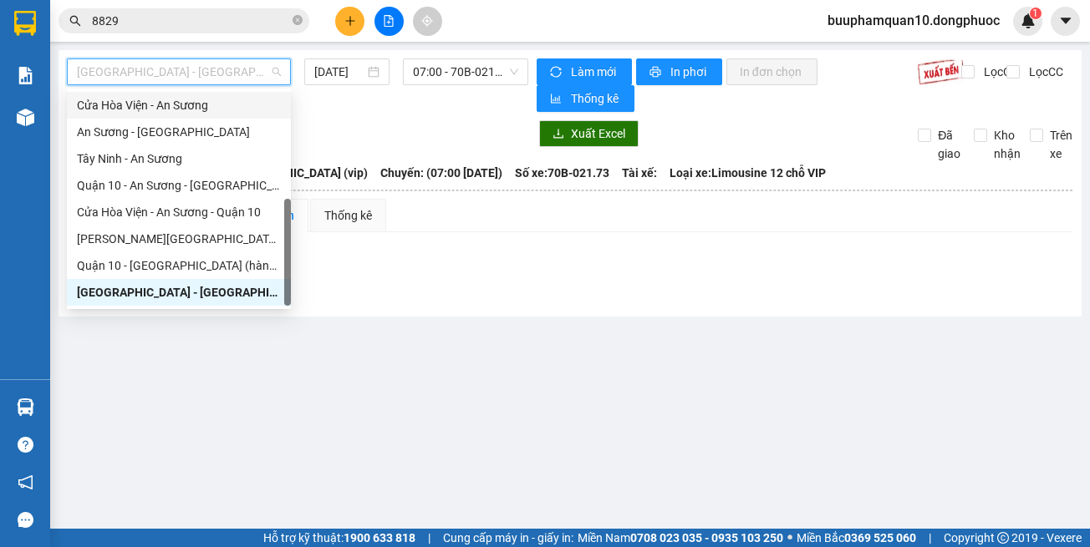
drag, startPoint x: 456, startPoint y: 117, endPoint x: 443, endPoint y: 87, distance: 32.9
click at [456, 114] on div "Hồ Chí Minh - Tây Ninh (vip) 13/08/2025 07:00 - 70B-021.73 Làm mới In phơi In đ…" at bounding box center [570, 183] width 1023 height 267
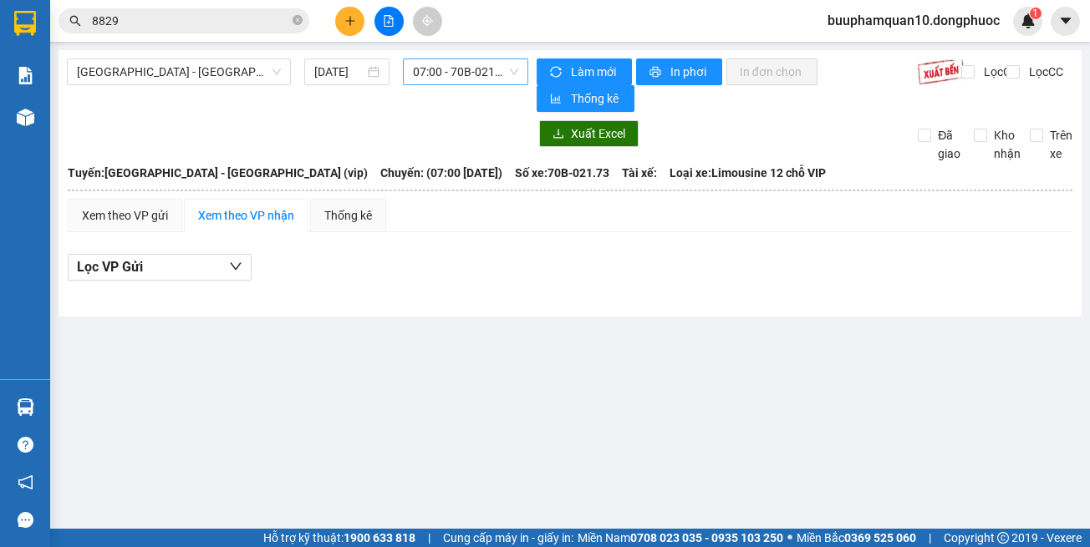
click at [438, 76] on span "07:00 - 70B-021.73" at bounding box center [465, 71] width 105 height 25
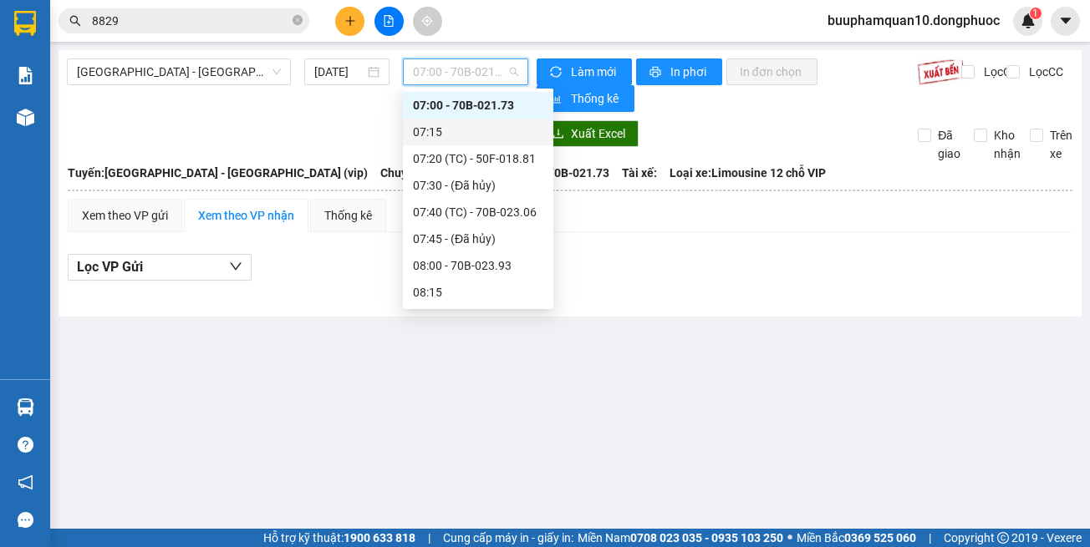
scroll to position [0, 0]
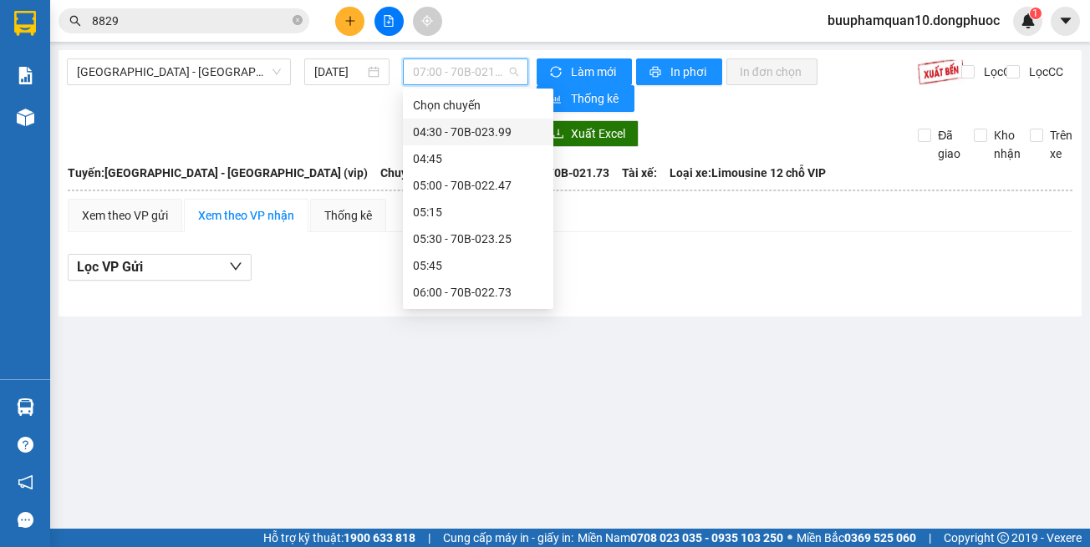
click at [480, 129] on div "04:30 - 70B-023.99" at bounding box center [478, 132] width 130 height 18
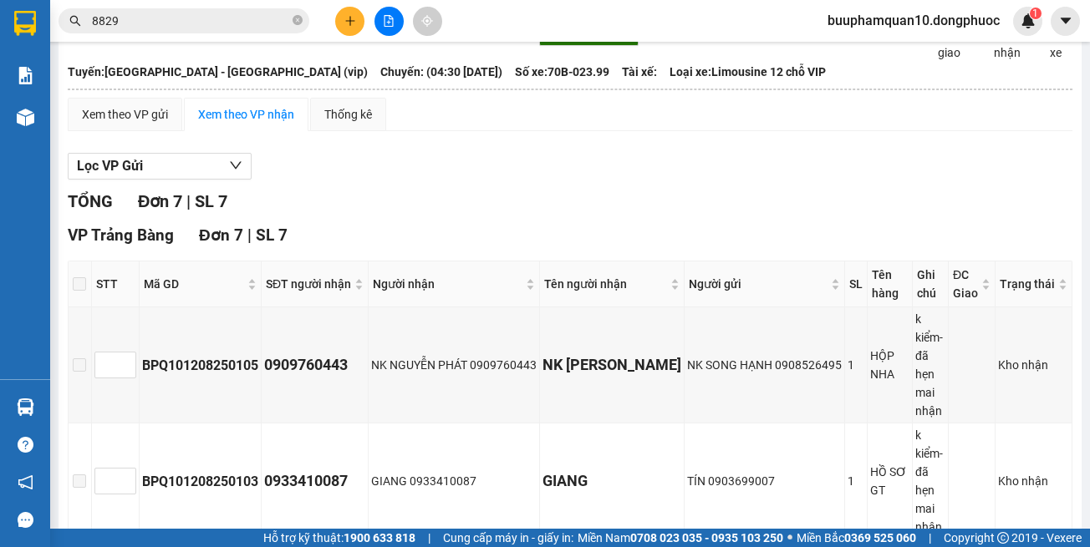
scroll to position [18, 0]
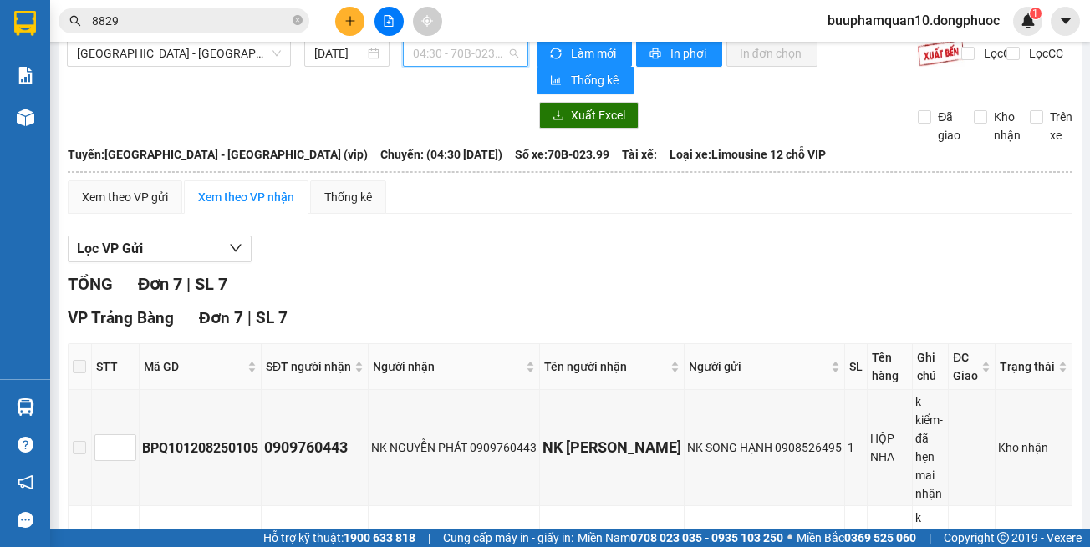
click at [456, 62] on span "04:30 - 70B-023.99" at bounding box center [465, 53] width 105 height 25
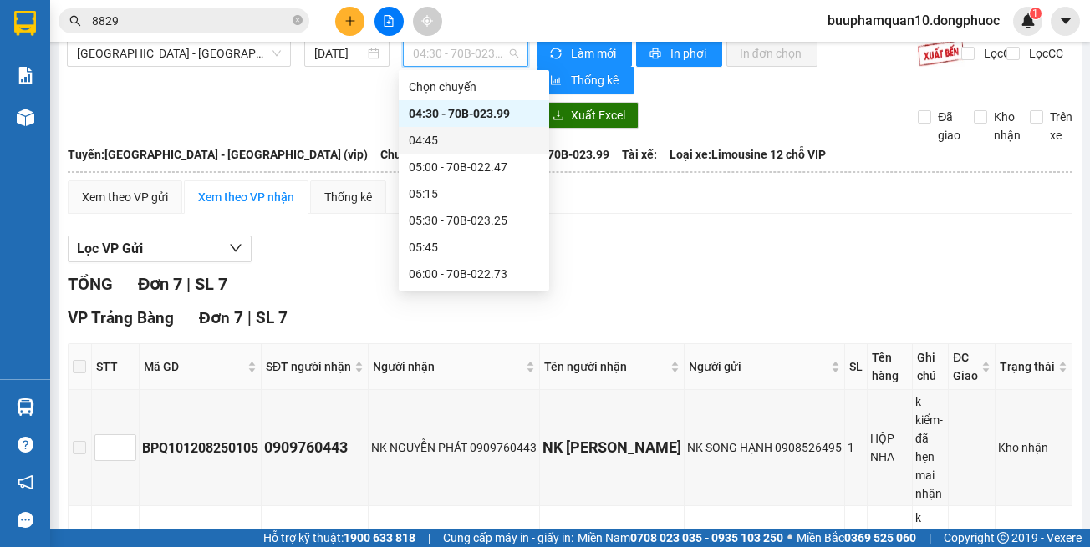
click at [475, 162] on div "05:00 - 70B-022.47" at bounding box center [474, 167] width 130 height 18
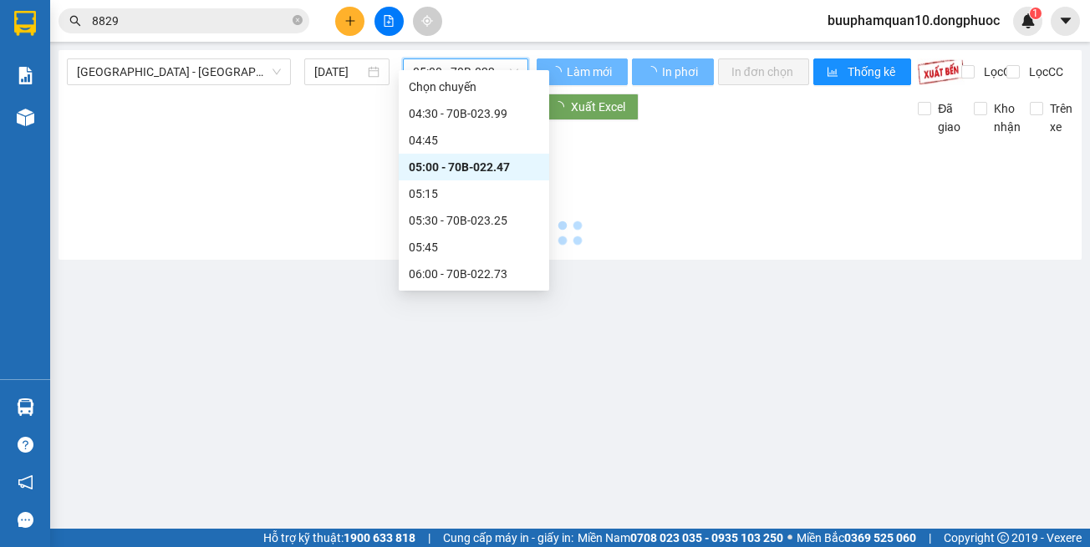
scroll to position [0, 0]
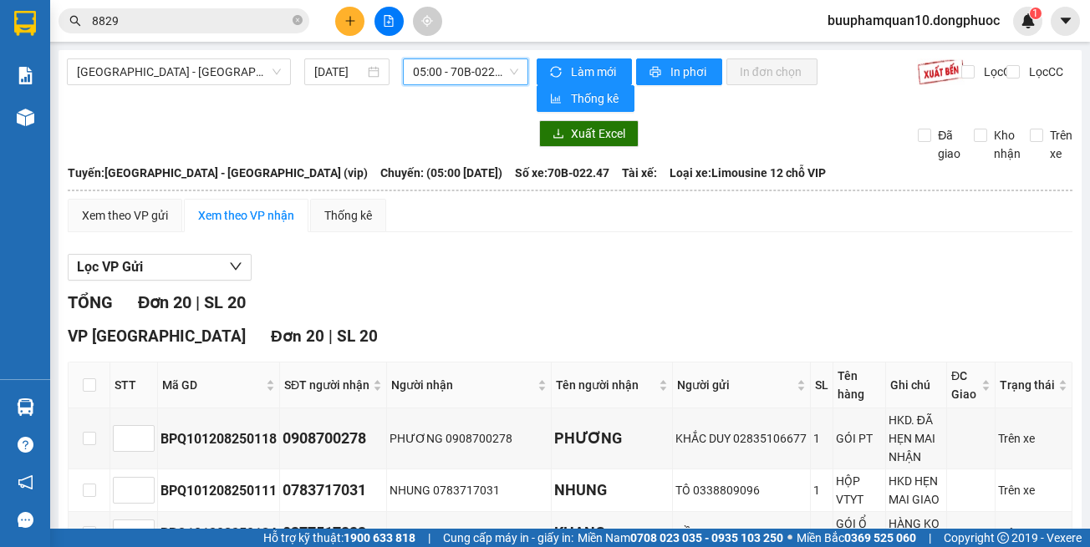
click at [440, 79] on span "05:00 - 70B-022.47" at bounding box center [465, 71] width 105 height 25
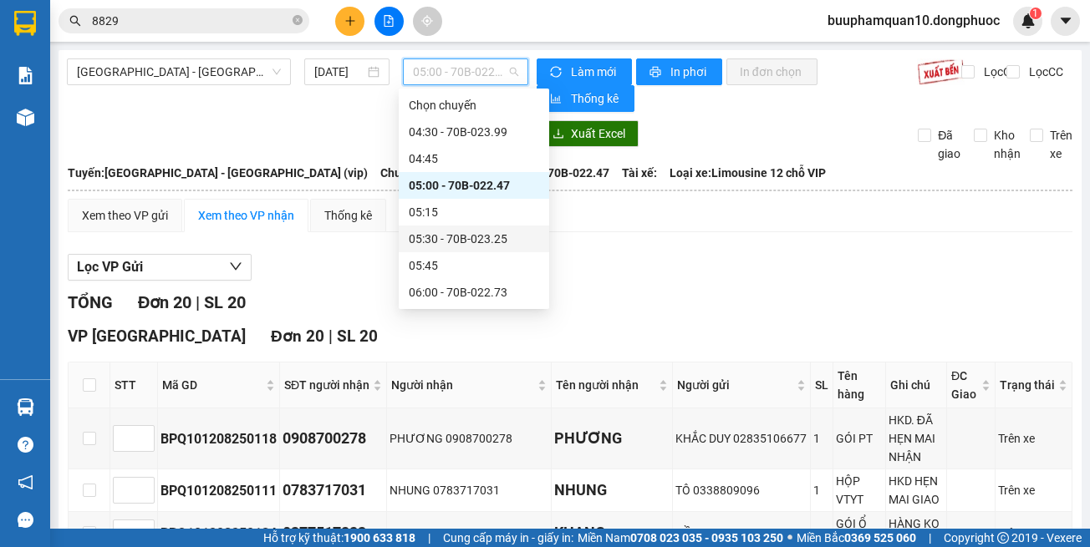
click at [463, 235] on div "05:30 - 70B-023.25" at bounding box center [474, 239] width 130 height 18
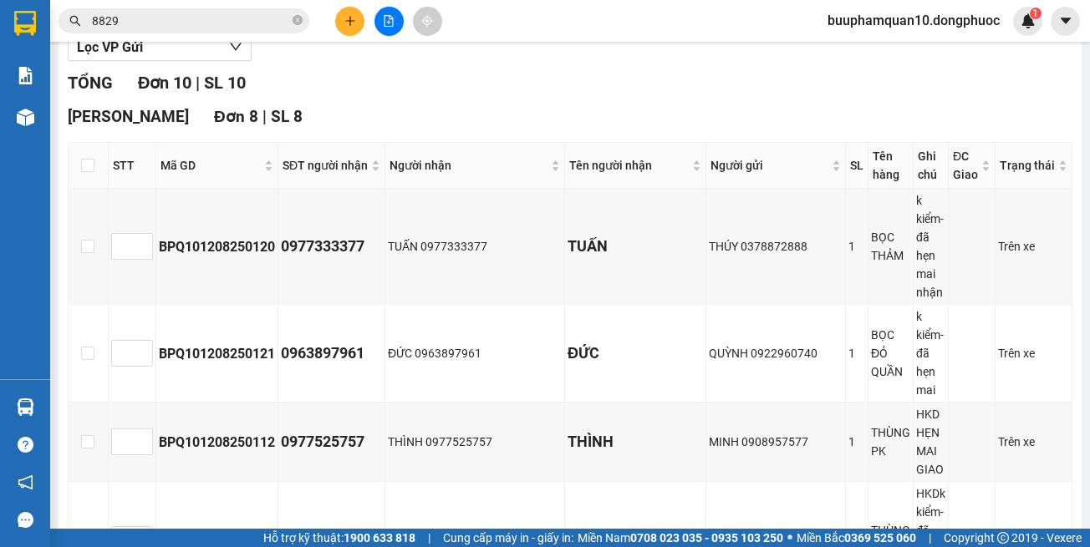
scroll to position [84, 0]
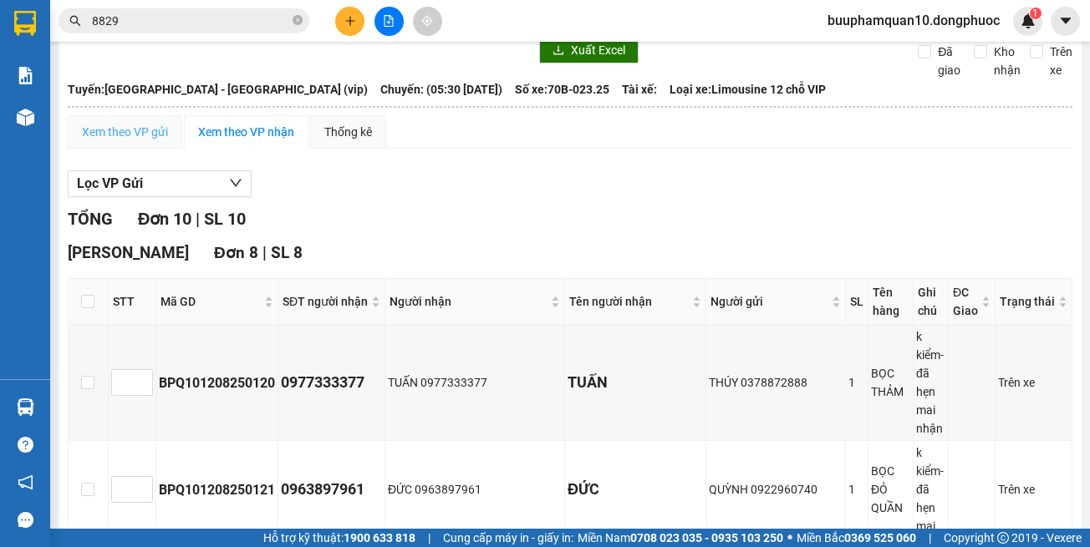
click at [127, 141] on div "Xem theo VP gửi" at bounding box center [125, 131] width 115 height 33
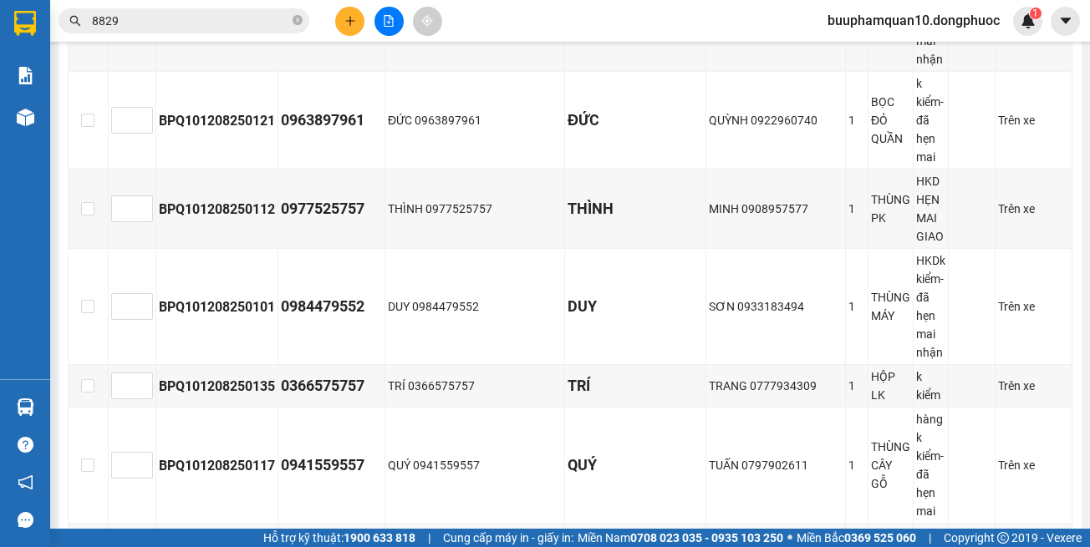
scroll to position [482, 0]
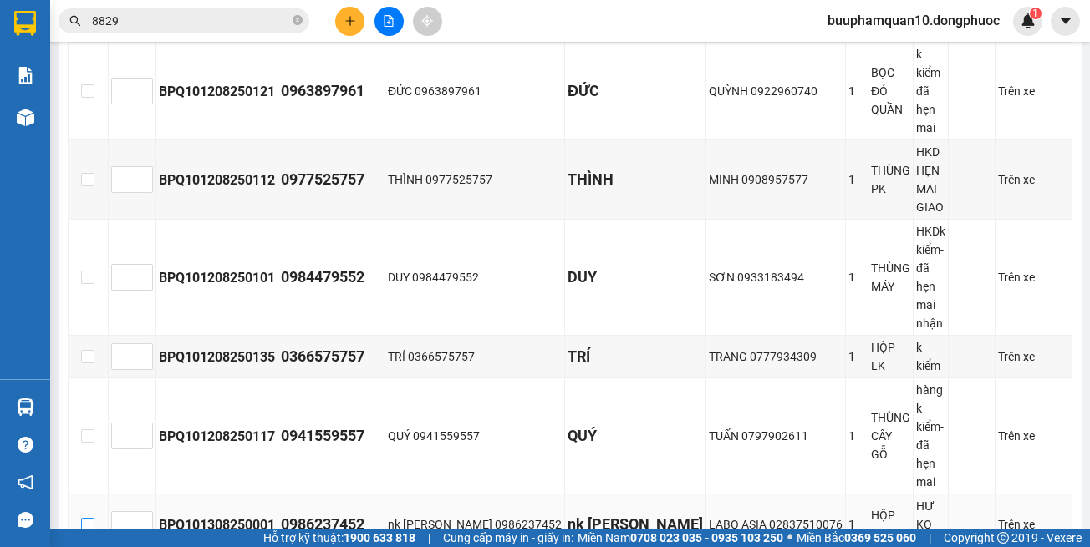
drag, startPoint x: 91, startPoint y: 271, endPoint x: 119, endPoint y: 294, distance: 36.2
click at [92, 497] on input "checkbox" at bounding box center [87, 524] width 13 height 13
checkbox input "true"
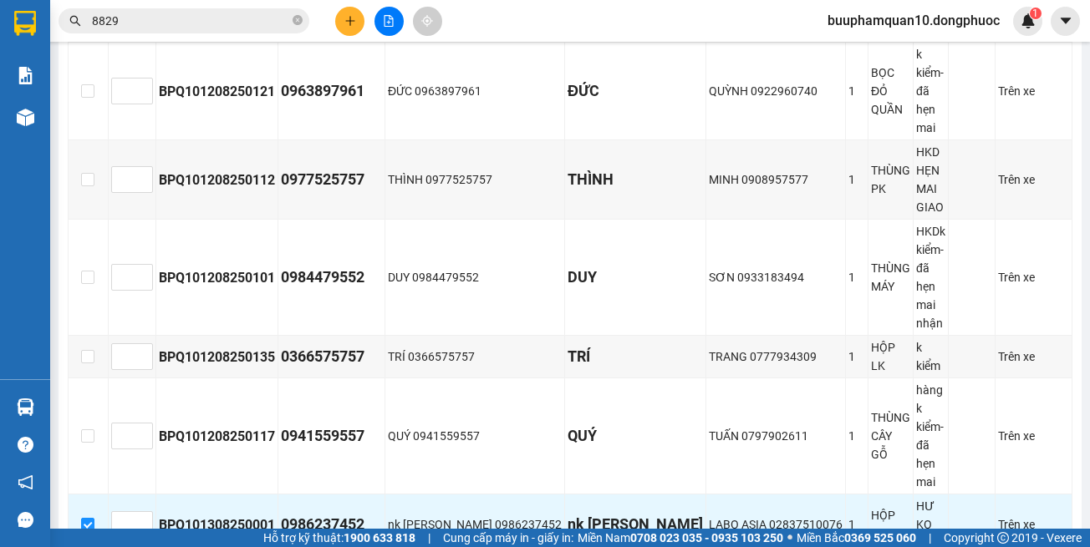
click at [217, 455] on div "BP. Quận 10 Đơn 10 | SL 10 STT Mã GD SĐT người nhận Người nhận Tên người nhận N…" at bounding box center [570, 362] width 1005 height 1041
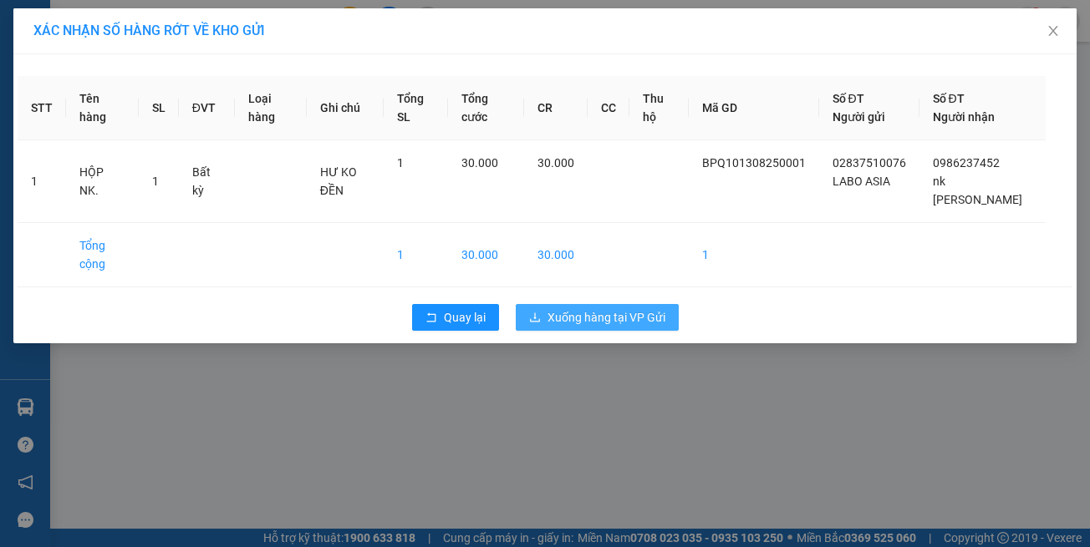
click at [553, 315] on span "Xuống hàng tại VP Gửi" at bounding box center [606, 317] width 118 height 18
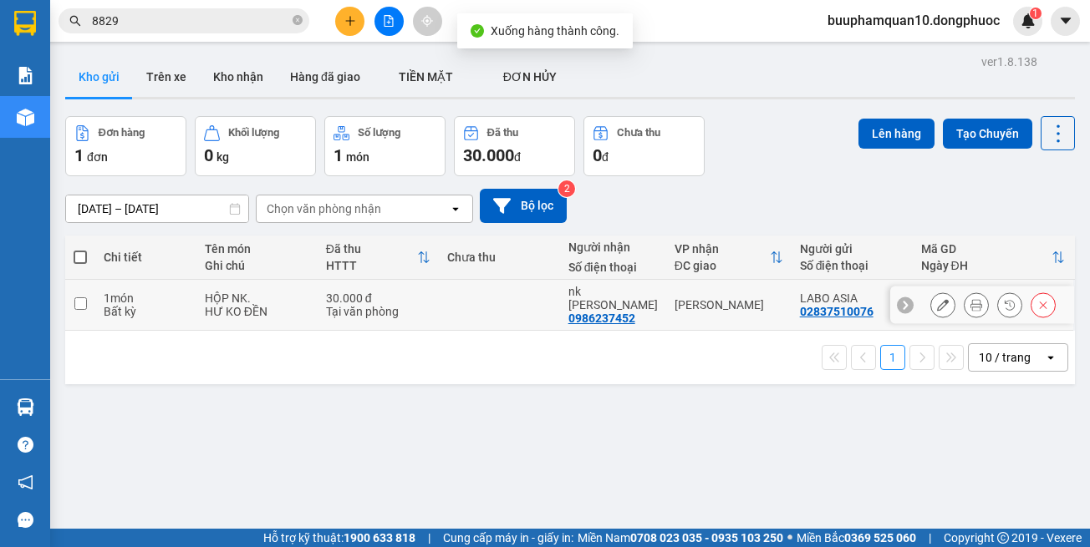
click at [726, 298] on div "[PERSON_NAME]" at bounding box center [729, 304] width 109 height 13
checkbox input "true"
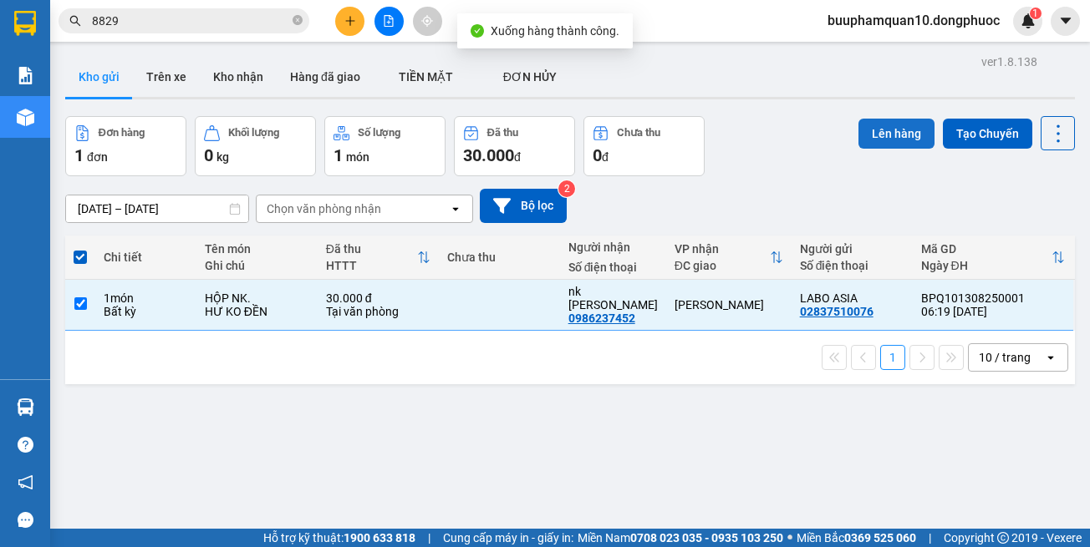
click at [886, 135] on button "Lên hàng" at bounding box center [896, 134] width 76 height 30
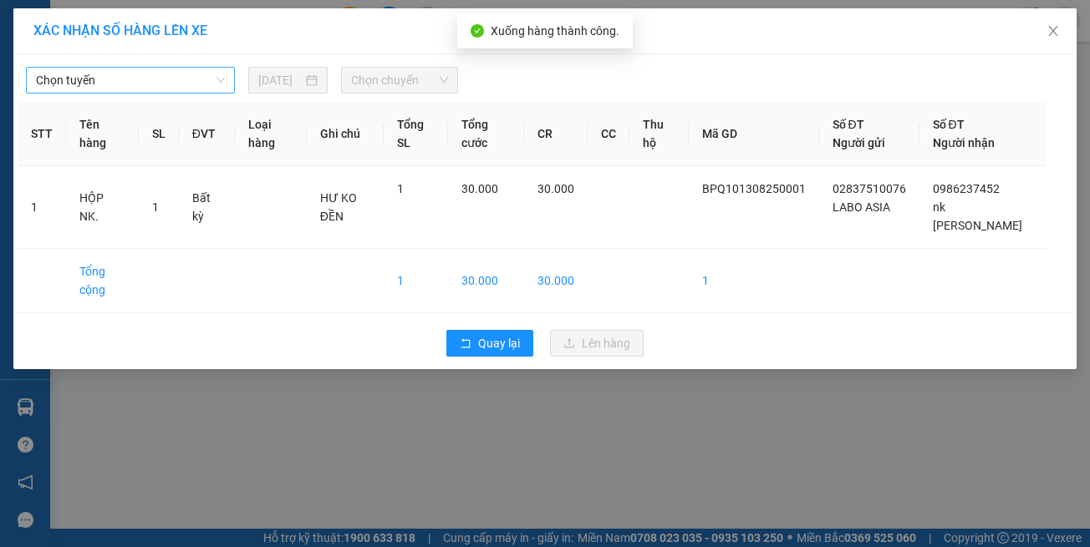
click at [115, 79] on span "Chọn tuyến" at bounding box center [130, 80] width 189 height 25
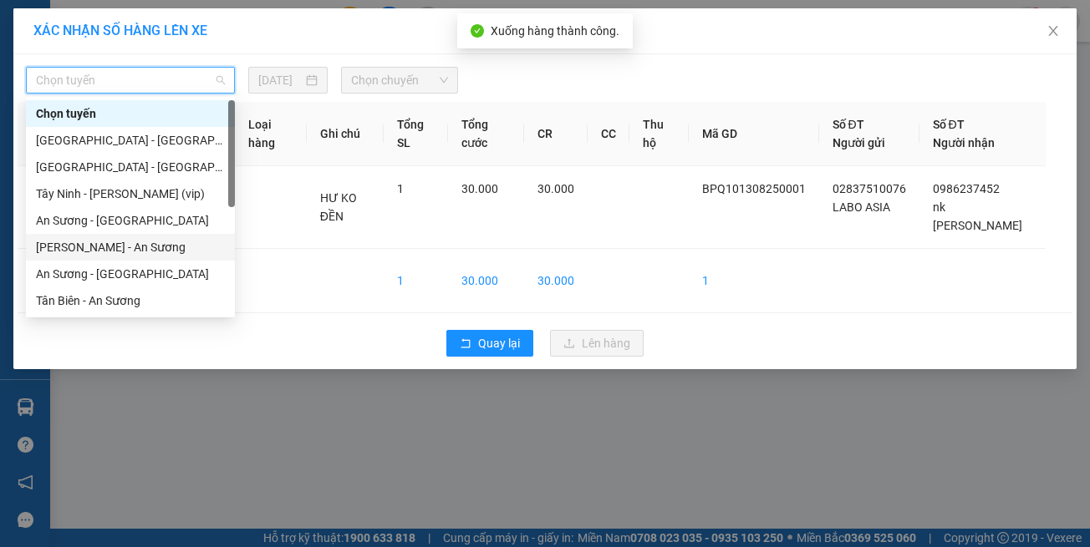
scroll to position [241, 0]
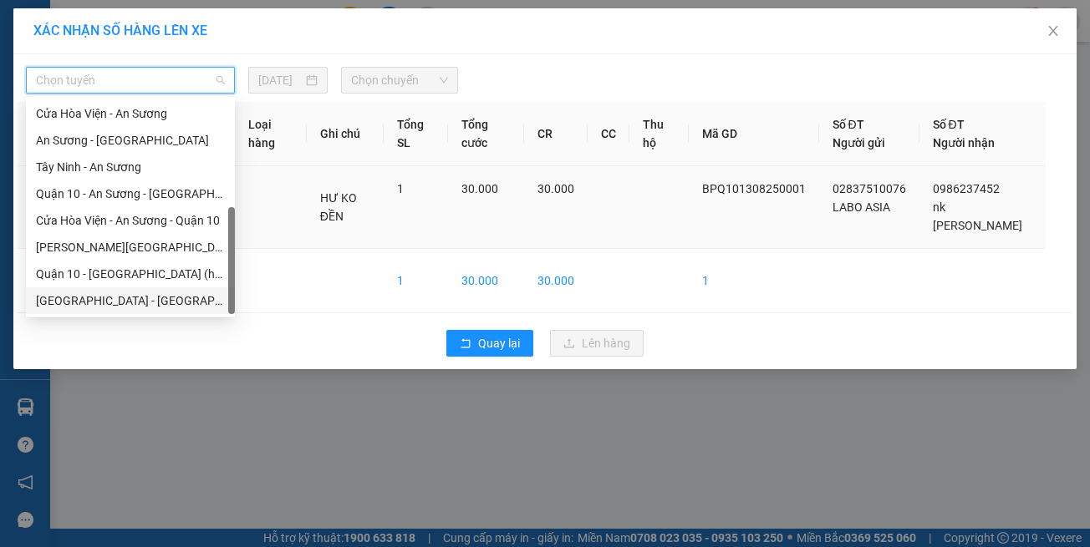
drag, startPoint x: 140, startPoint y: 300, endPoint x: 179, endPoint y: 226, distance: 83.7
click at [143, 297] on div "[GEOGRAPHIC_DATA] - [GEOGRAPHIC_DATA] (vip)" at bounding box center [130, 301] width 189 height 18
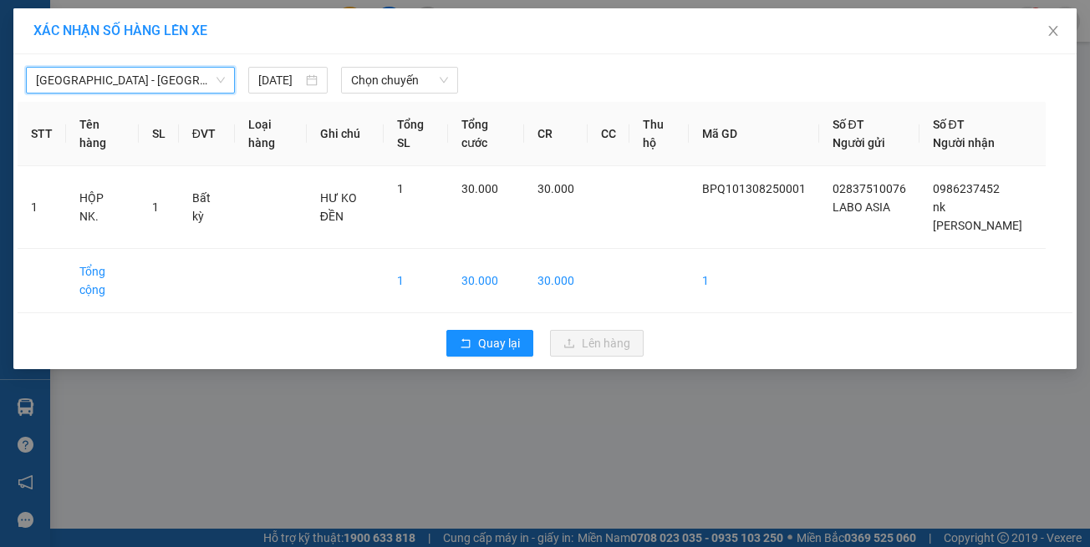
click at [402, 66] on div "Hồ Chí Minh - Tây Ninh (vip) Hồ Chí Minh - Tây Ninh (vip) 13/08/2025 Chọn chuyến" at bounding box center [545, 76] width 1055 height 35
click at [401, 79] on span "Chọn chuyến" at bounding box center [399, 80] width 96 height 25
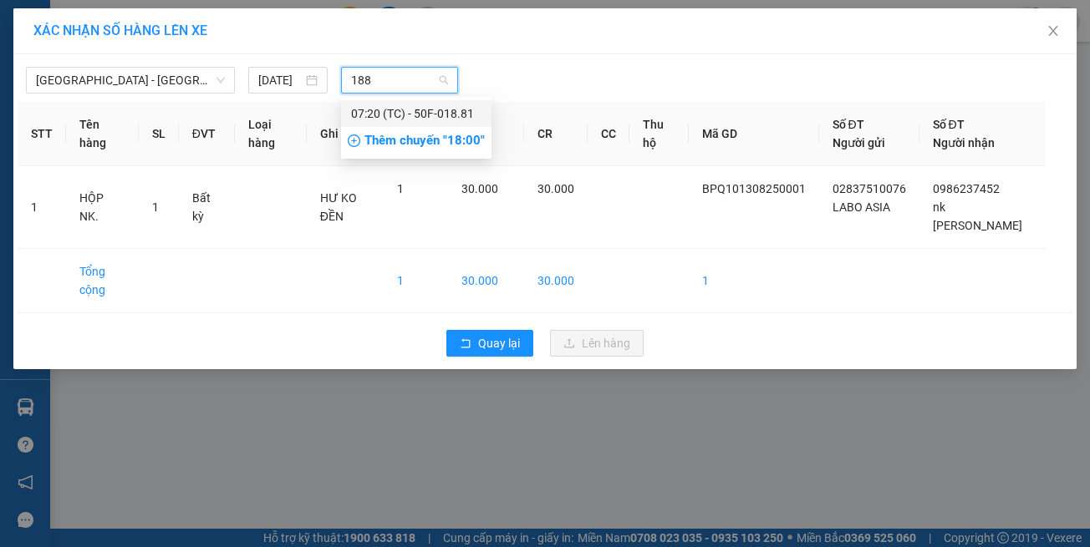
type input "1881"
click at [403, 109] on div "07:20 (TC) - 50F-018.81" at bounding box center [416, 113] width 130 height 18
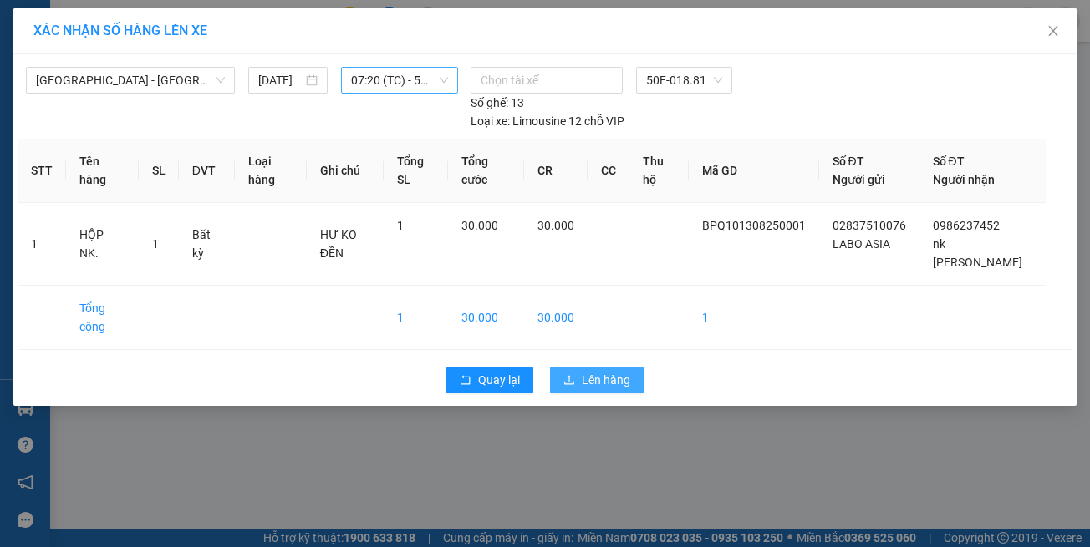
click at [574, 374] on span "upload" at bounding box center [569, 380] width 12 height 13
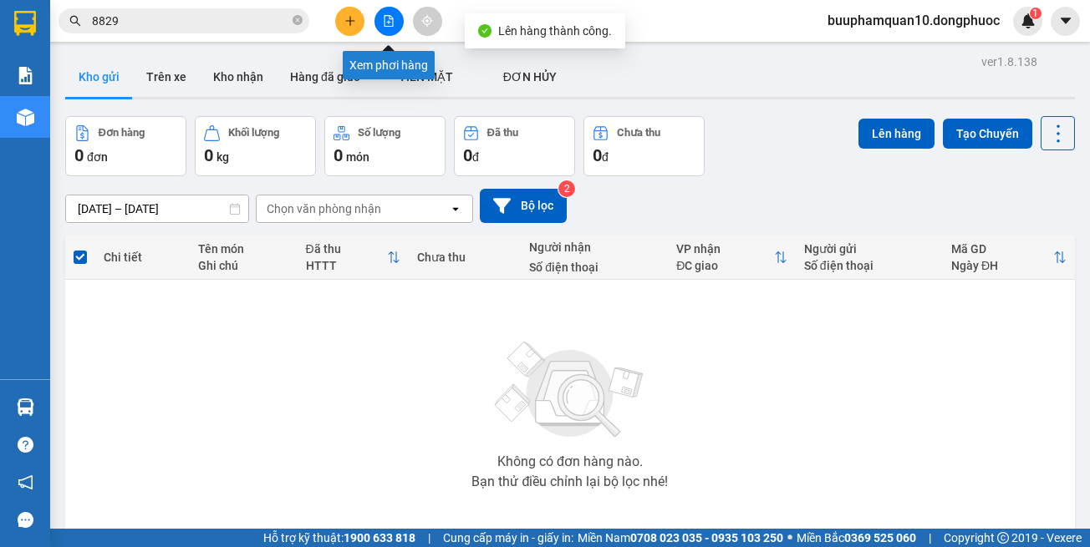
click at [389, 23] on icon "file-add" at bounding box center [389, 21] width 9 height 12
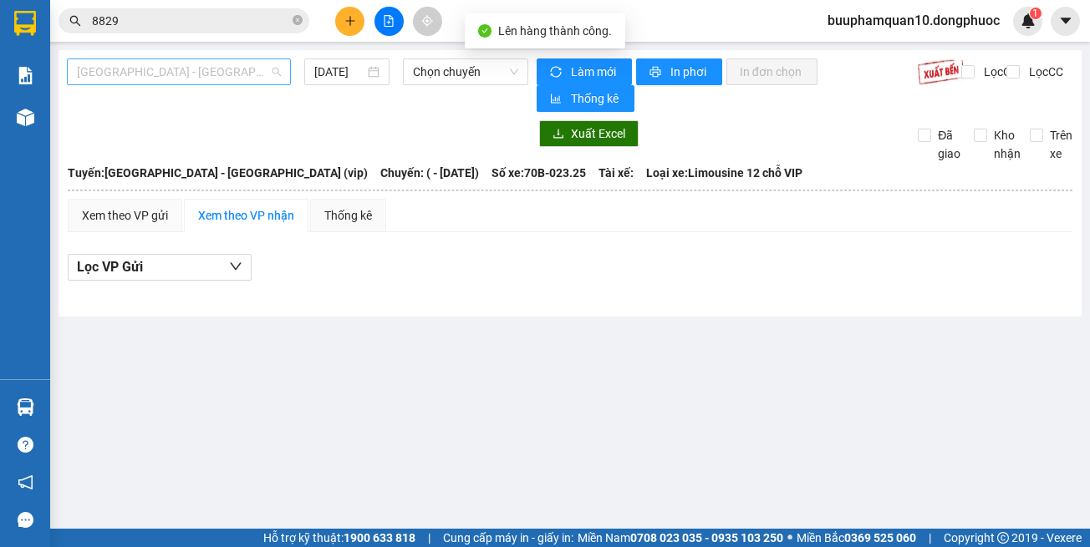
click at [155, 68] on span "[GEOGRAPHIC_DATA] - [GEOGRAPHIC_DATA] (vip)" at bounding box center [179, 71] width 204 height 25
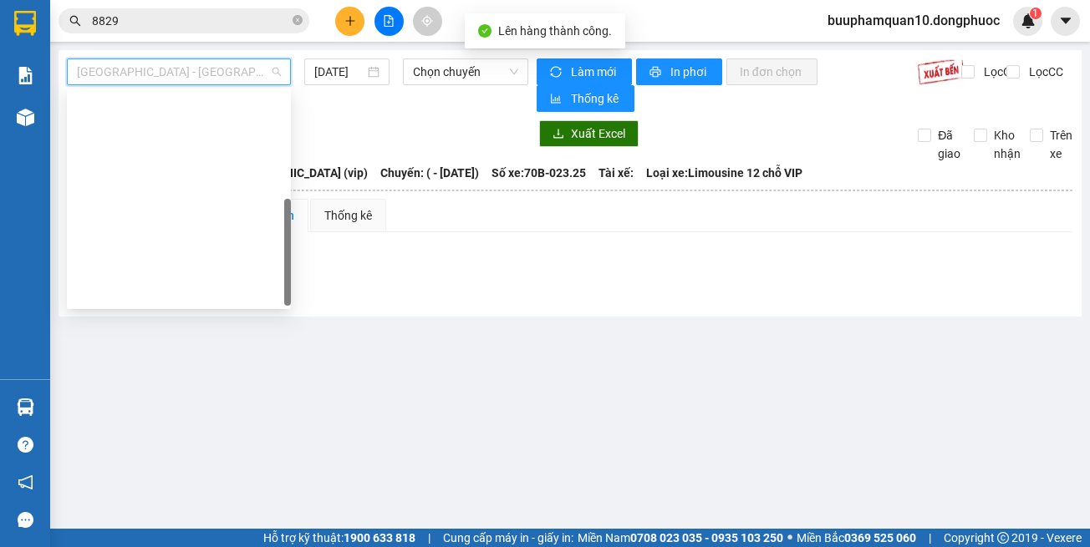
scroll to position [241, 0]
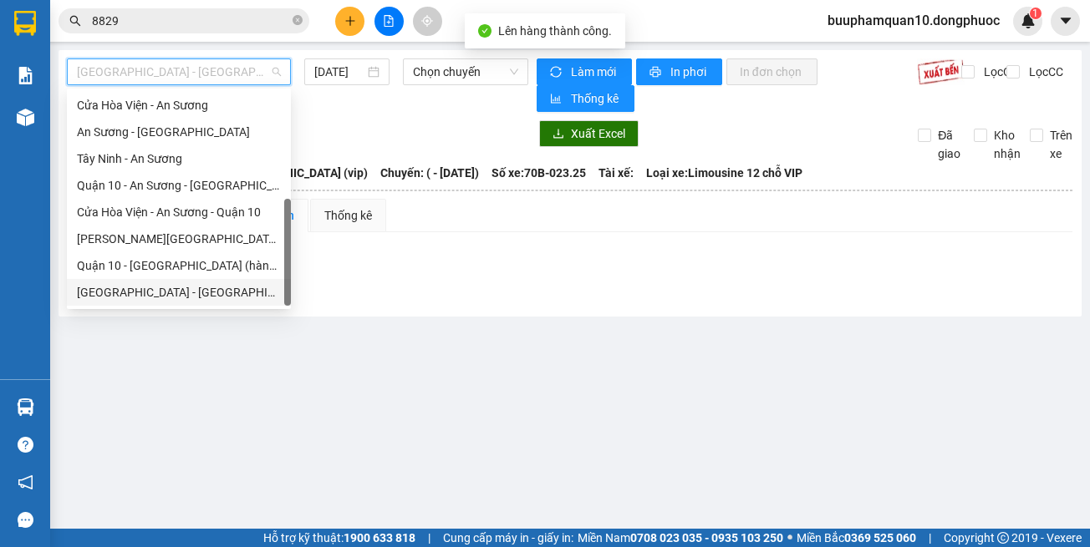
drag, startPoint x: 189, startPoint y: 287, endPoint x: 308, endPoint y: 150, distance: 181.2
click at [195, 278] on div "An Sương - Cửa Hòa Viện Cửa Hòa Viện - An Sương An Sương - Tây Ninh Tây Ninh - …" at bounding box center [179, 185] width 224 height 241
click at [418, 82] on span "Chọn chuyến" at bounding box center [465, 71] width 105 height 25
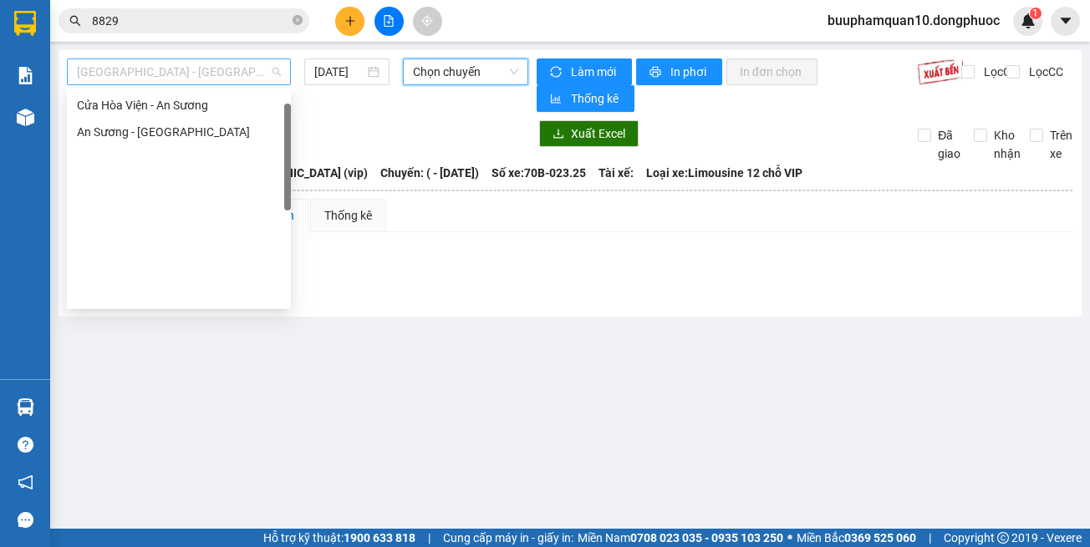
drag, startPoint x: 198, startPoint y: 79, endPoint x: 0, endPoint y: 212, distance: 238.6
click at [185, 79] on span "[GEOGRAPHIC_DATA] - [GEOGRAPHIC_DATA] (vip)" at bounding box center [179, 71] width 204 height 25
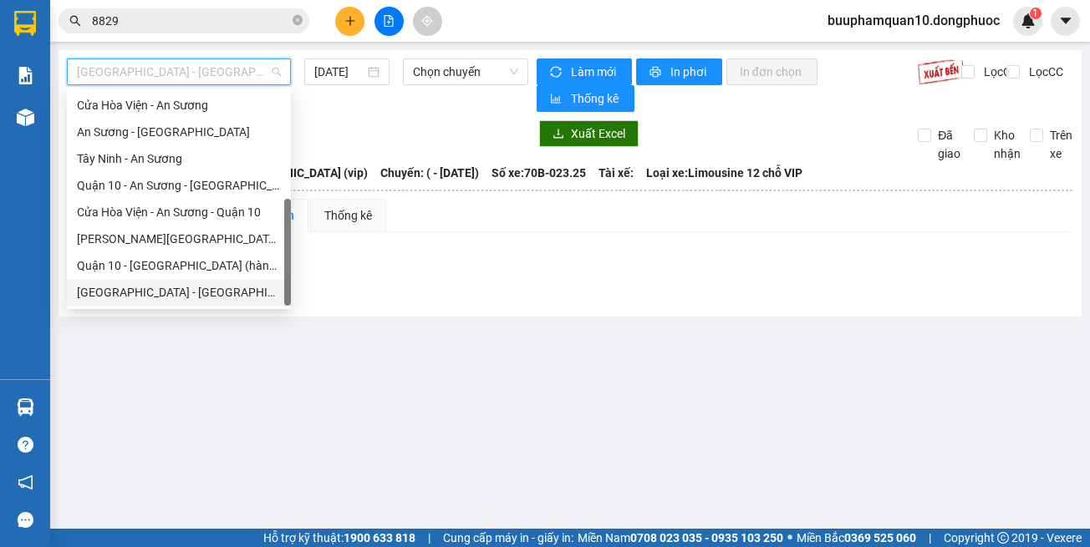
click at [200, 298] on div "[GEOGRAPHIC_DATA] - [GEOGRAPHIC_DATA] (vip)" at bounding box center [179, 292] width 204 height 18
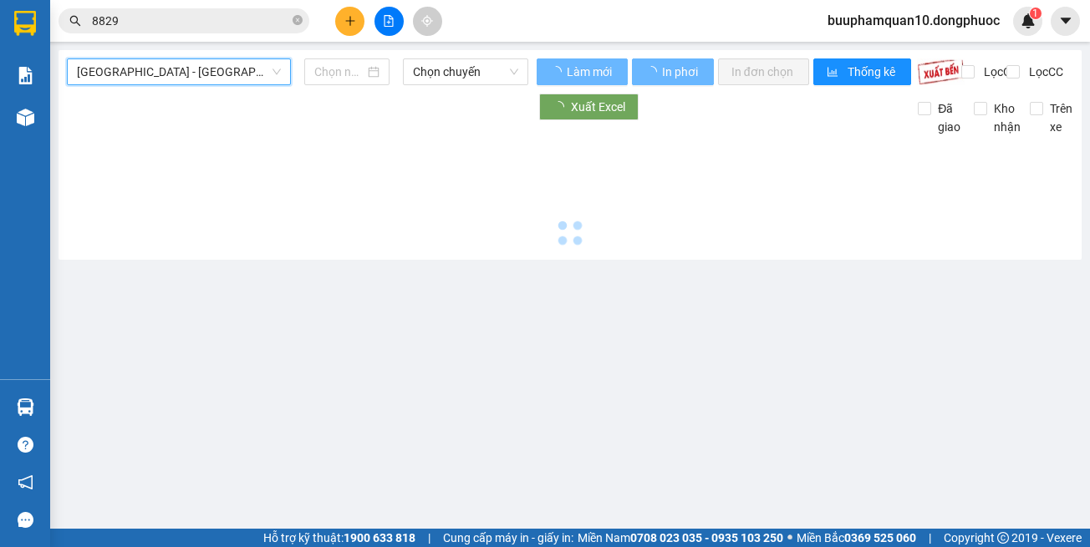
type input "[DATE]"
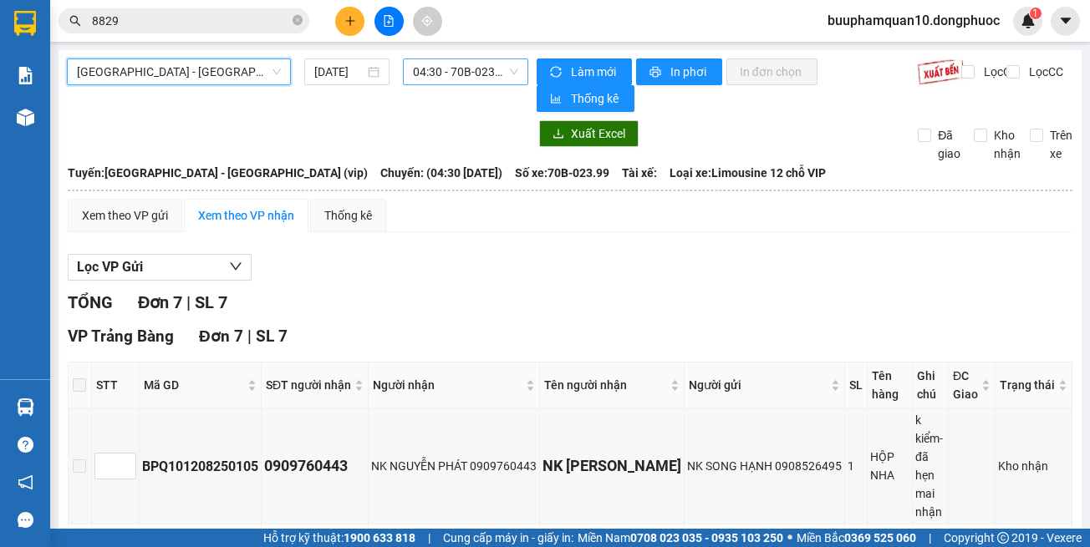
click at [441, 71] on span "04:30 - 70B-023.99" at bounding box center [465, 71] width 105 height 25
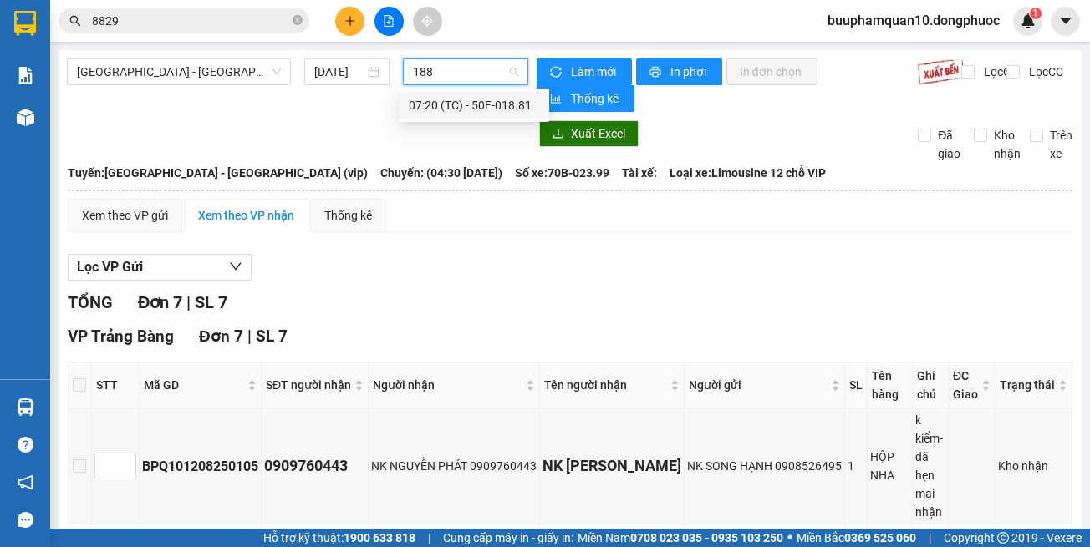
type input "1881"
click at [500, 97] on div "07:20 (TC) - 50F-018.81" at bounding box center [474, 105] width 130 height 18
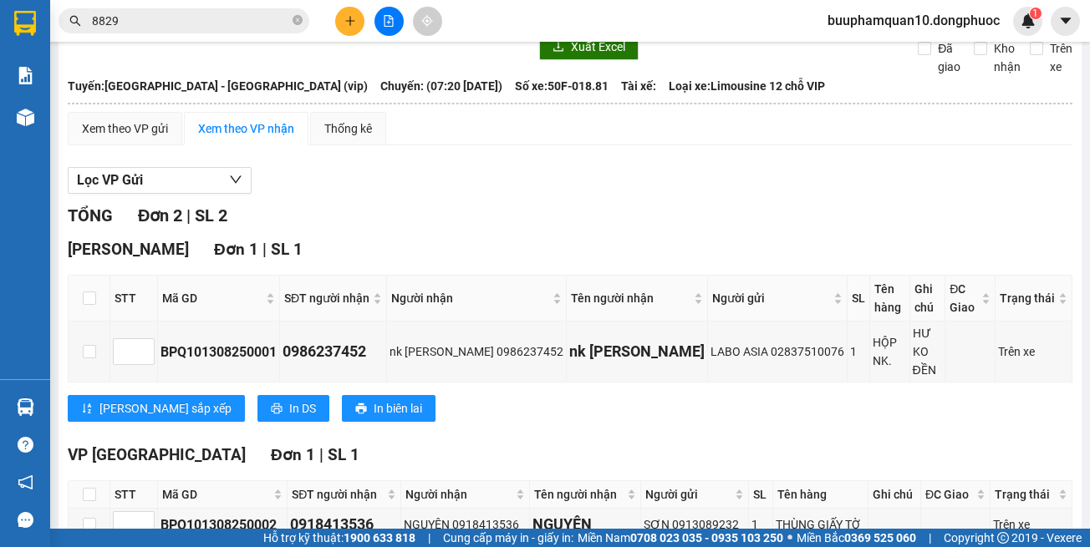
scroll to position [167, 0]
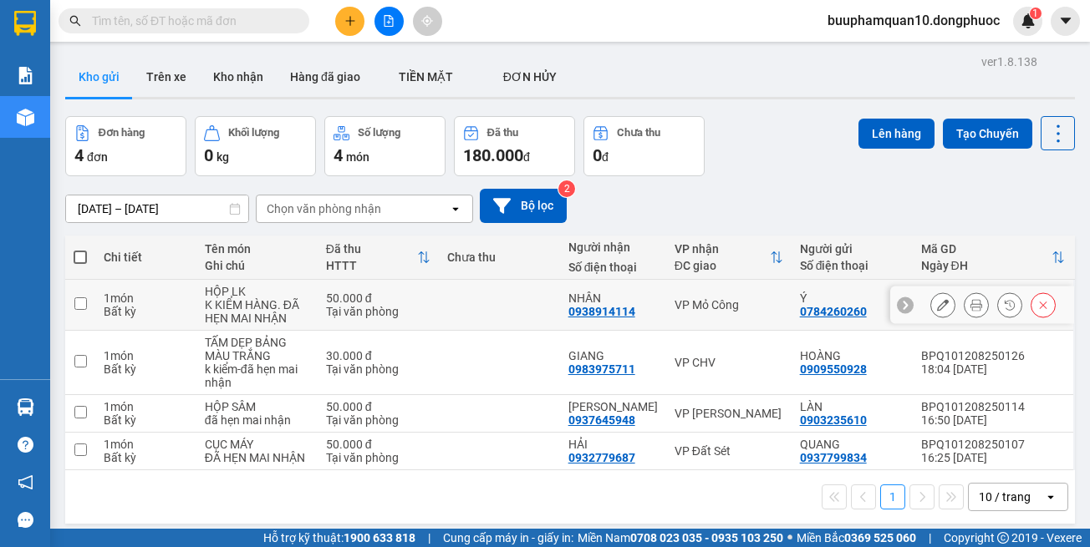
click at [722, 299] on div "VP Mỏ Công" at bounding box center [729, 304] width 109 height 13
checkbox input "true"
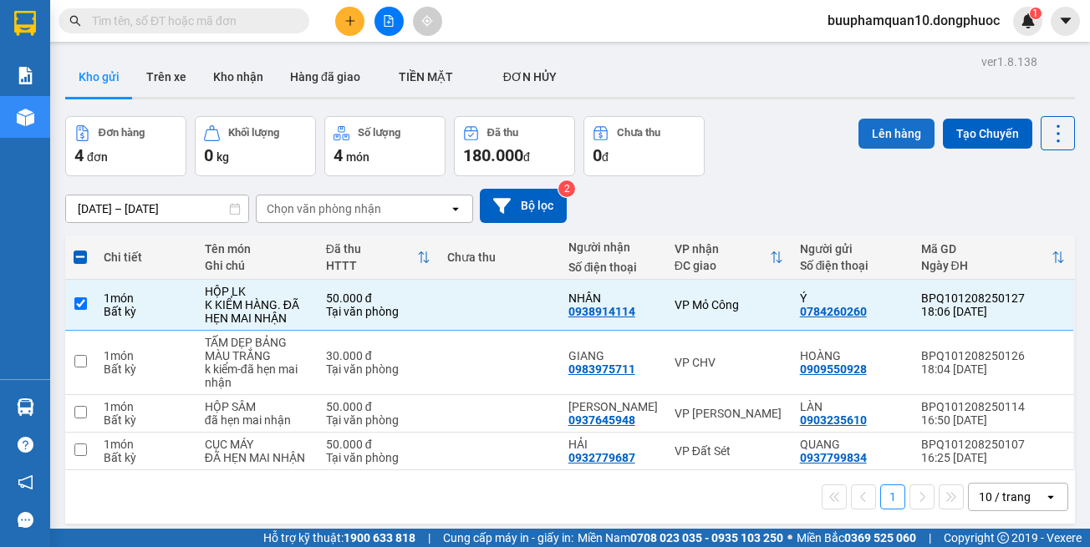
click at [872, 127] on button "Lên hàng" at bounding box center [896, 134] width 76 height 30
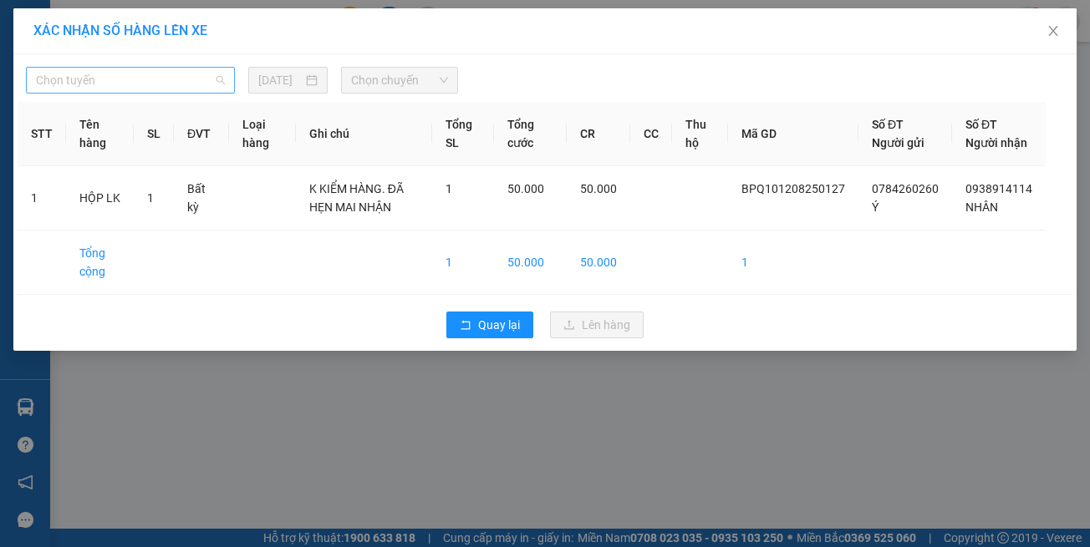
click at [186, 89] on span "Chọn tuyến" at bounding box center [130, 80] width 189 height 25
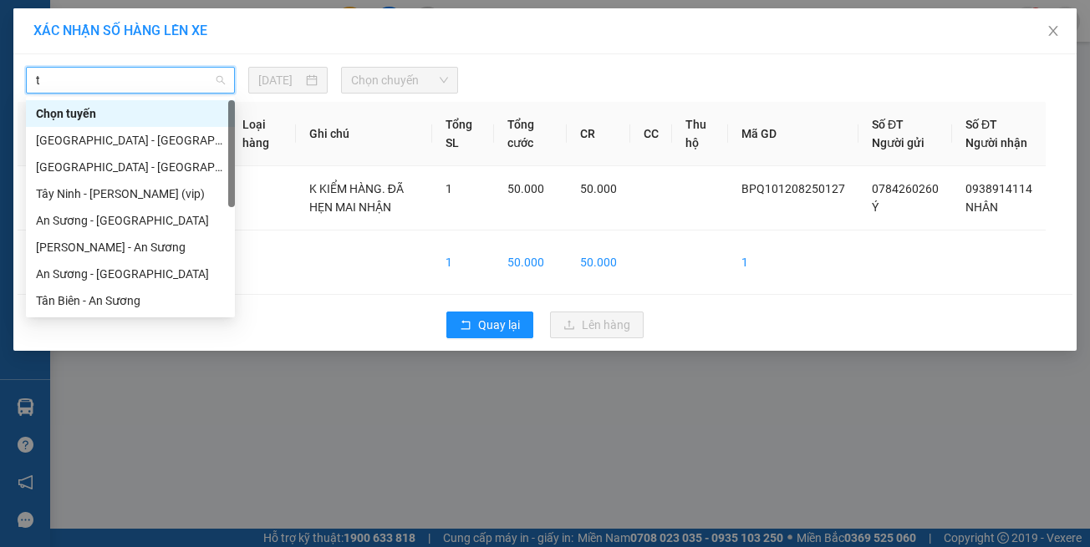
type input "tb"
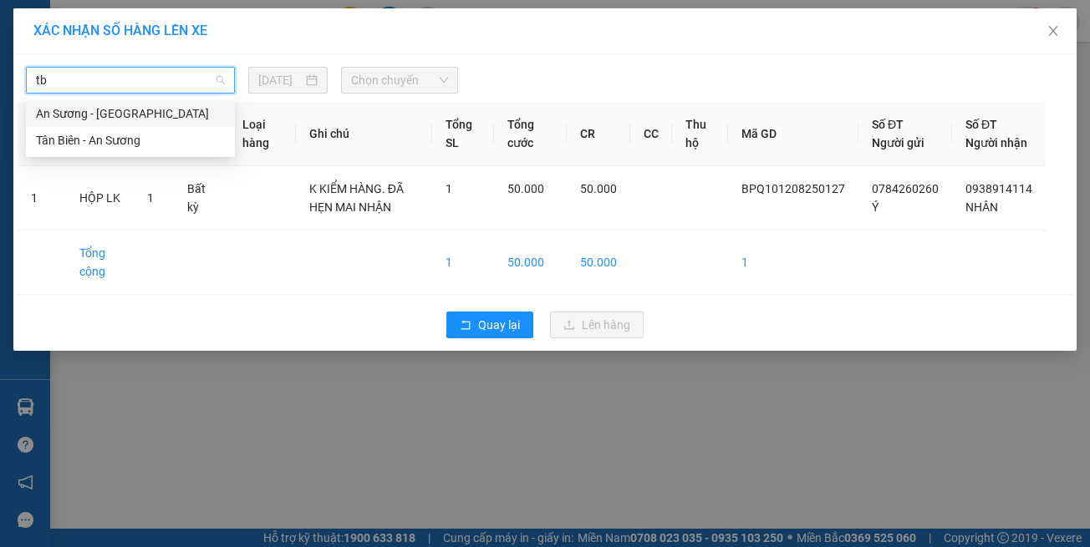
drag, startPoint x: 160, startPoint y: 120, endPoint x: 213, endPoint y: 115, distance: 53.0
click at [160, 120] on div "An Sương - [GEOGRAPHIC_DATA]" at bounding box center [130, 113] width 189 height 18
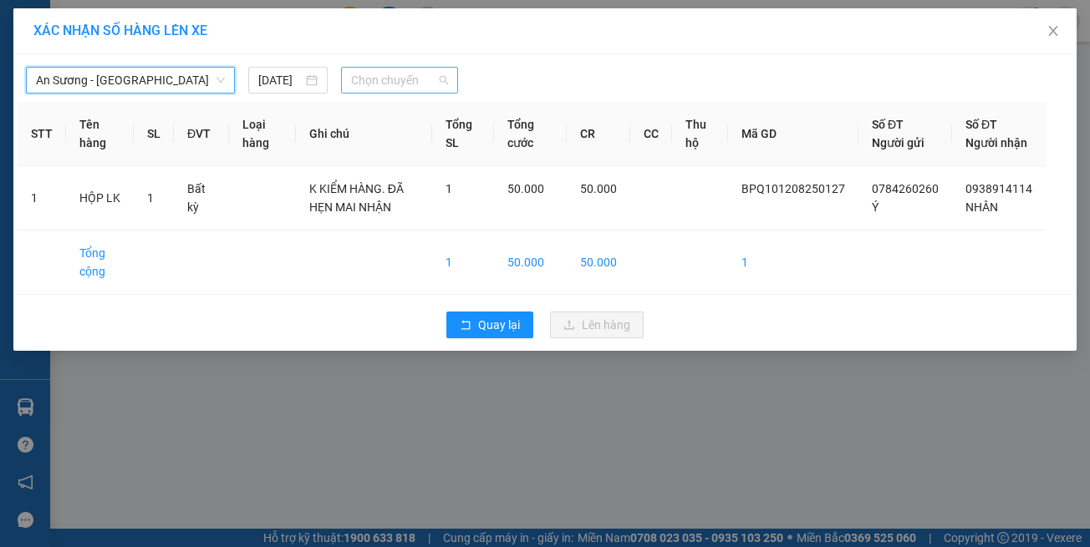
click at [385, 79] on span "Chọn chuyến" at bounding box center [399, 80] width 96 height 25
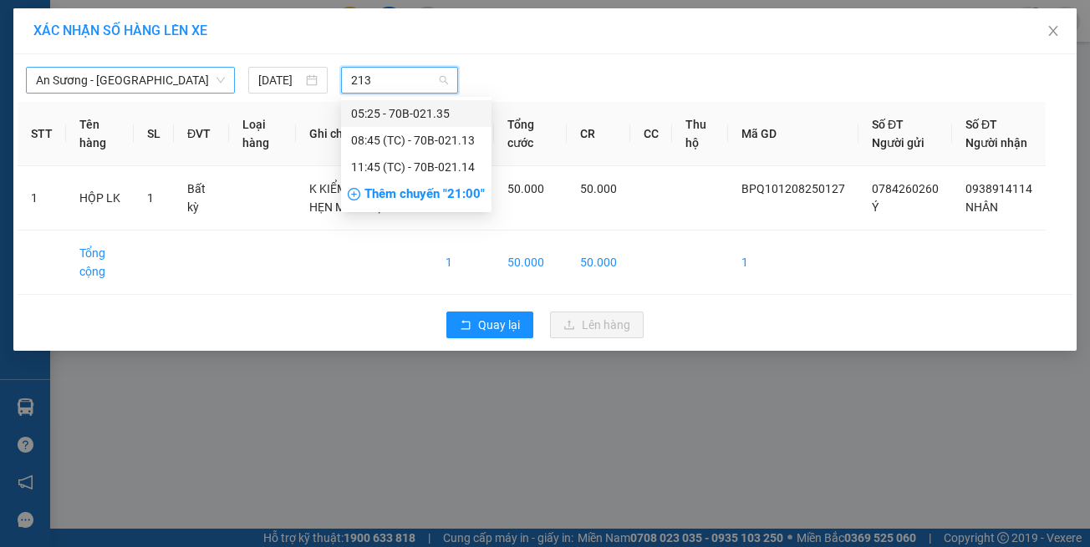
type input "2135"
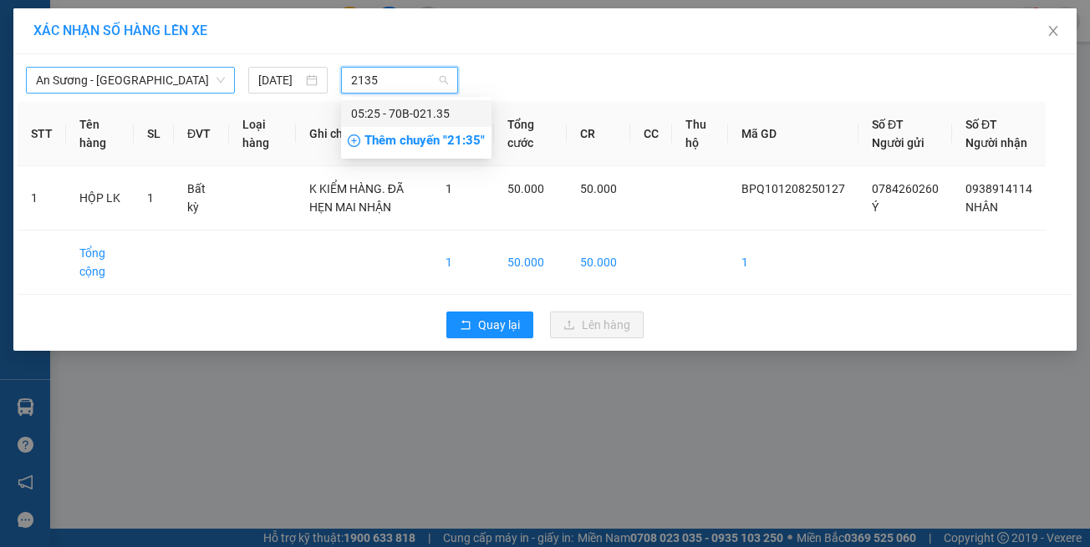
click at [366, 109] on div "05:25 - 70B-021.35" at bounding box center [416, 113] width 130 height 18
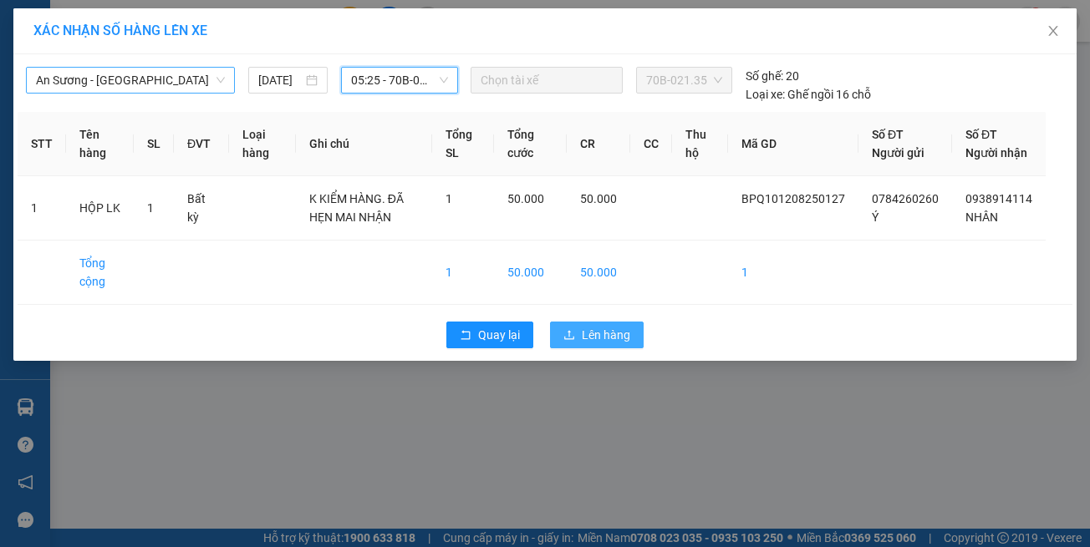
click at [583, 344] on span "Lên hàng" at bounding box center [606, 335] width 48 height 18
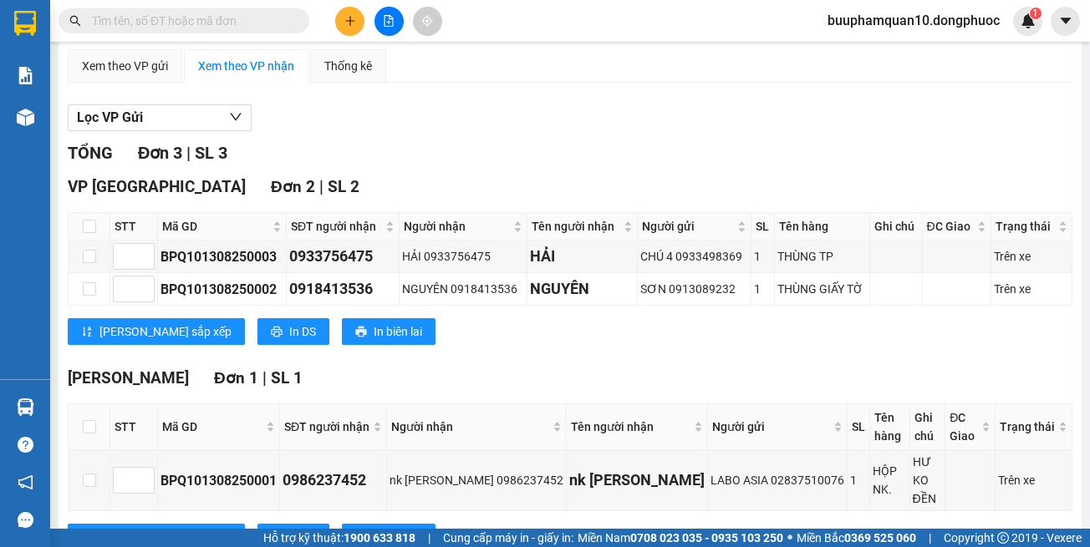
scroll to position [167, 0]
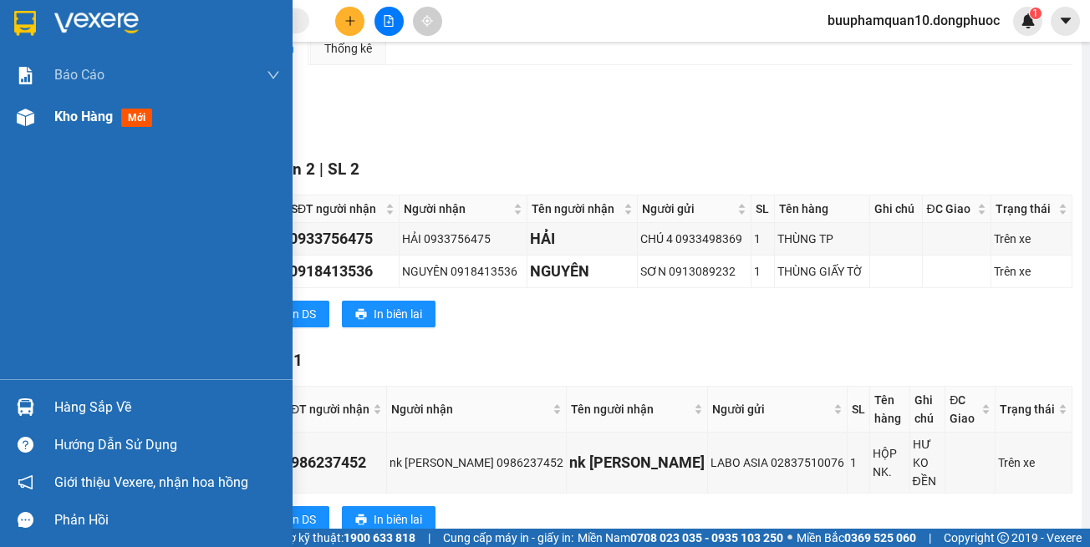
click at [88, 120] on span "Kho hàng" at bounding box center [83, 117] width 59 height 16
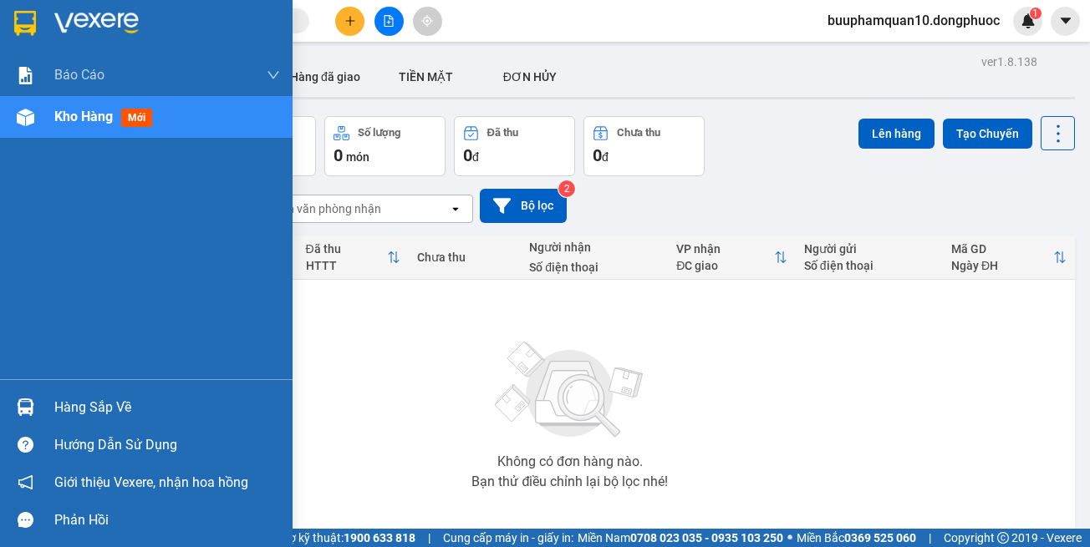
click at [35, 416] on div at bounding box center [25, 407] width 29 height 29
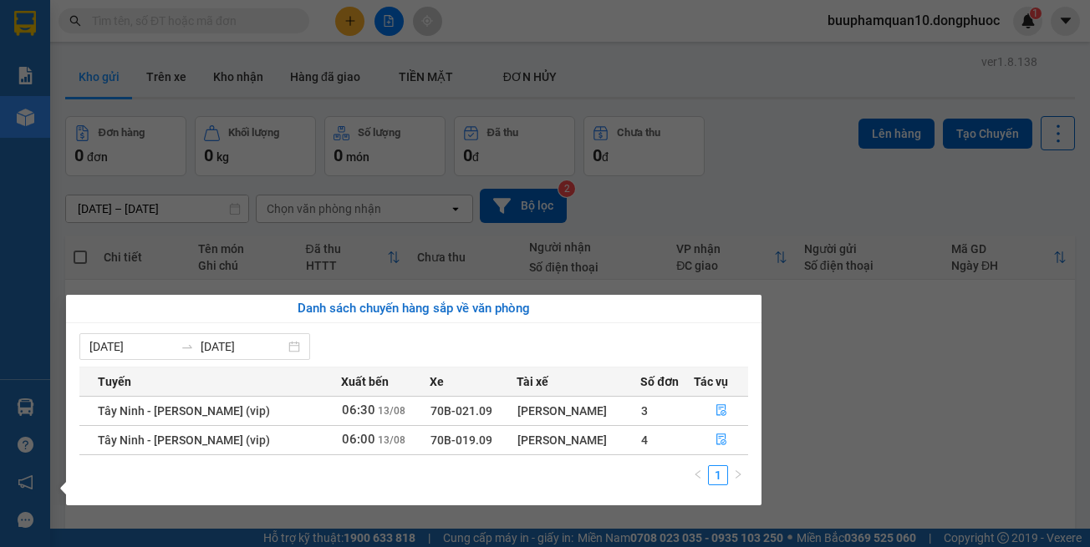
click at [838, 386] on section "Kết quả tìm kiếm ( 0 ) Bộ lọc No Data buuphamquan10.dongphuoc 1 Báo cáo Mẫu 1: …" at bounding box center [545, 273] width 1090 height 547
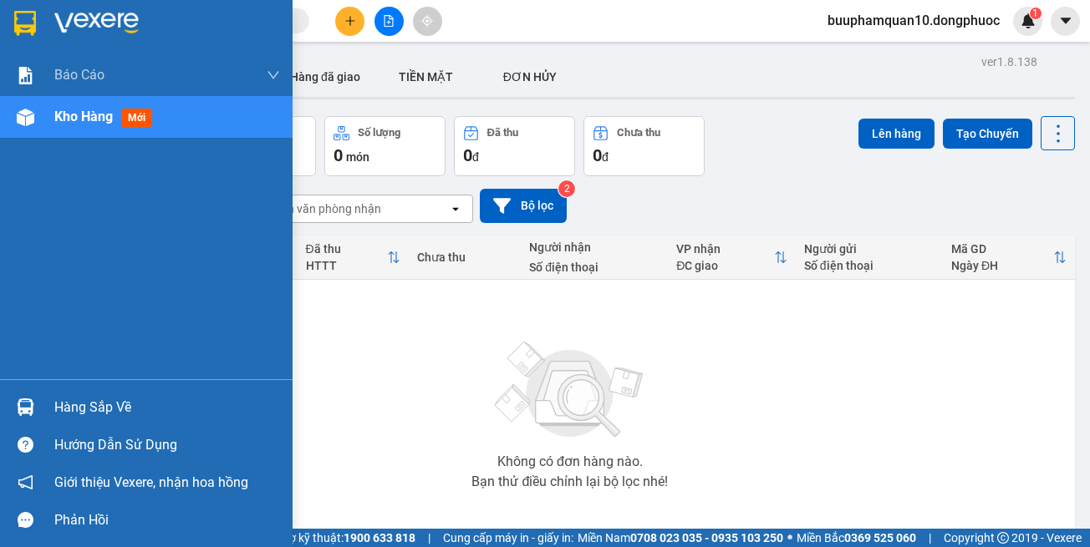
click at [74, 400] on div "Hàng sắp về" at bounding box center [167, 407] width 226 height 25
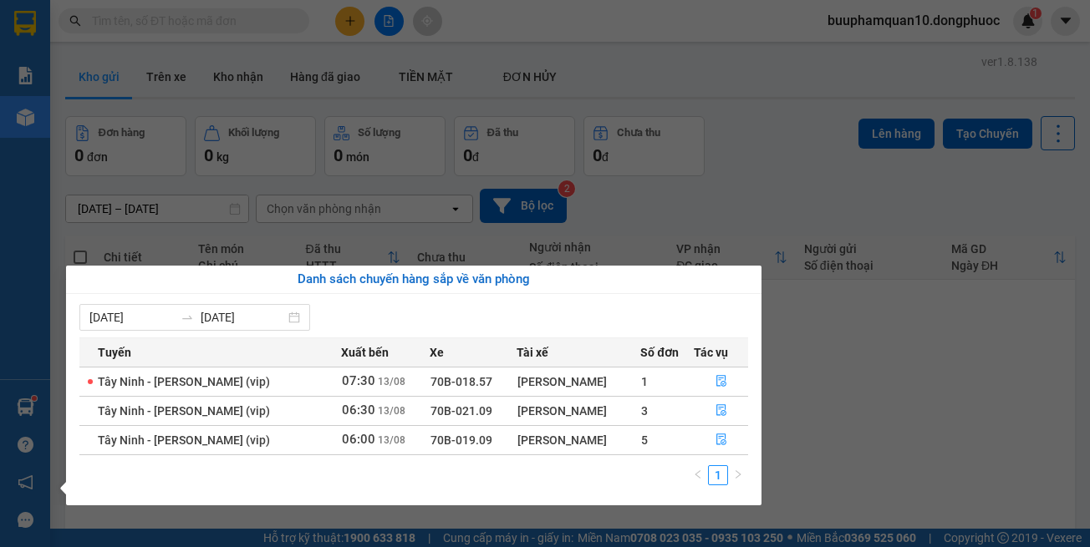
drag, startPoint x: 777, startPoint y: 444, endPoint x: 754, endPoint y: 419, distance: 33.7
click at [777, 444] on section "Kết quả tìm kiếm ( 0 ) Bộ lọc No Data buuphamquan10.dongphuoc 1 Báo cáo Mẫu 1: …" at bounding box center [545, 273] width 1090 height 547
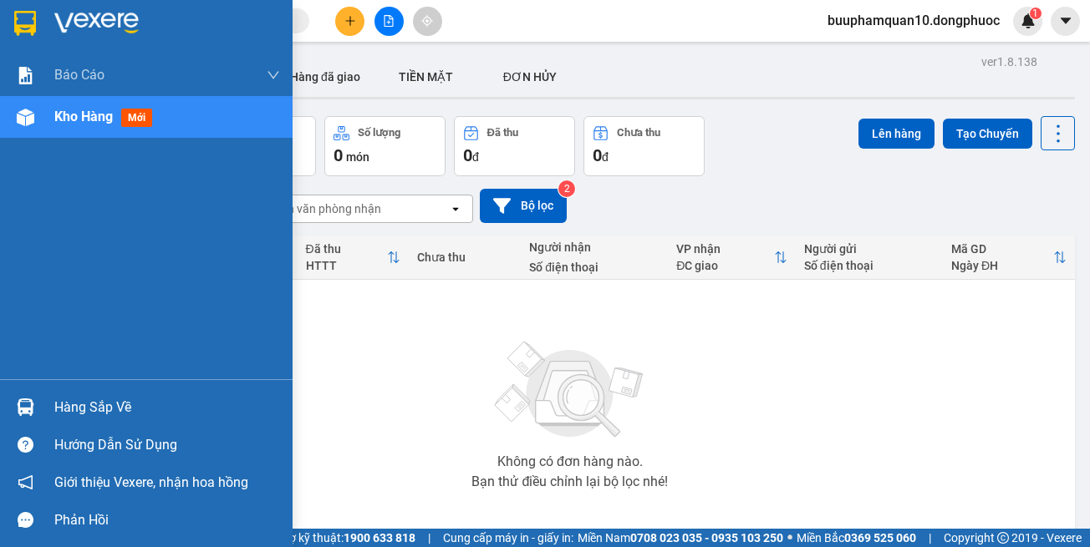
drag, startPoint x: 47, startPoint y: 396, endPoint x: 57, endPoint y: 395, distance: 10.2
click at [48, 396] on div "Hàng sắp về" at bounding box center [146, 408] width 293 height 38
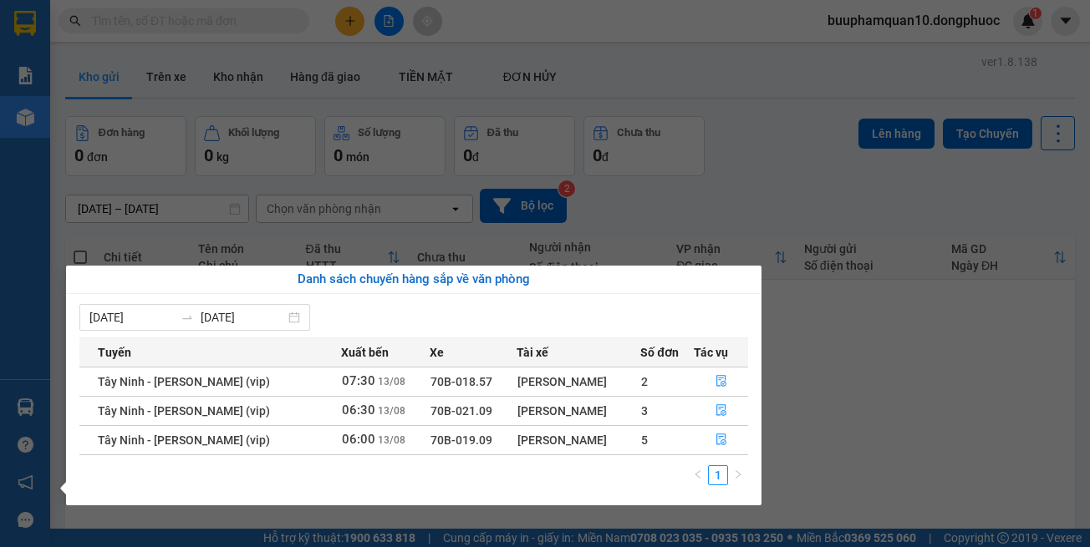
drag, startPoint x: 910, startPoint y: 378, endPoint x: 793, endPoint y: 280, distance: 152.5
click at [909, 378] on section "Kết quả tìm kiếm ( 0 ) Bộ lọc No Data buuphamquan10.dongphuoc 1 Báo cáo Mẫu 1: …" at bounding box center [545, 273] width 1090 height 547
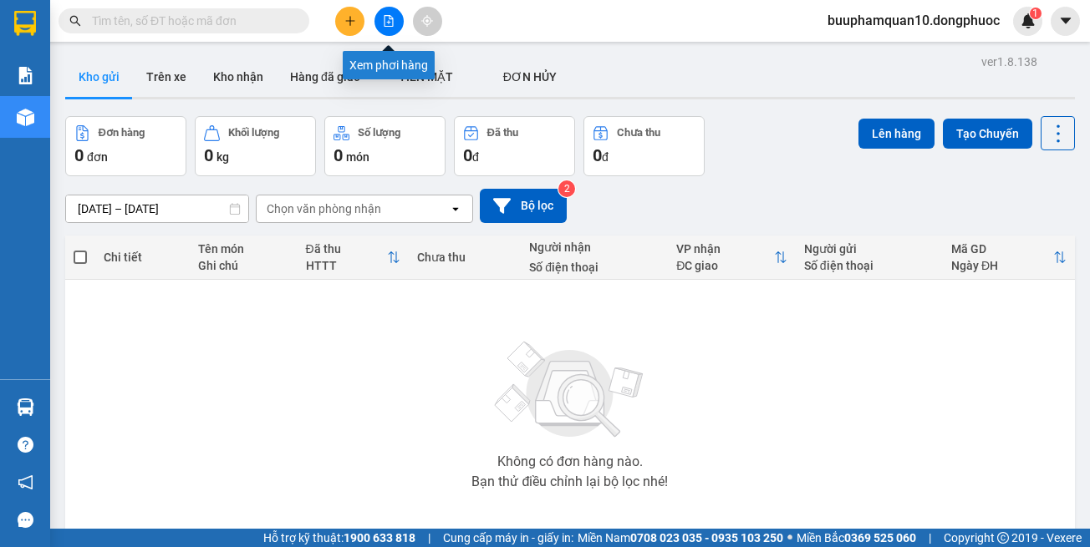
click at [391, 25] on icon "file-add" at bounding box center [389, 21] width 12 height 12
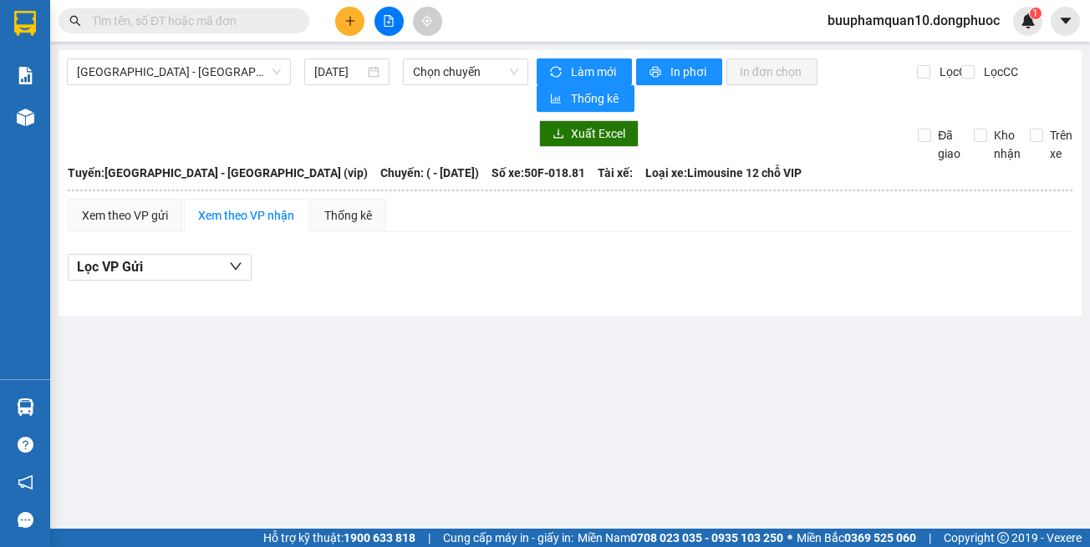
drag, startPoint x: 722, startPoint y: 441, endPoint x: 441, endPoint y: 18, distance: 508.2
click at [713, 395] on main "[GEOGRAPHIC_DATA] - [GEOGRAPHIC_DATA] (vip) [DATE] Chọn chuyến Làm mới In phơi …" at bounding box center [545, 264] width 1090 height 529
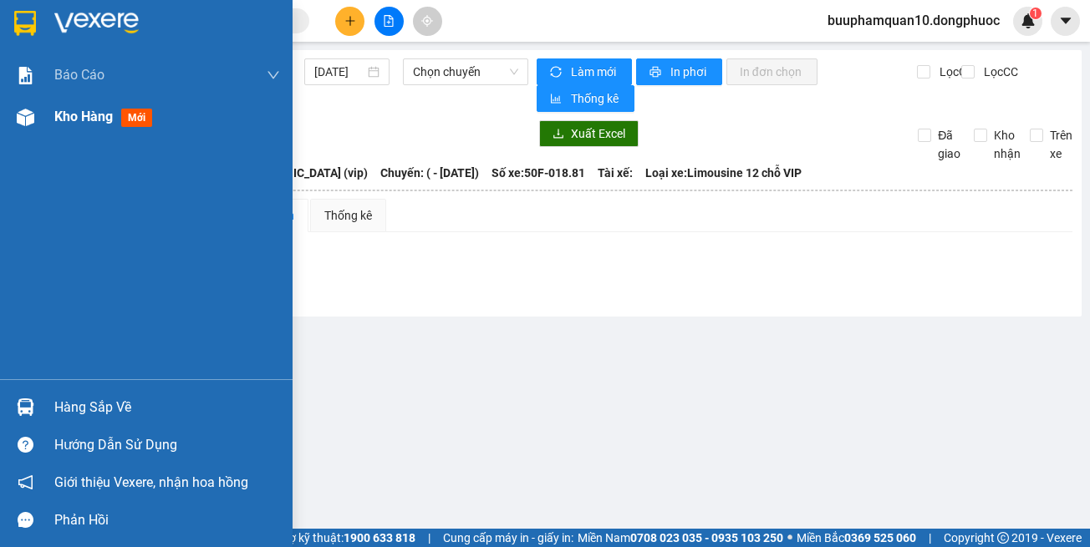
click at [36, 118] on div at bounding box center [25, 117] width 29 height 29
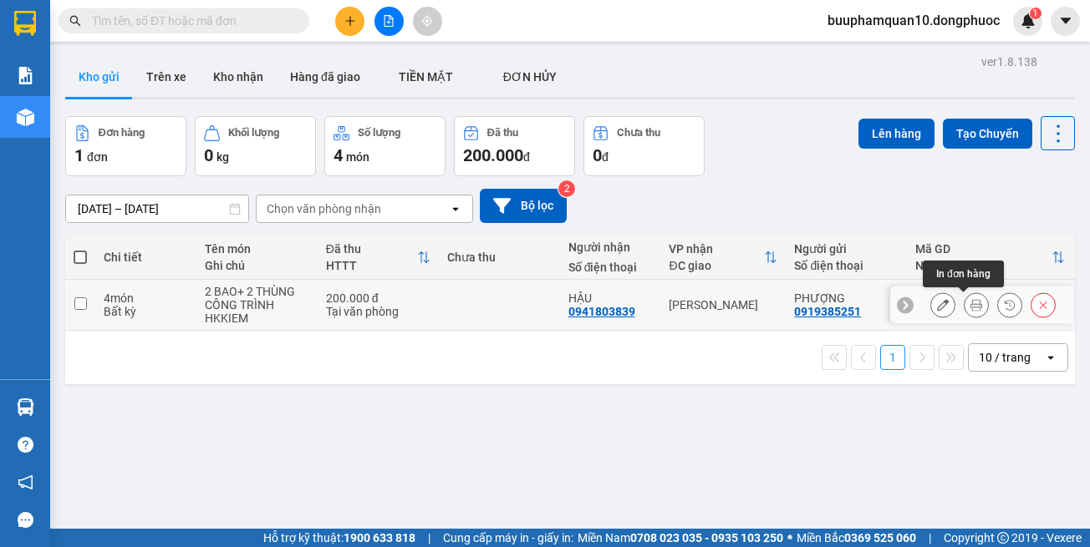
click at [972, 310] on button at bounding box center [976, 305] width 23 height 29
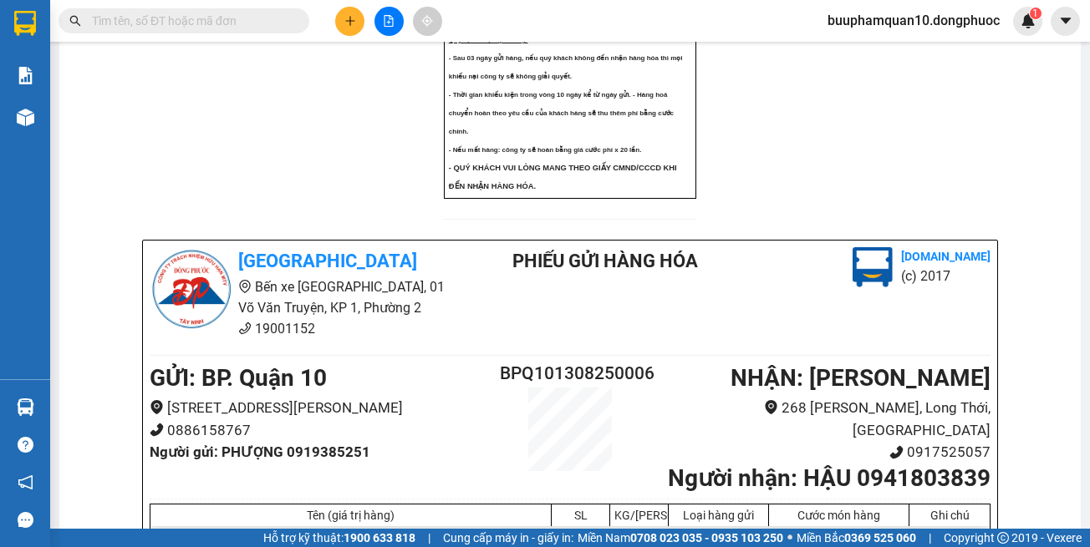
scroll to position [1421, 0]
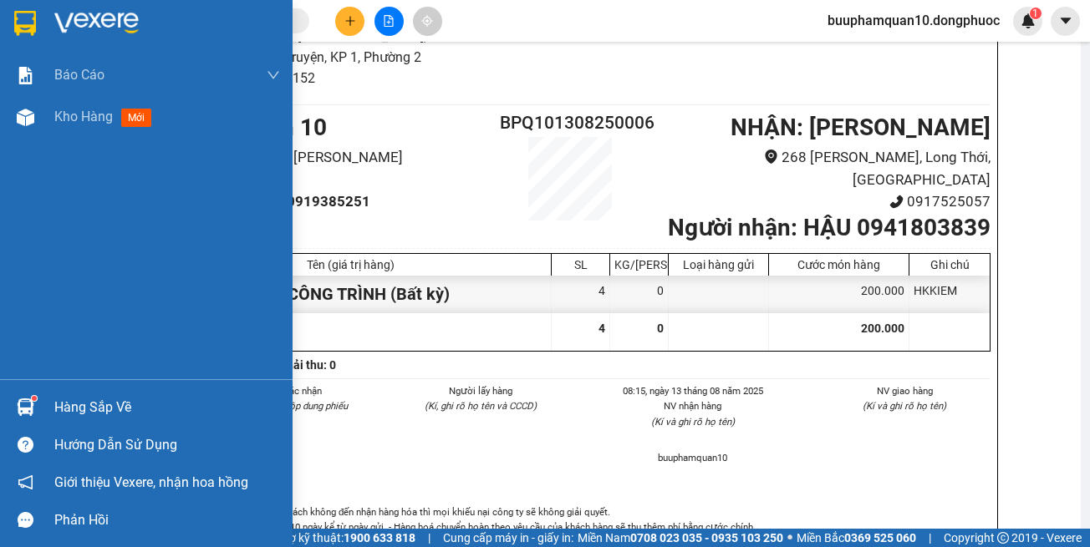
click at [129, 405] on div "Hàng sắp về" at bounding box center [167, 407] width 226 height 25
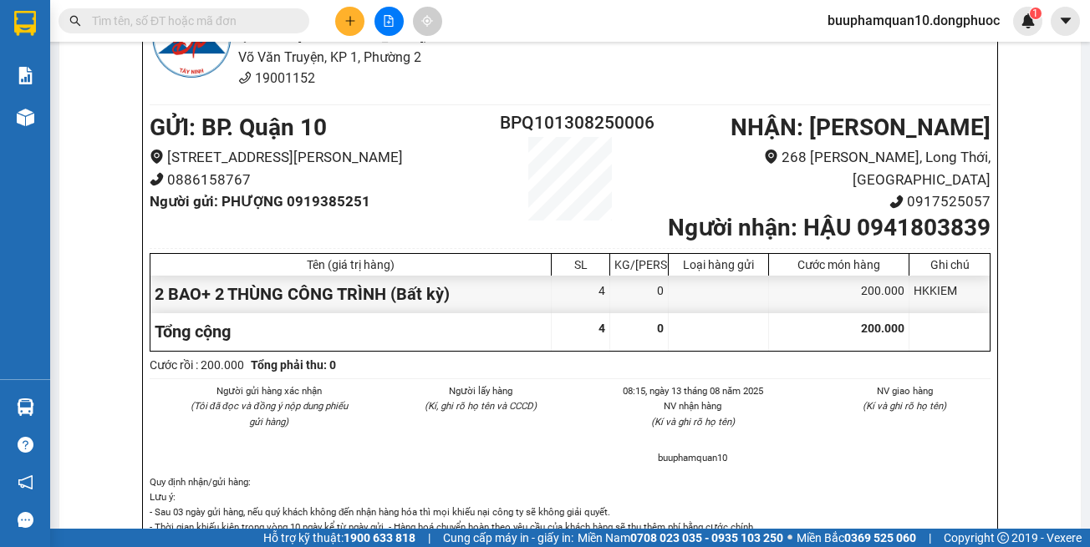
click at [392, 25] on section "Kết quả tìm kiếm ( 0 ) Bộ lọc No Data buuphamquan10.dongphuoc 1 Báo cáo Mẫu 1: …" at bounding box center [545, 273] width 1090 height 547
click at [392, 25] on icon "file-add" at bounding box center [389, 21] width 12 height 12
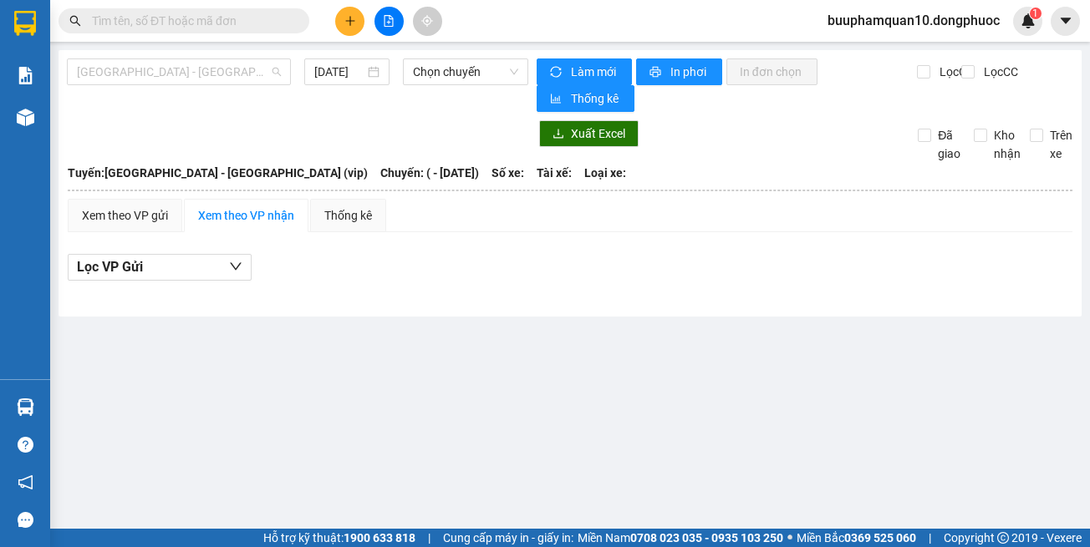
drag, startPoint x: 189, startPoint y: 69, endPoint x: 187, endPoint y: 87, distance: 17.6
click at [187, 69] on span "[GEOGRAPHIC_DATA] - [GEOGRAPHIC_DATA] (vip)" at bounding box center [179, 71] width 204 height 25
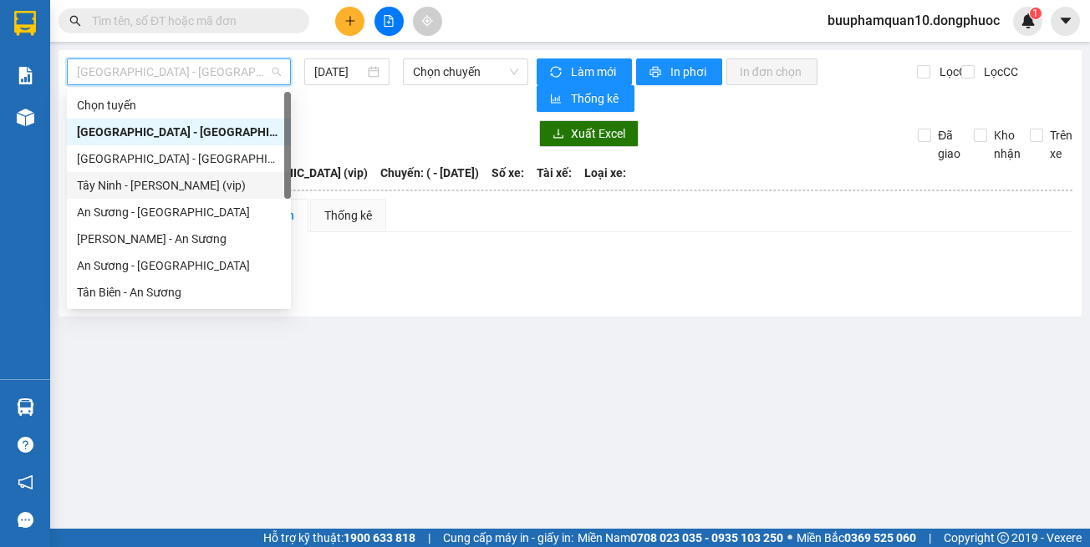
scroll to position [241, 0]
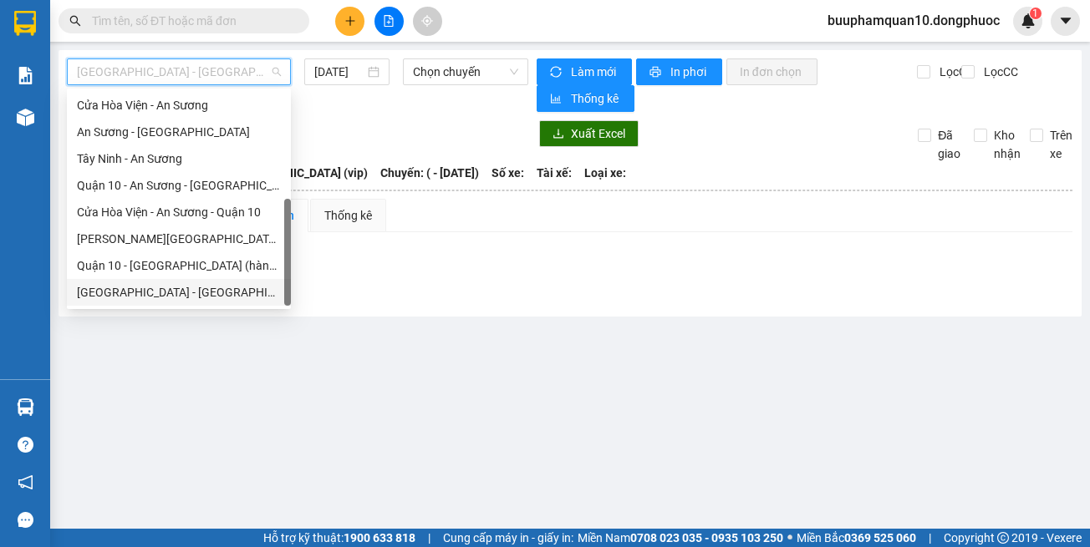
drag, startPoint x: 176, startPoint y: 288, endPoint x: 344, endPoint y: 144, distance: 221.1
click at [176, 287] on div "[GEOGRAPHIC_DATA] - [GEOGRAPHIC_DATA] (vip)" at bounding box center [179, 292] width 204 height 18
type input "[DATE]"
